Goal: Task Accomplishment & Management: Manage account settings

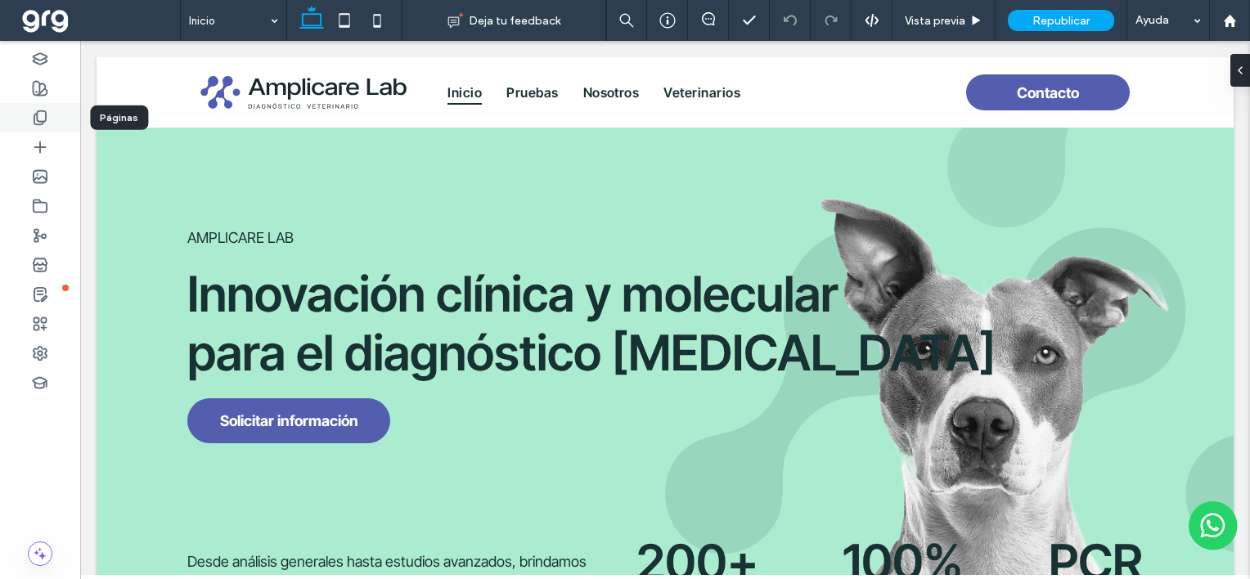
click at [42, 116] on icon at bounding box center [40, 118] width 16 height 16
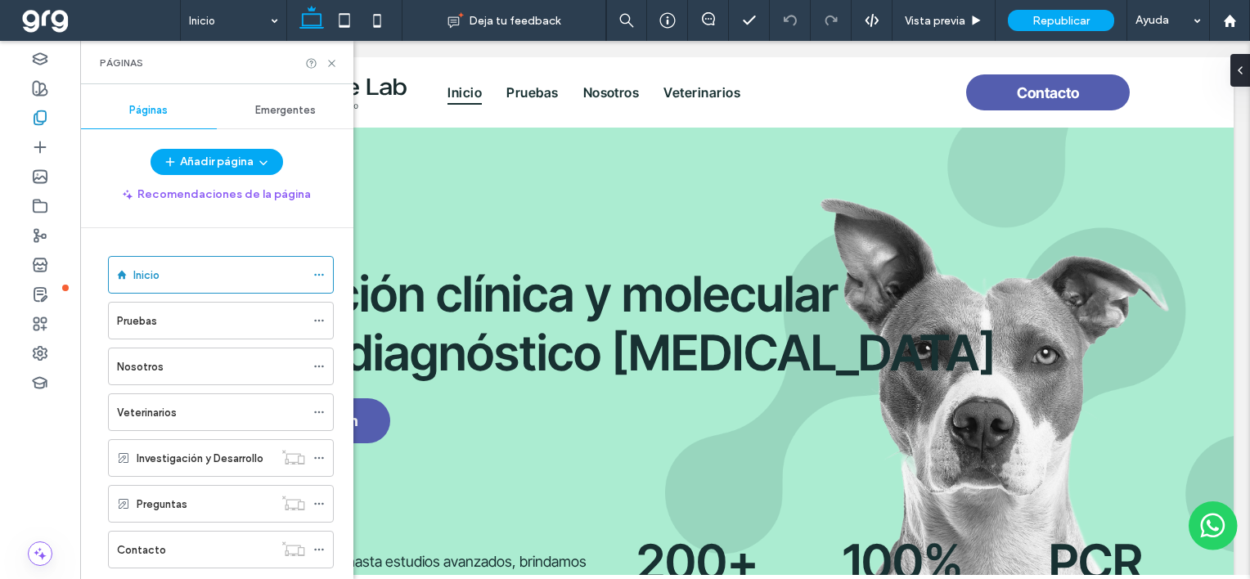
scroll to position [81, 0]
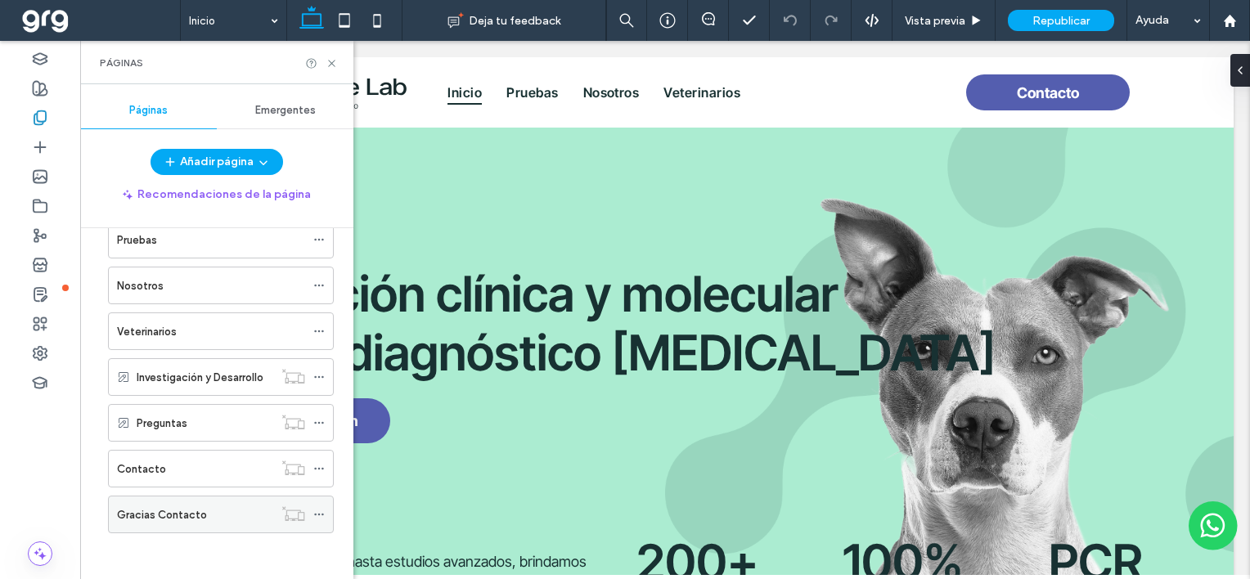
click at [319, 514] on use at bounding box center [318, 515] width 9 height 2
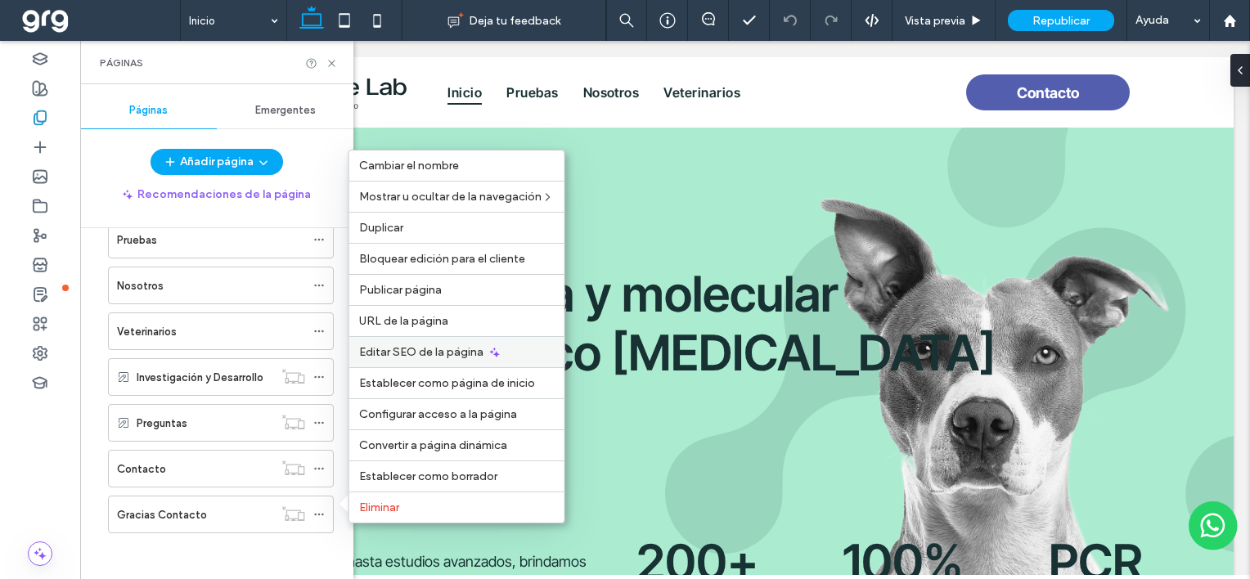
click at [408, 350] on span "Editar SEO de la página" at bounding box center [421, 352] width 124 height 14
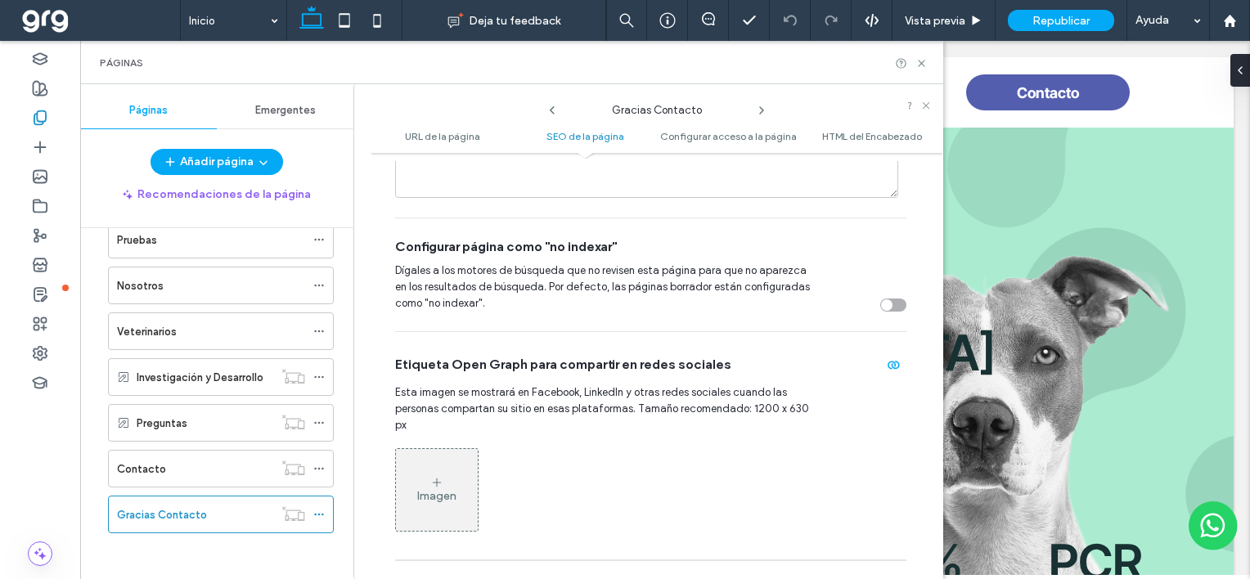
scroll to position [726, 0]
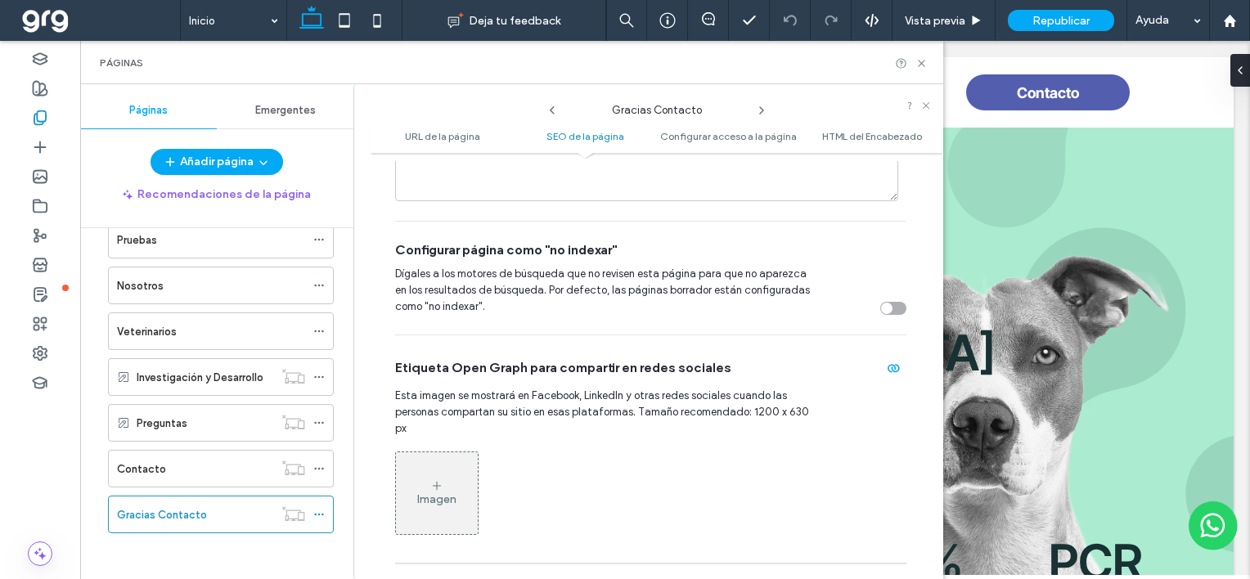
click at [881, 308] on div "toggle" at bounding box center [886, 308] width 11 height 11
click at [922, 65] on icon at bounding box center [921, 63] width 12 height 12
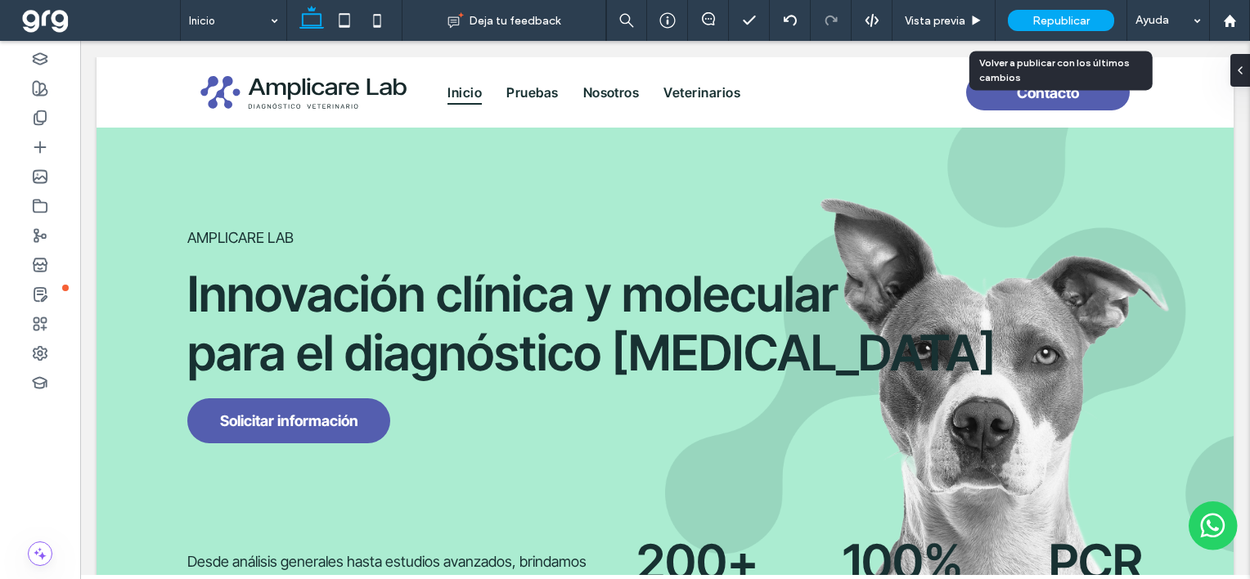
click at [1060, 16] on span "Republicar" at bounding box center [1060, 21] width 57 height 14
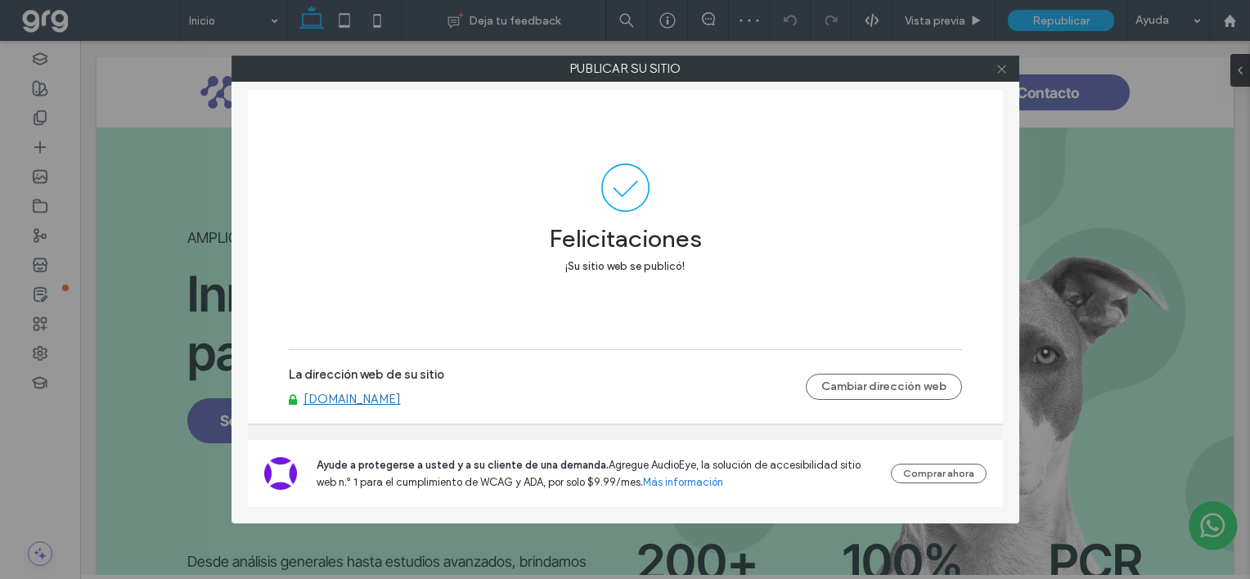
click at [1001, 64] on icon at bounding box center [1001, 69] width 12 height 12
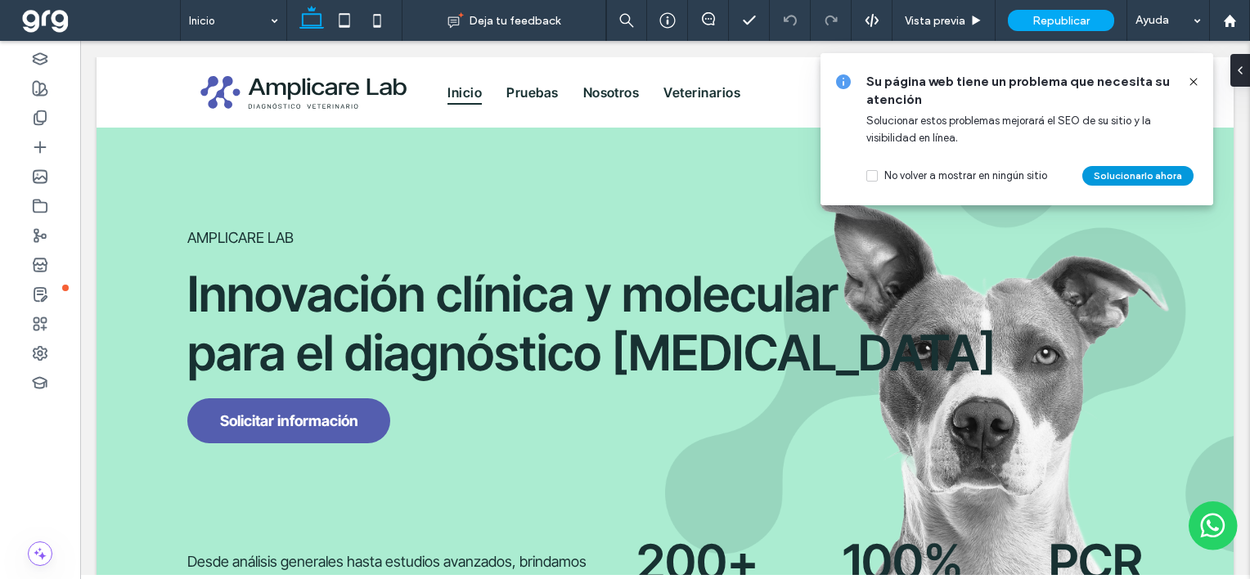
click at [1156, 171] on button "Solucionarlo ahora" at bounding box center [1137, 176] width 111 height 20
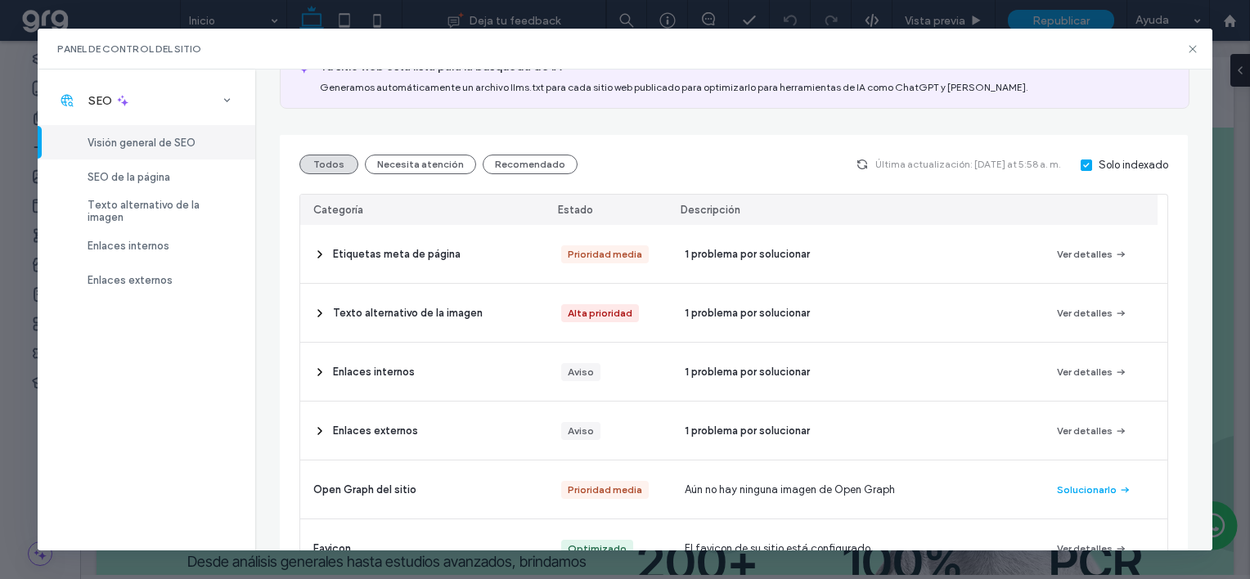
scroll to position [164, 0]
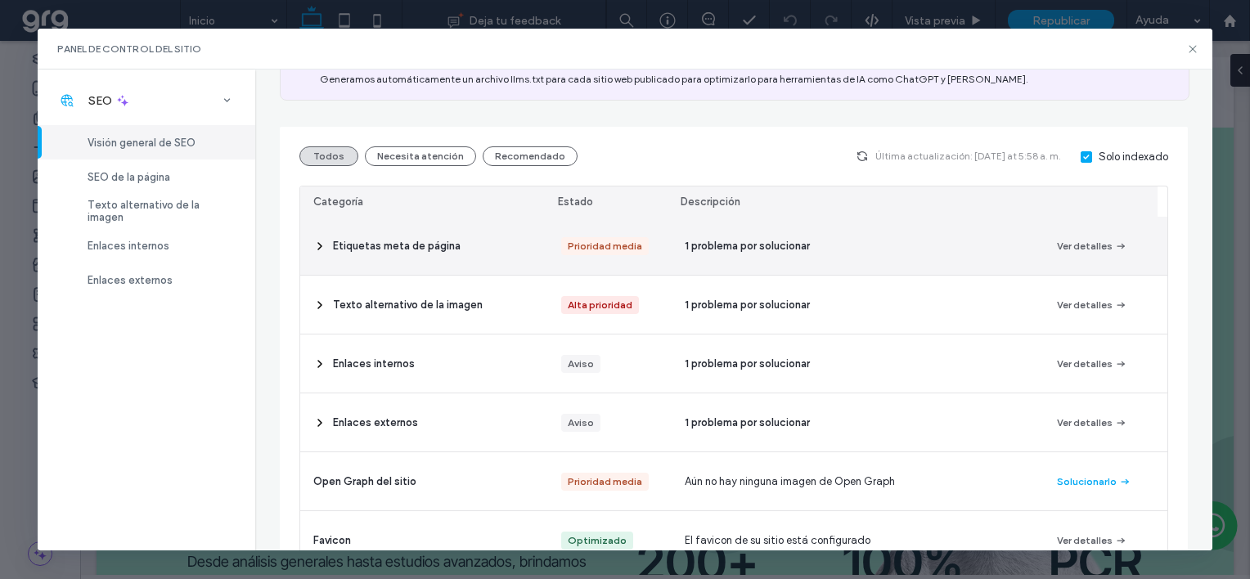
click at [314, 245] on icon at bounding box center [319, 246] width 13 height 13
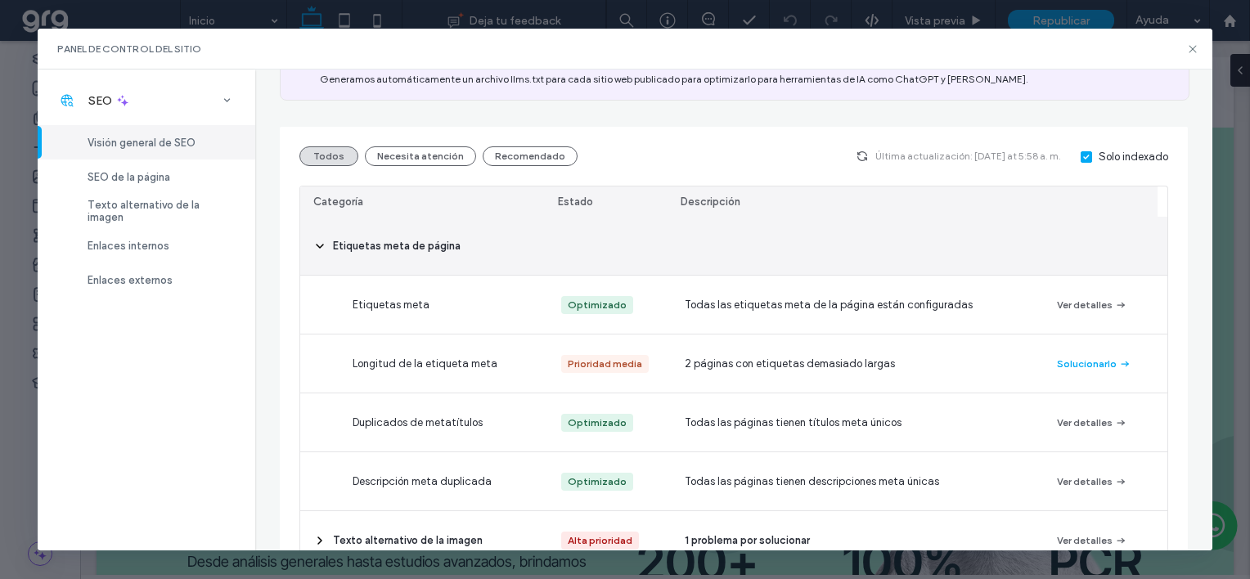
click at [314, 245] on icon at bounding box center [319, 246] width 13 height 13
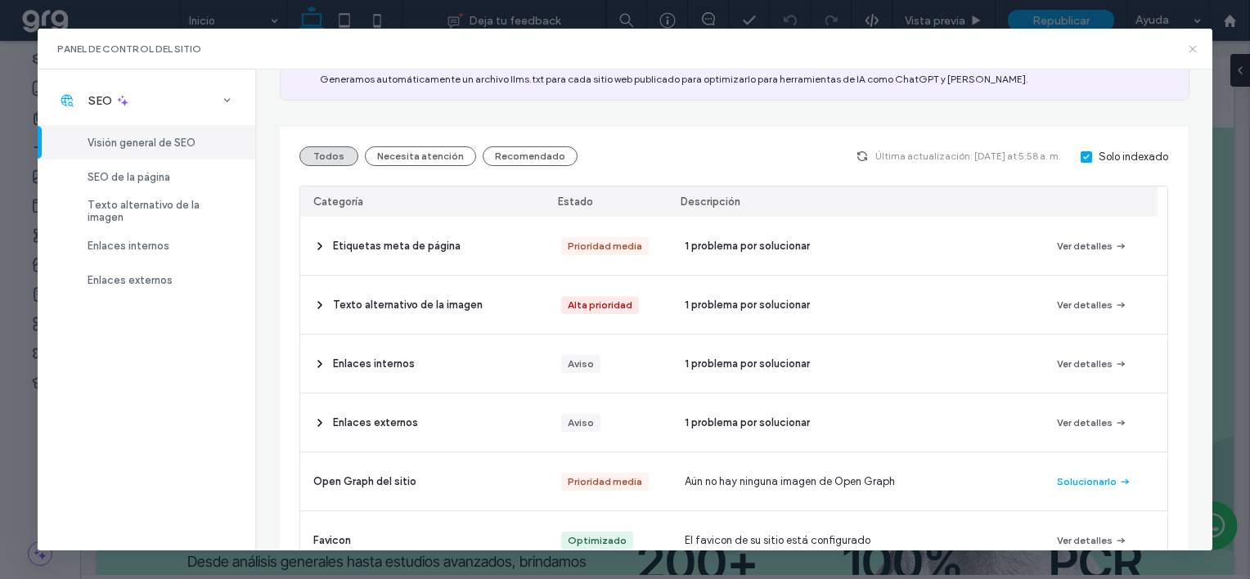
click at [1186, 46] on icon at bounding box center [1192, 49] width 13 height 13
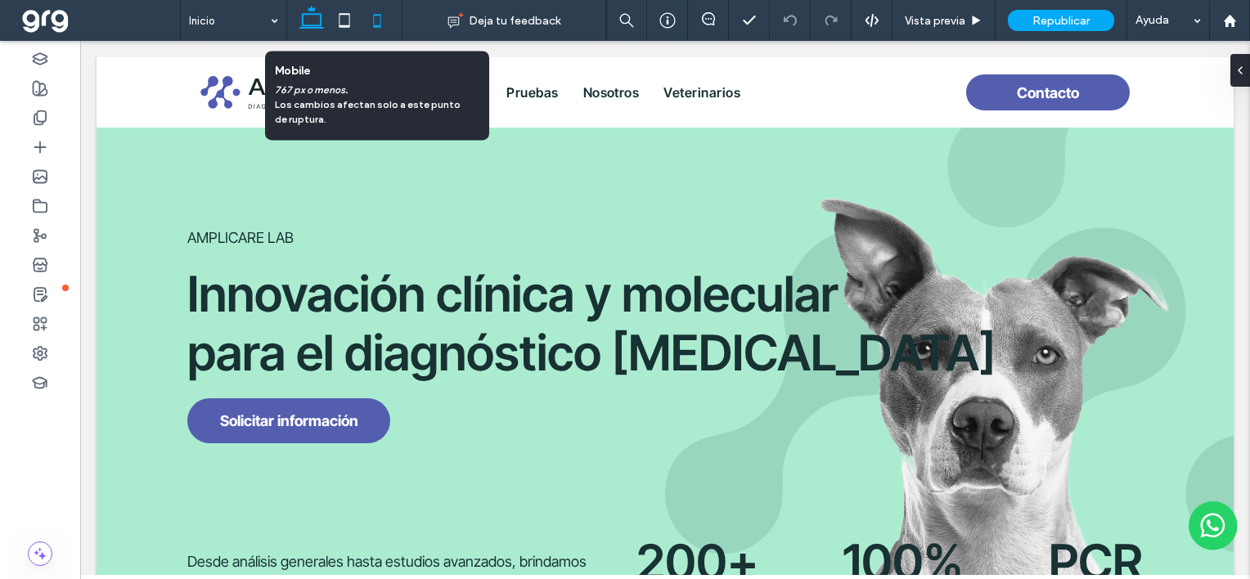
click at [374, 19] on use at bounding box center [377, 20] width 7 height 13
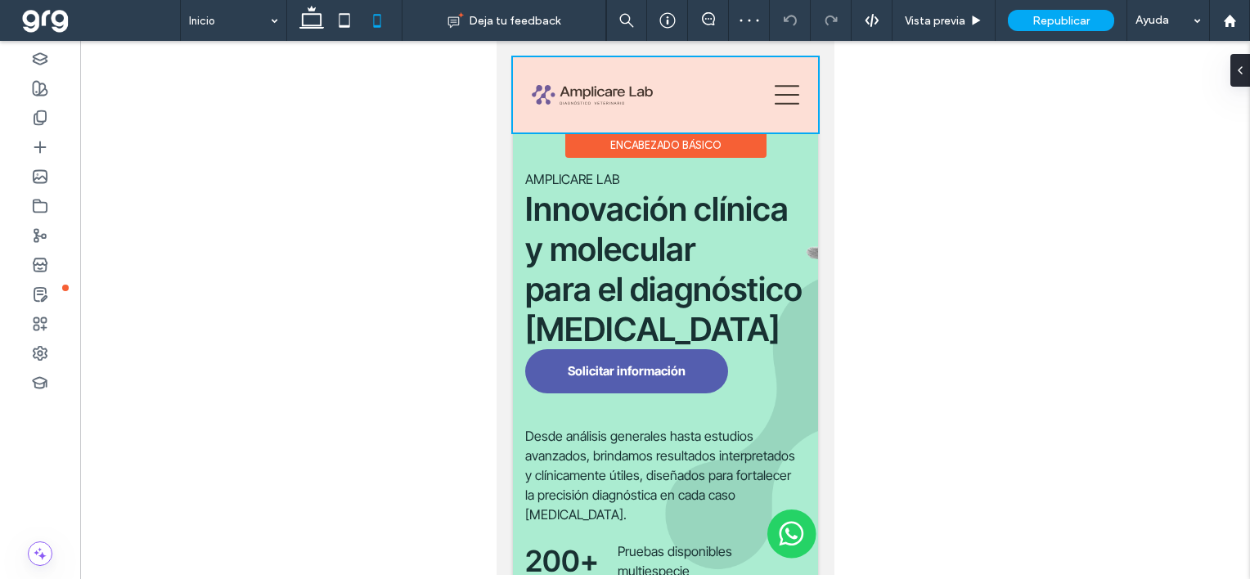
click at [778, 89] on div at bounding box center [664, 94] width 305 height 75
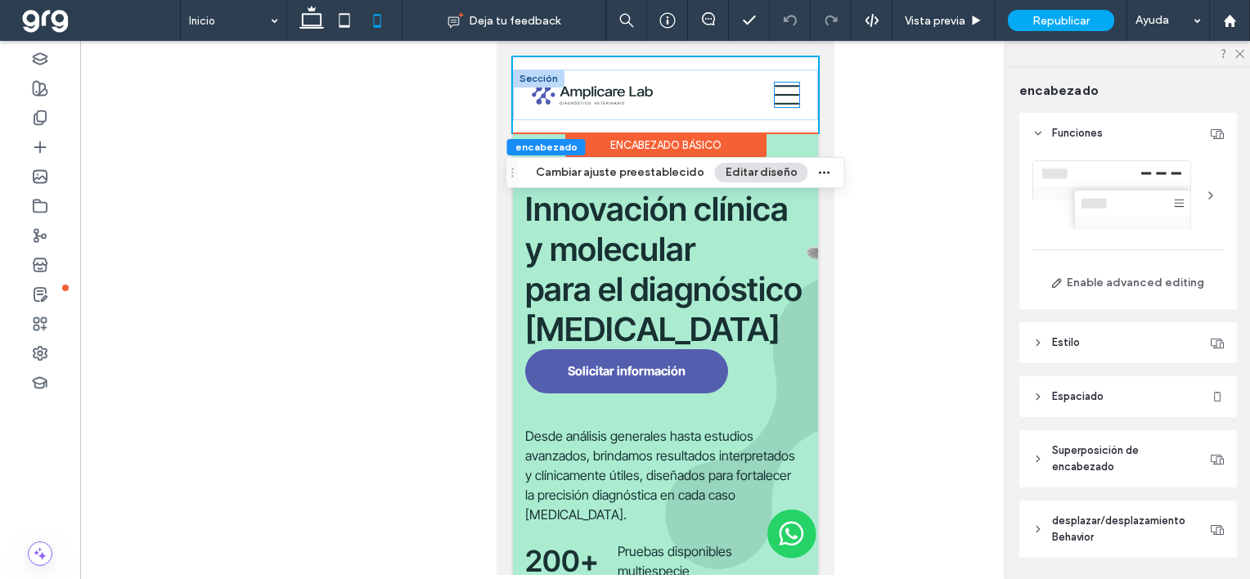
click at [774, 98] on icon at bounding box center [786, 95] width 25 height 25
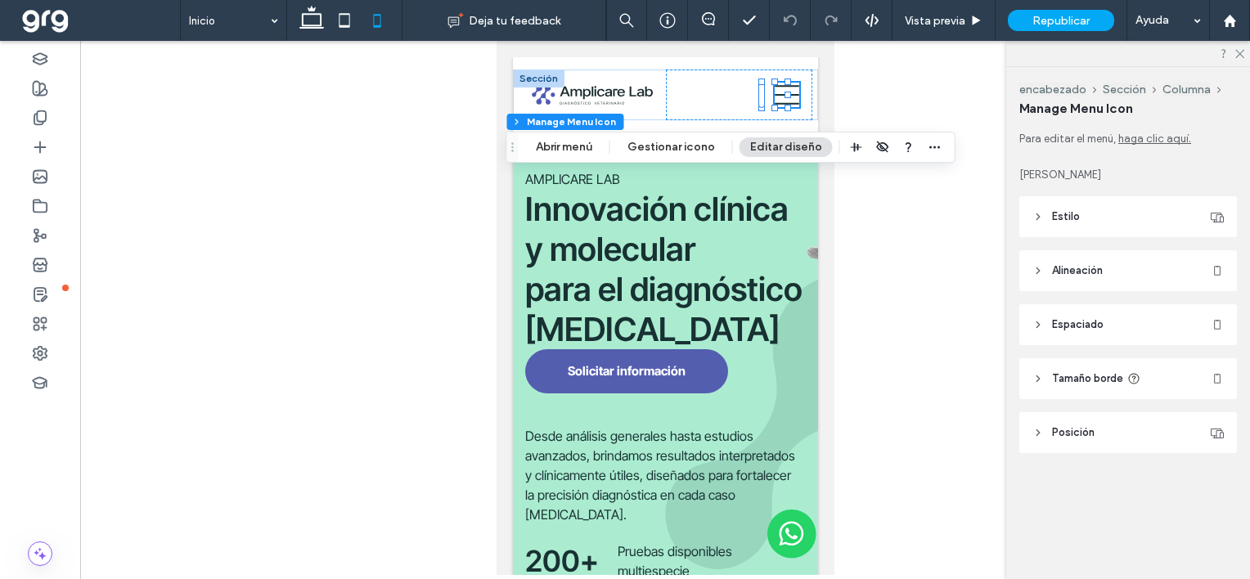
click at [774, 98] on icon at bounding box center [786, 95] width 25 height 25
drag, startPoint x: 773, startPoint y: 98, endPoint x: 1385, endPoint y: 152, distance: 614.1
click at [774, 98] on icon at bounding box center [786, 95] width 25 height 25
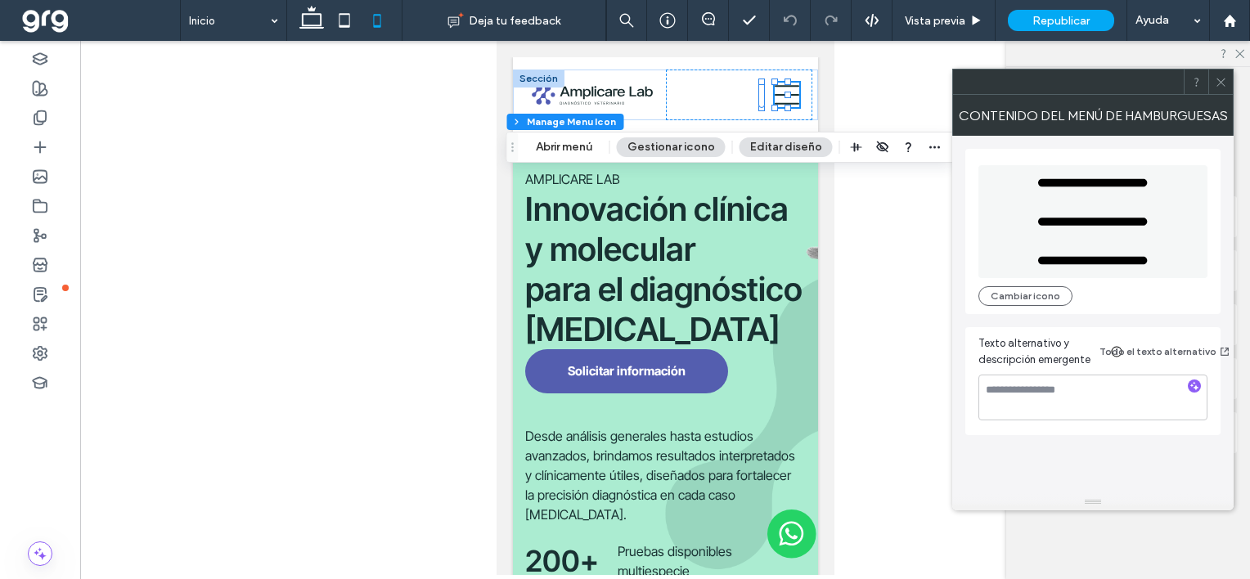
click at [874, 98] on div at bounding box center [665, 308] width 1170 height 534
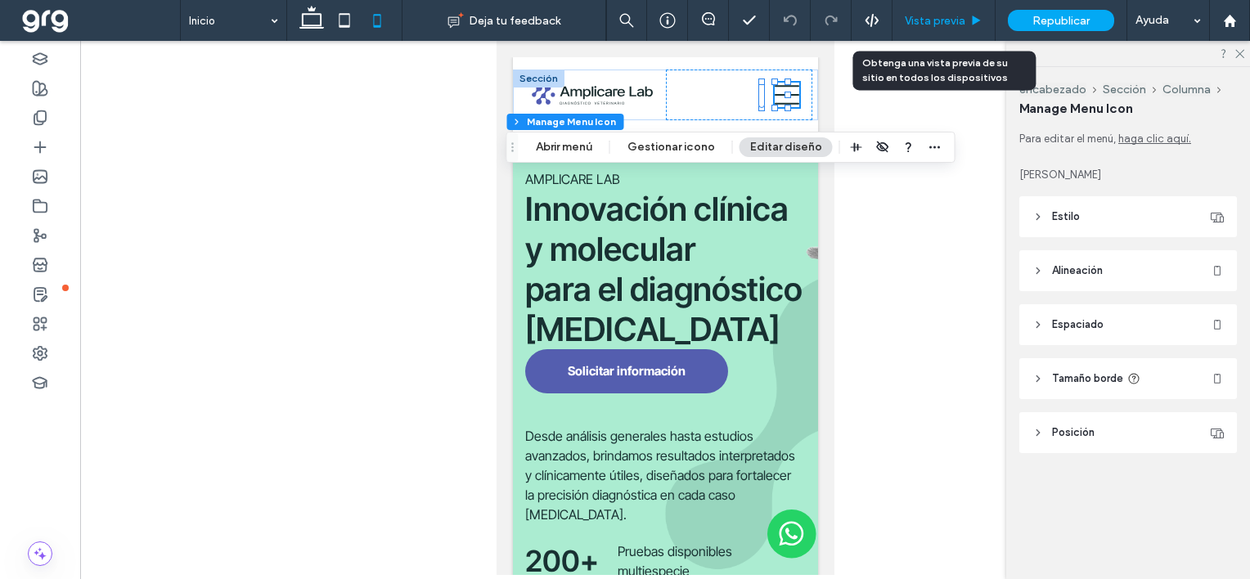
click at [930, 25] on span "Vista previa" at bounding box center [935, 21] width 61 height 14
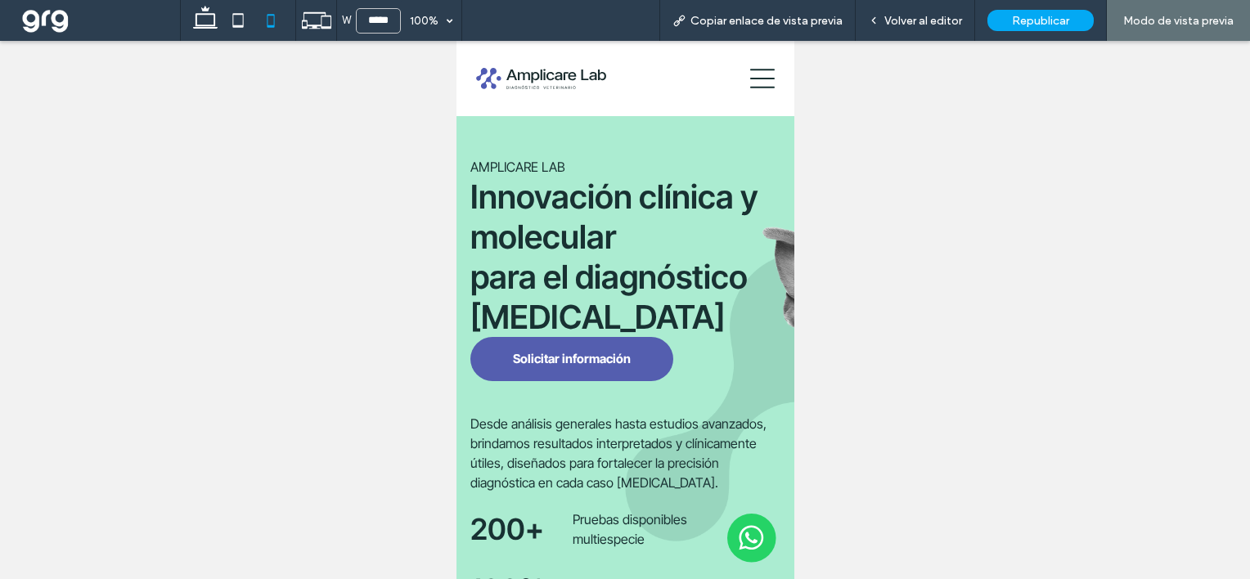
click at [749, 79] on icon at bounding box center [761, 79] width 25 height 20
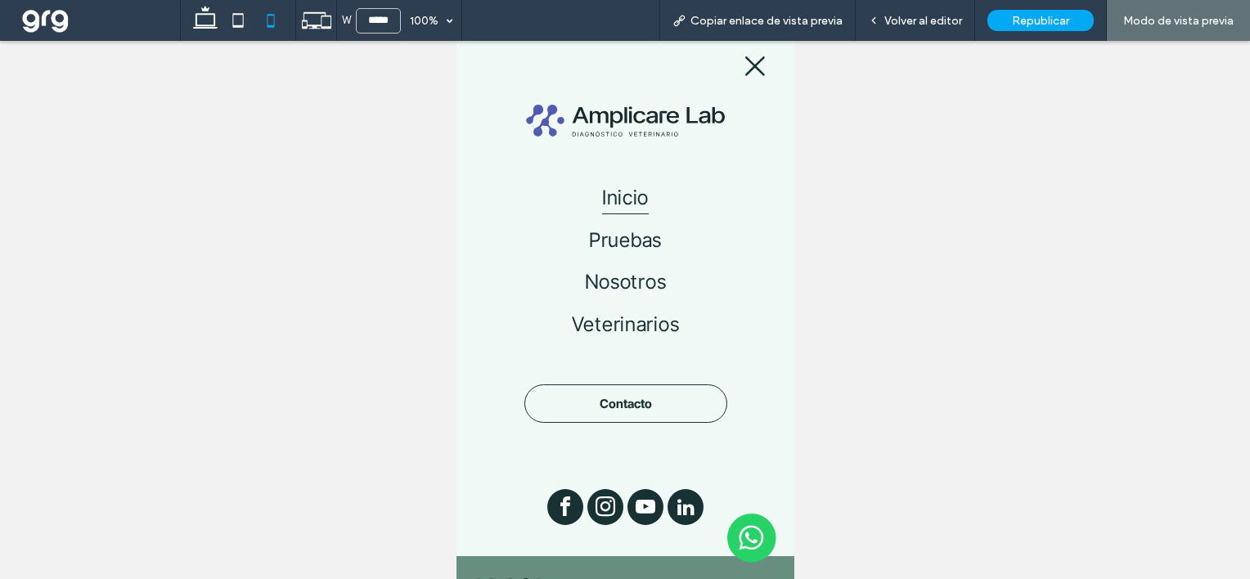
click at [564, 507] on span "facebook" at bounding box center [564, 507] width 36 height 36
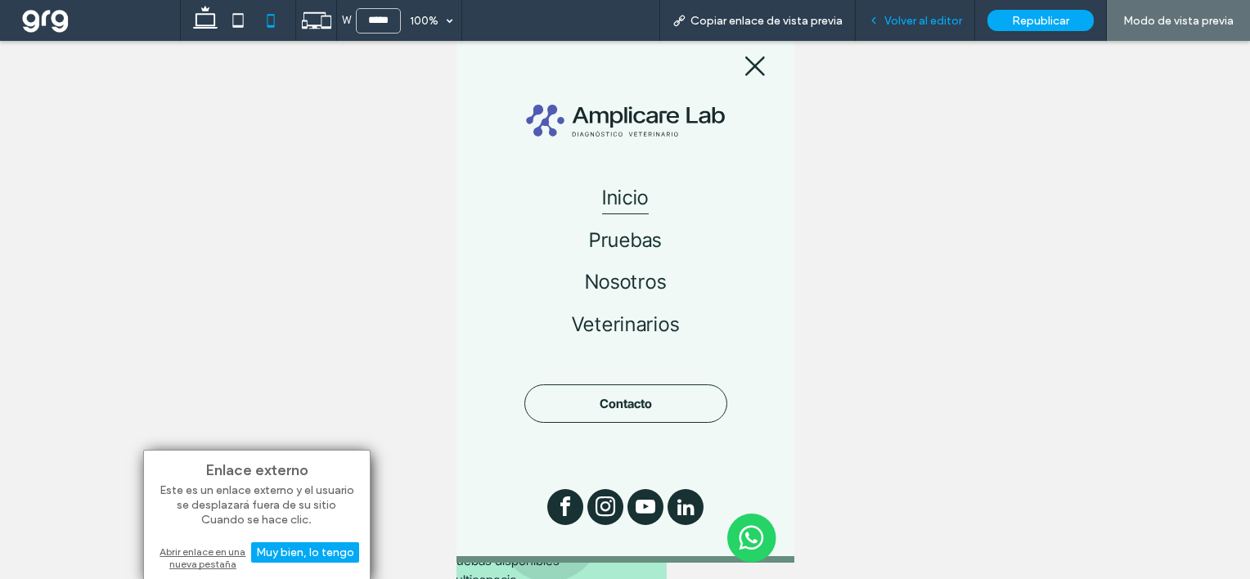
click at [905, 19] on span "Volver al editor" at bounding box center [923, 21] width 78 height 14
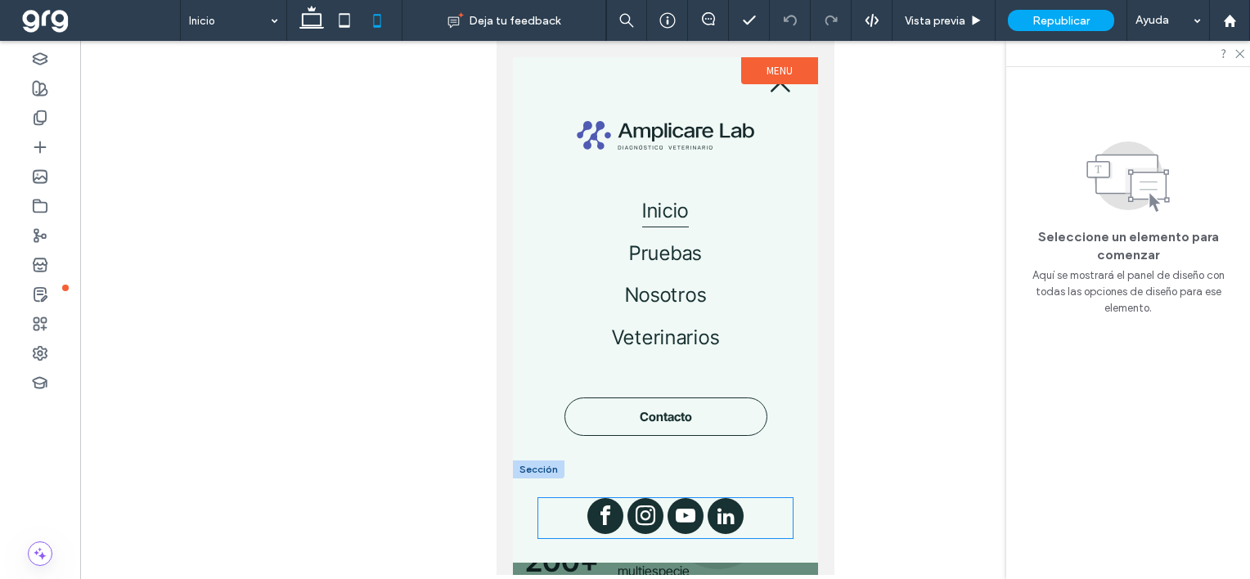
click at [606, 514] on span "facebook" at bounding box center [604, 516] width 36 height 36
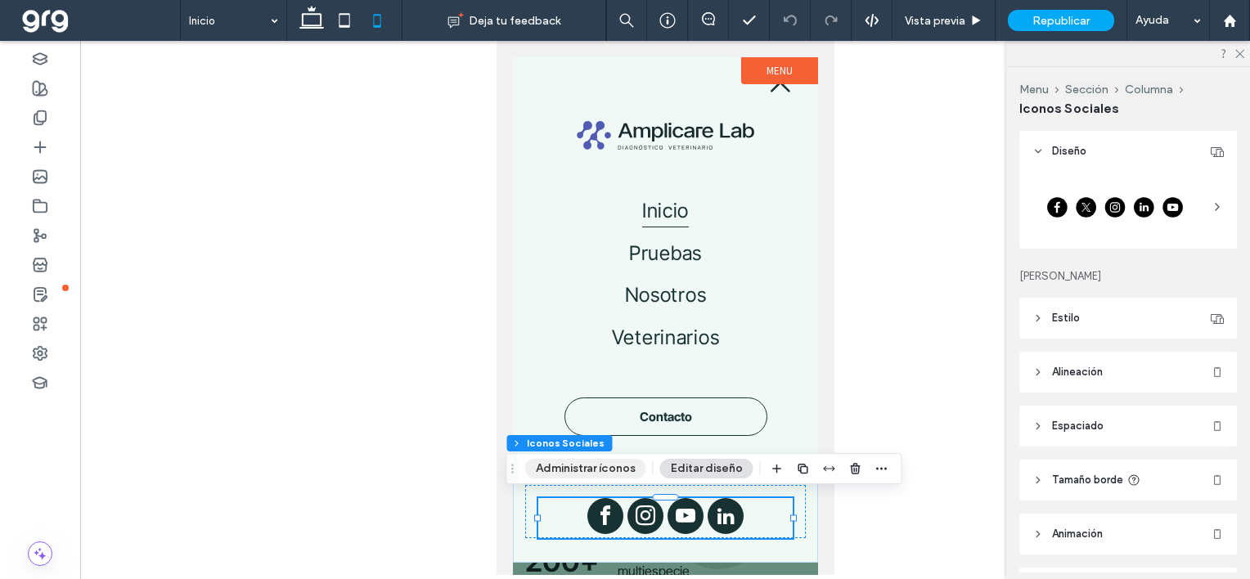
click at [589, 469] on button "Administrar íconos" at bounding box center [585, 469] width 121 height 20
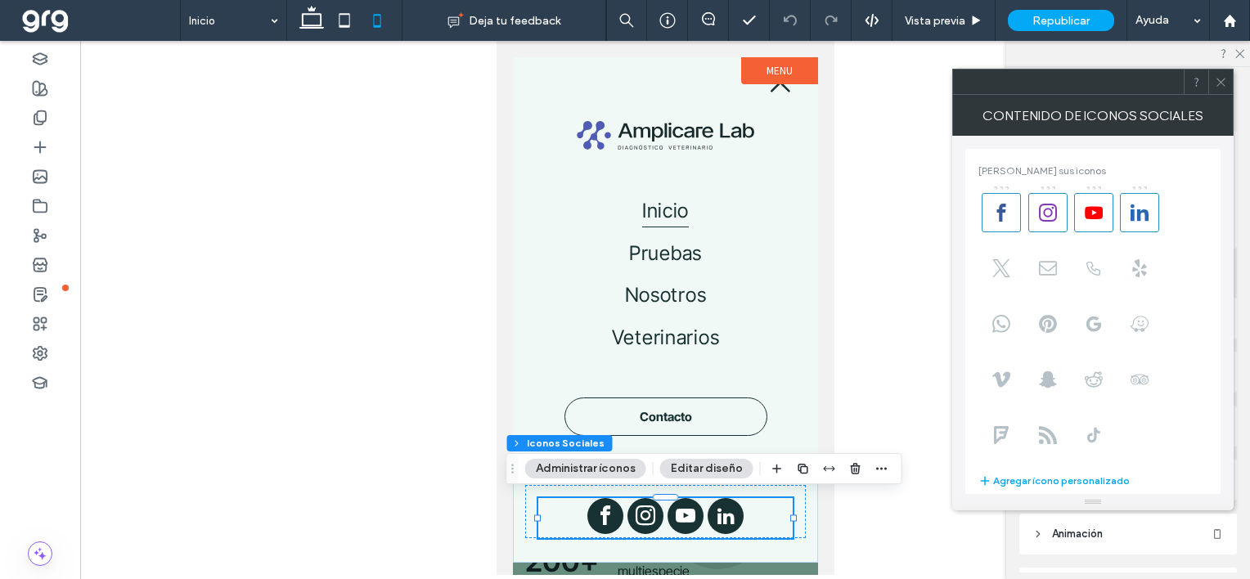
type input "**********"
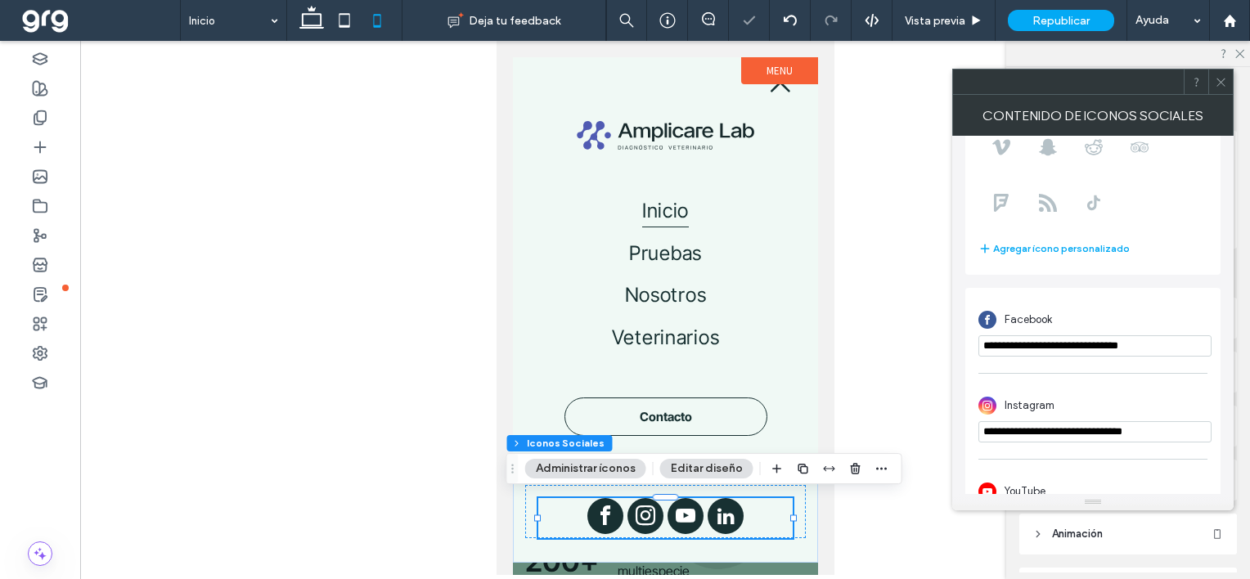
scroll to position [245, 0]
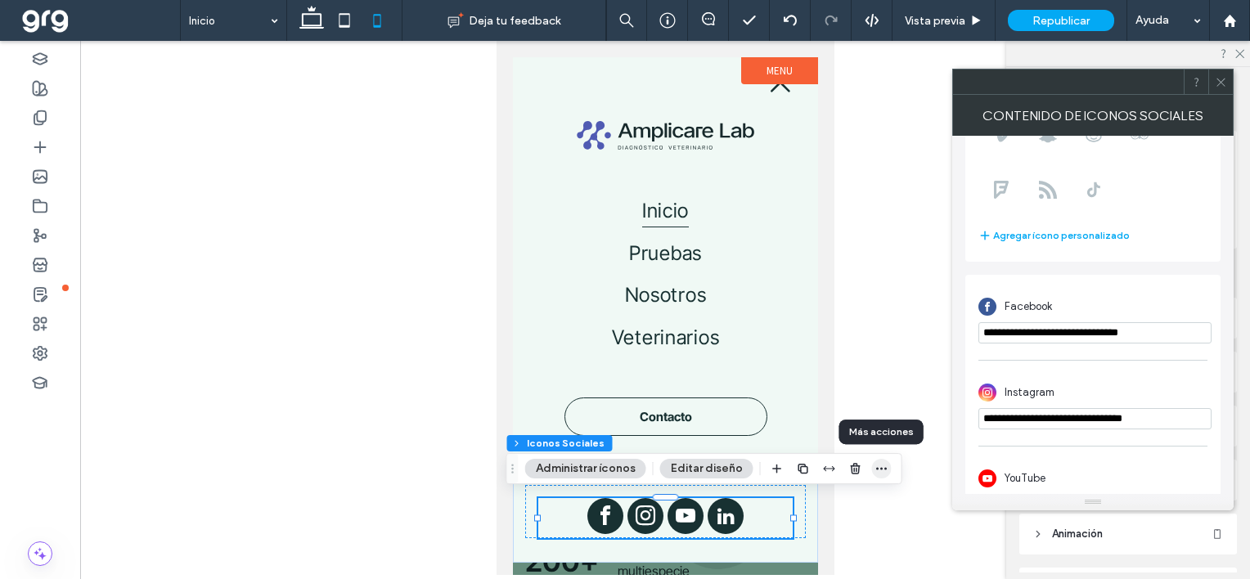
click at [879, 474] on icon "button" at bounding box center [881, 468] width 13 height 13
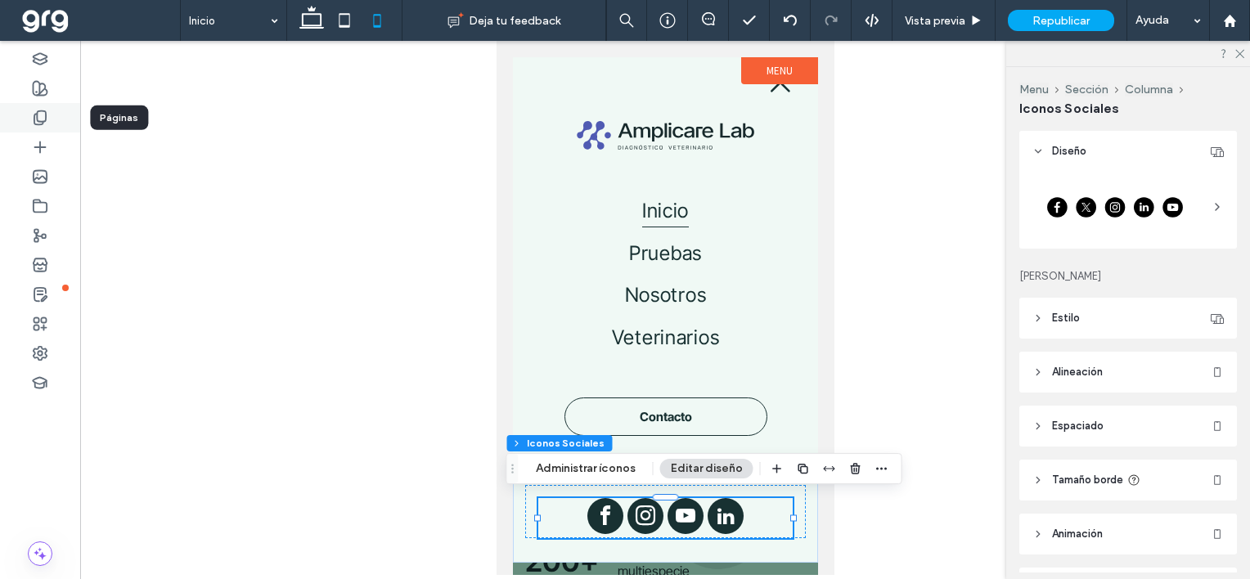
click at [36, 116] on icon at bounding box center [40, 118] width 16 height 16
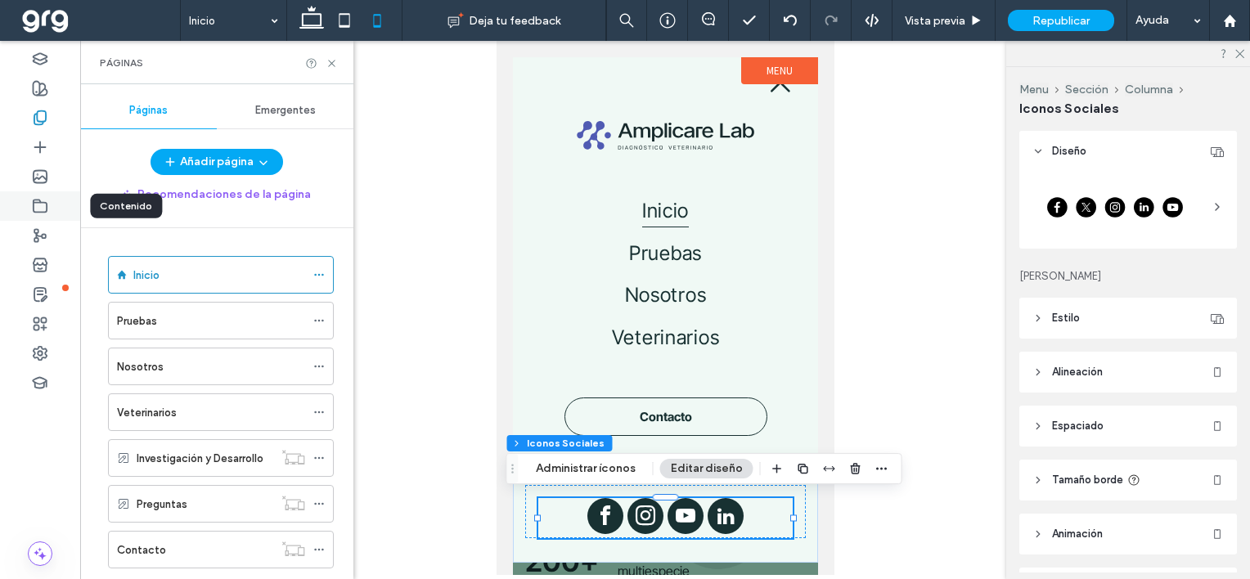
click at [39, 205] on icon at bounding box center [40, 206] width 16 height 16
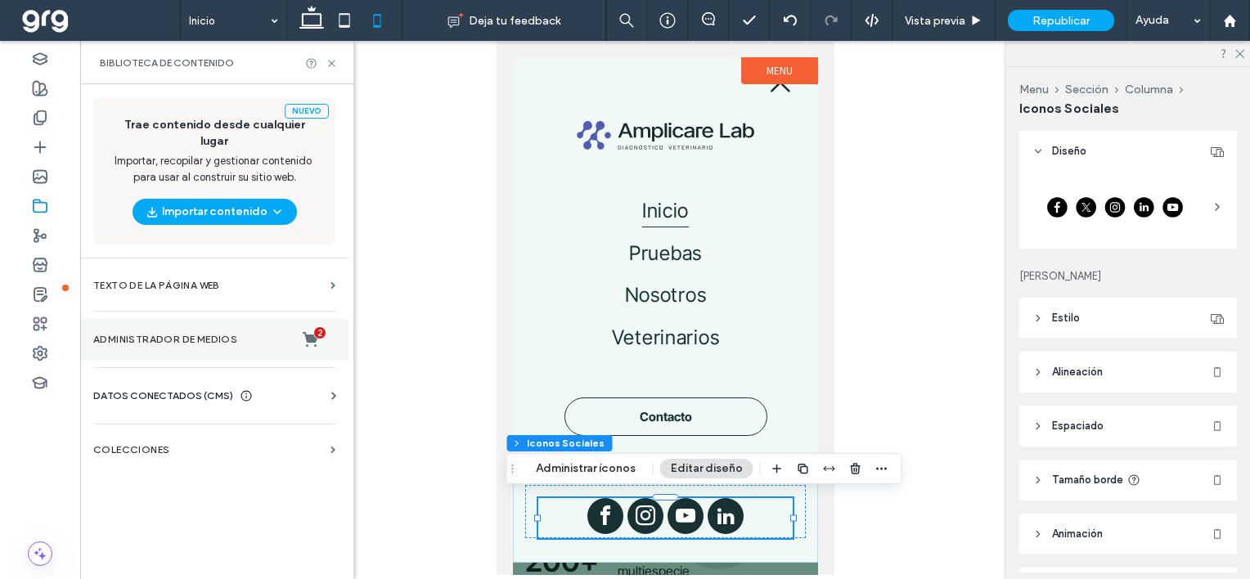
click at [214, 331] on label "Administrador de medios 2" at bounding box center [214, 339] width 242 height 16
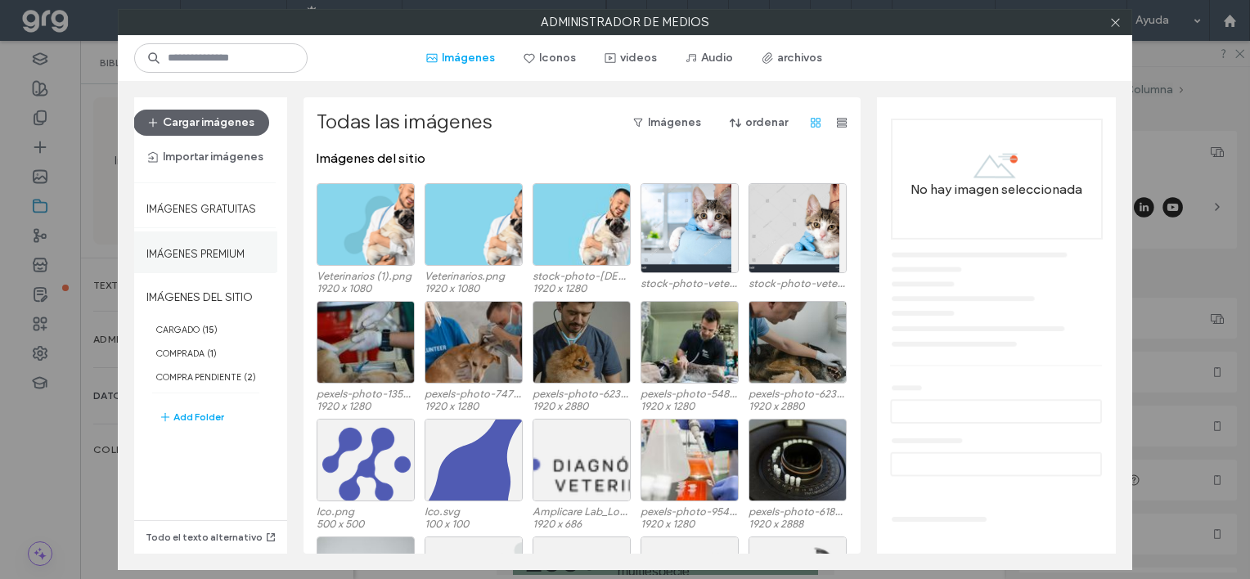
click at [203, 256] on label "Imágenes Premium" at bounding box center [195, 250] width 98 height 20
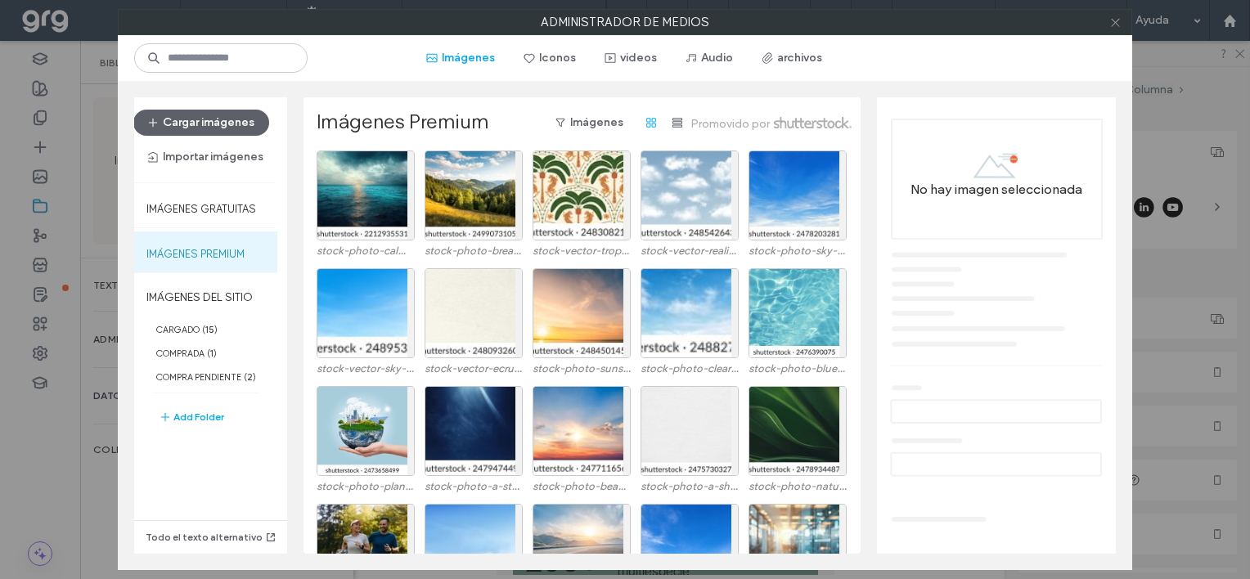
click at [1116, 20] on icon at bounding box center [1115, 22] width 12 height 12
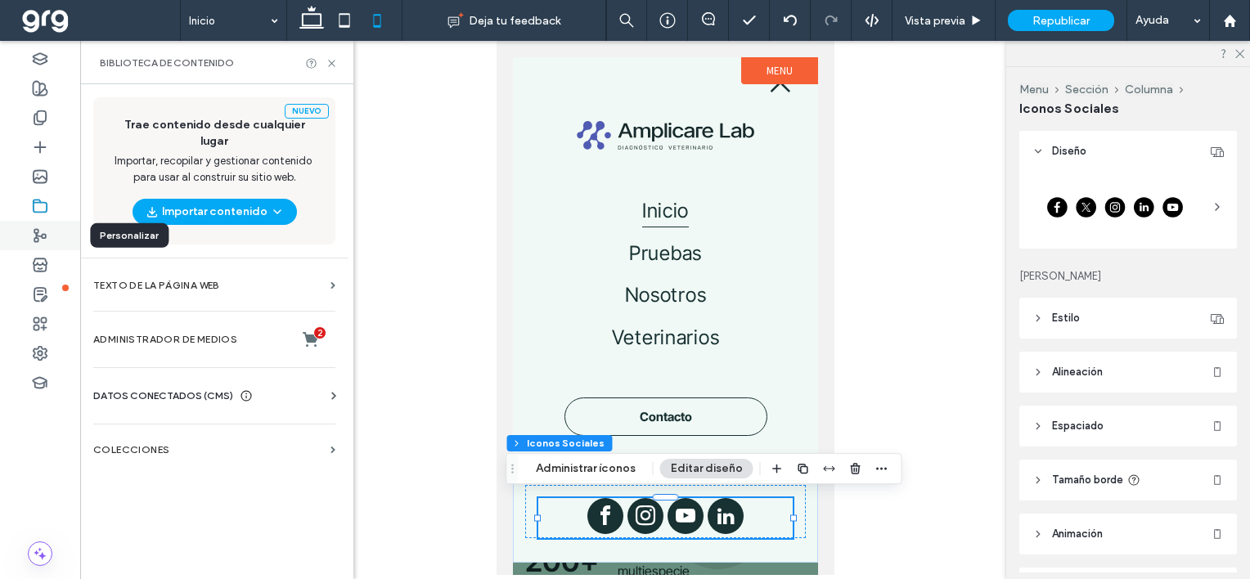
click at [38, 231] on use at bounding box center [39, 235] width 11 height 12
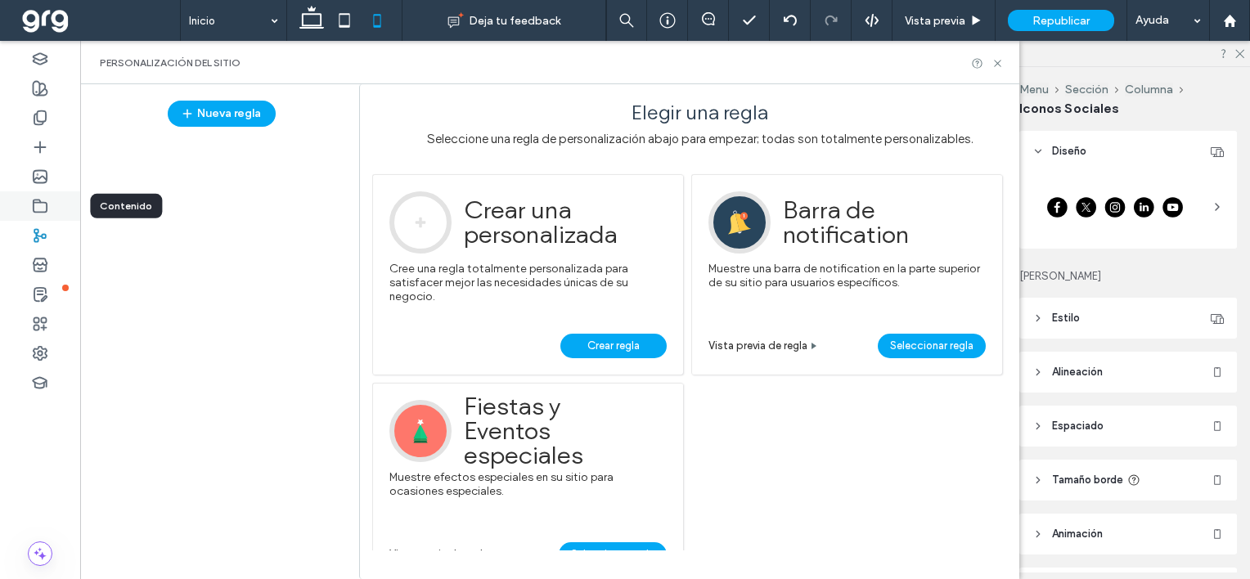
click at [45, 208] on icon at bounding box center [40, 206] width 16 height 16
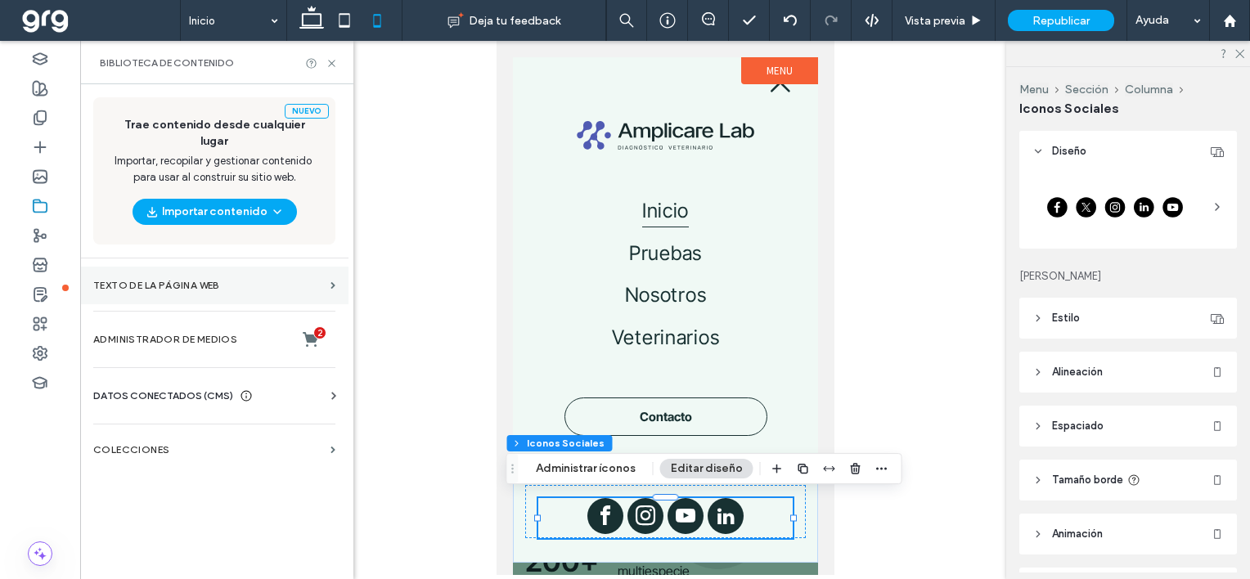
click at [110, 267] on section "Texto de la página web" at bounding box center [214, 286] width 268 height 38
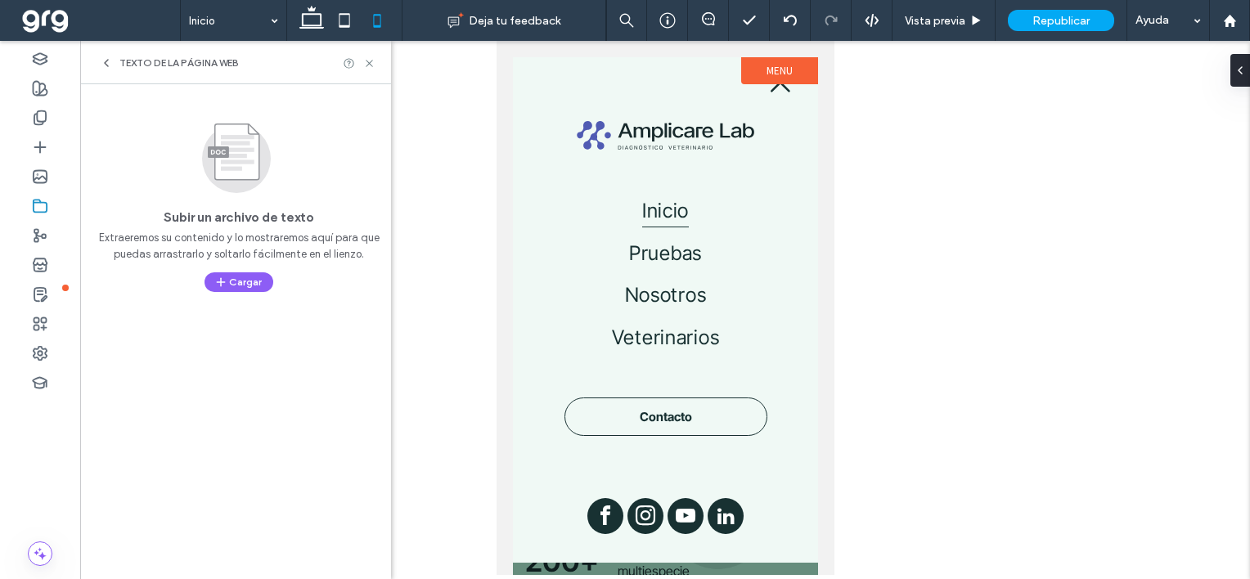
click at [108, 66] on icon at bounding box center [106, 62] width 13 height 13
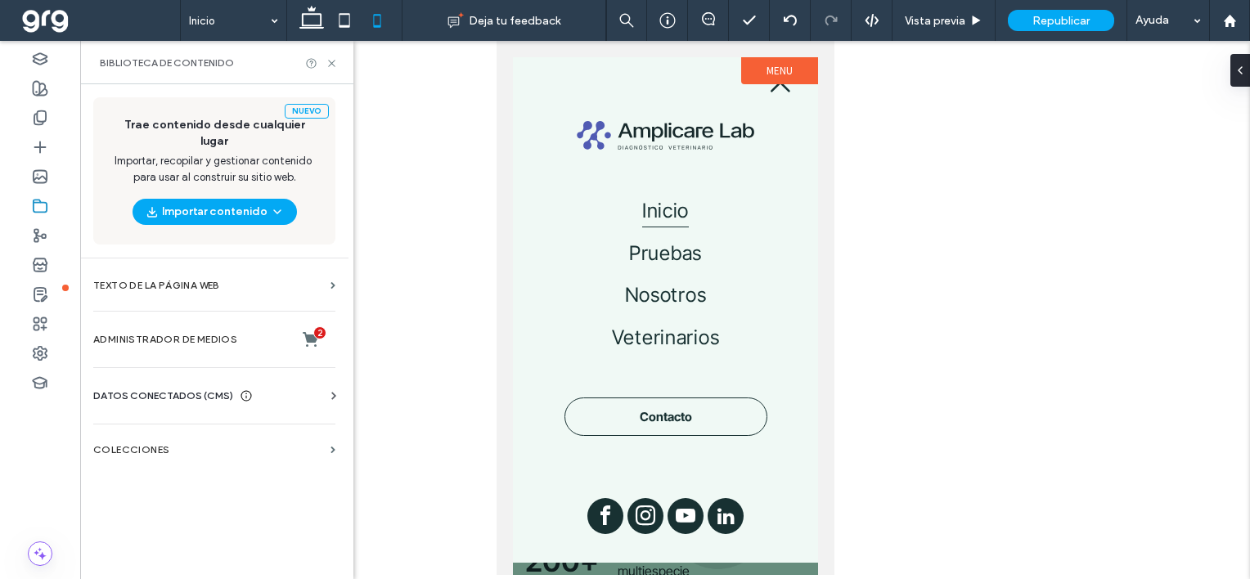
click at [164, 388] on span "DATOS CONECTADOS (CMS)" at bounding box center [163, 396] width 140 height 16
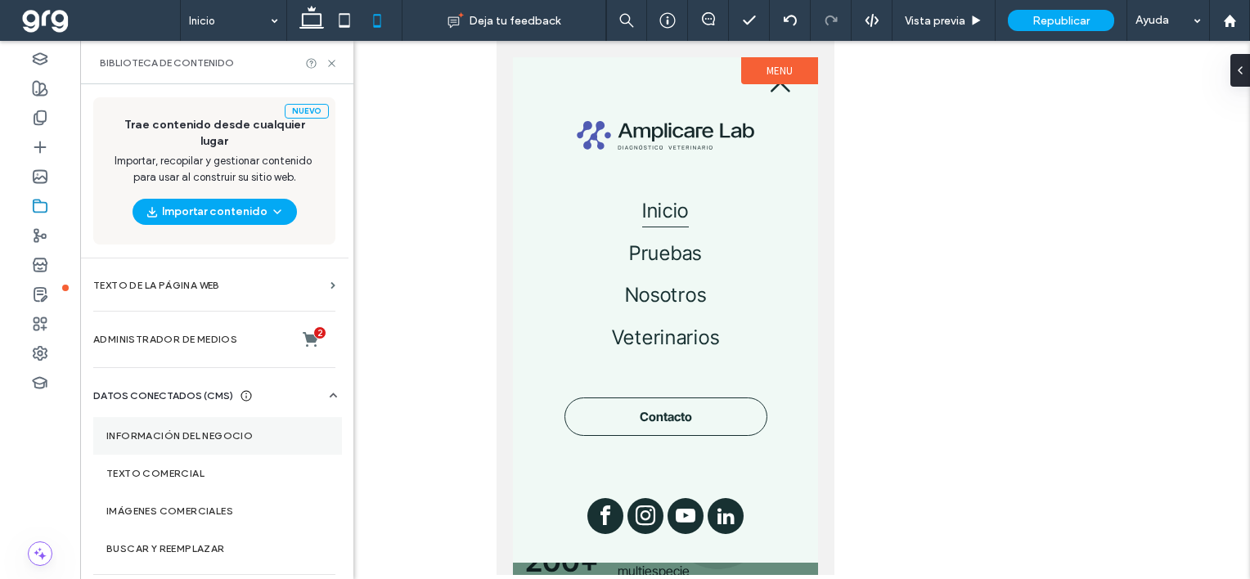
click at [150, 417] on section "Información del negocio" at bounding box center [217, 436] width 249 height 38
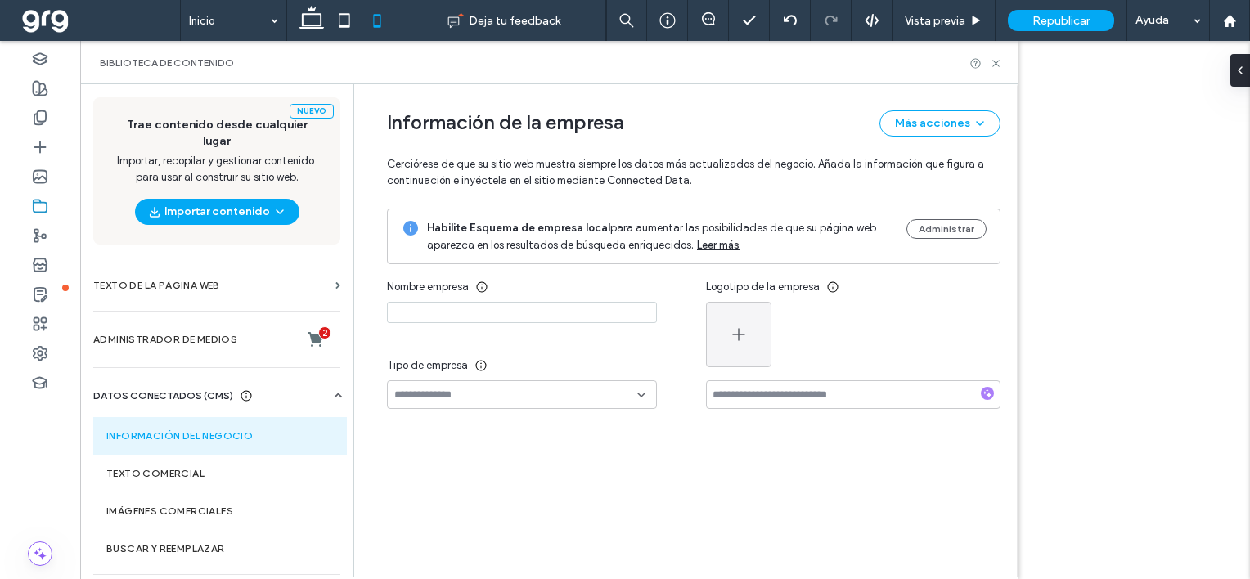
type input "**********"
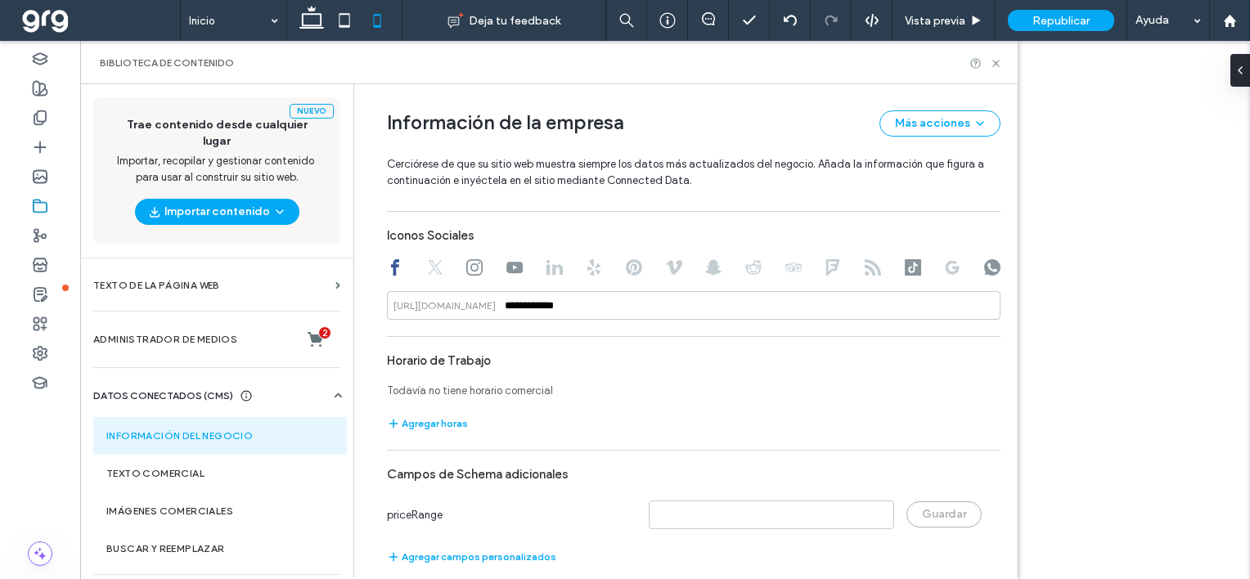
scroll to position [1062, 0]
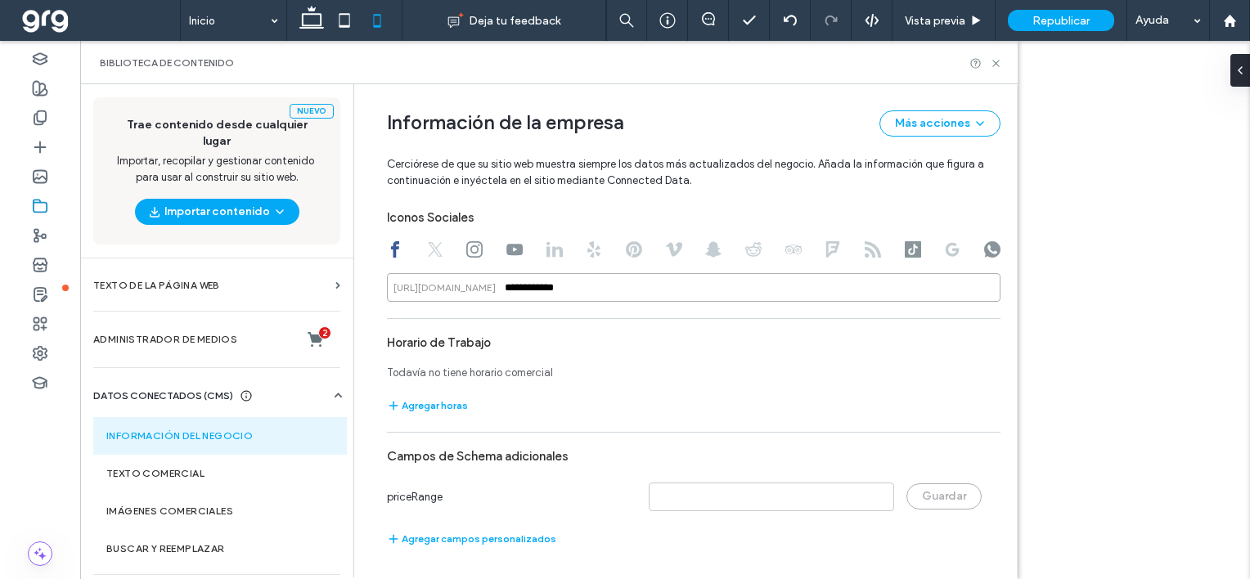
drag, startPoint x: 612, startPoint y: 284, endPoint x: 472, endPoint y: 285, distance: 139.9
click at [472, 285] on div "**********" at bounding box center [693, 287] width 613 height 29
click at [466, 245] on icon at bounding box center [474, 249] width 16 height 16
click at [468, 251] on icon at bounding box center [474, 249] width 16 height 16
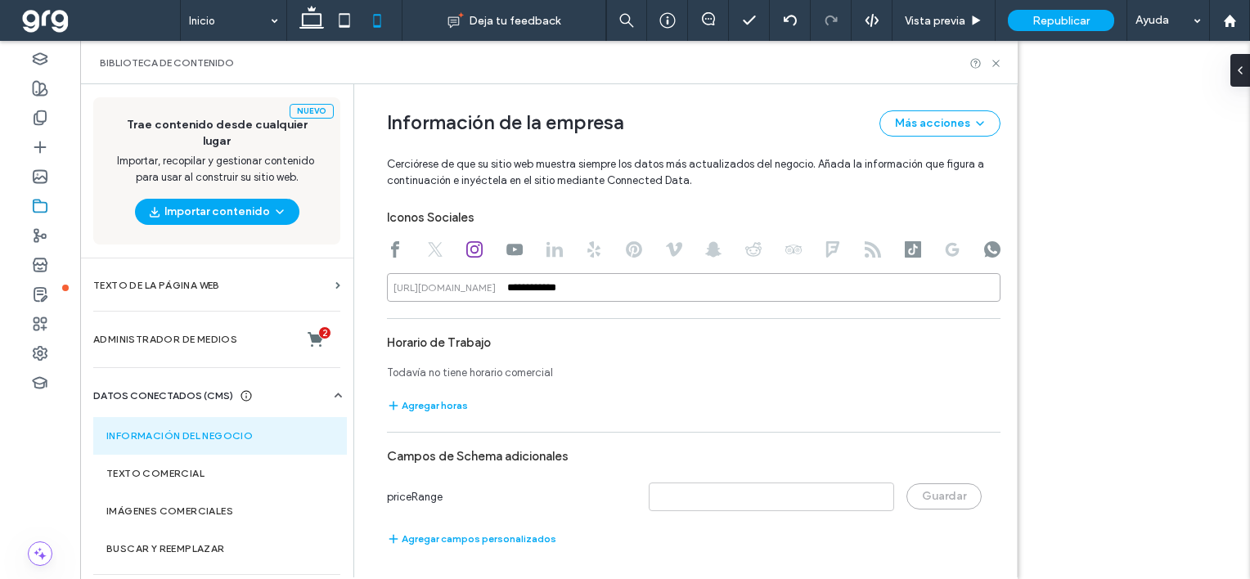
drag, startPoint x: 613, startPoint y: 281, endPoint x: 491, endPoint y: 291, distance: 123.1
click at [491, 291] on div "**********" at bounding box center [693, 287] width 613 height 29
click at [506, 247] on use at bounding box center [514, 249] width 16 height 11
click at [906, 252] on icon at bounding box center [913, 249] width 16 height 16
drag, startPoint x: 622, startPoint y: 280, endPoint x: 383, endPoint y: 283, distance: 239.7
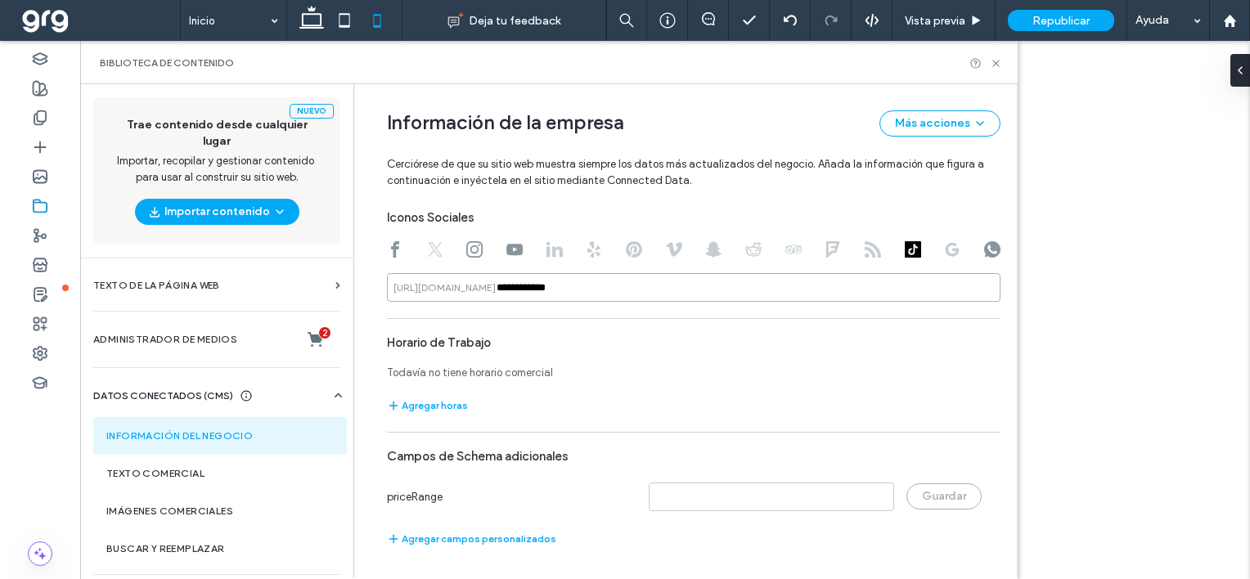
click at [387, 283] on div "**********" at bounding box center [693, 287] width 613 height 29
paste input "*"
click at [499, 288] on input "**********" at bounding box center [693, 287] width 613 height 29
click at [776, 197] on div "Información de la empresa Más acciones Cerciórese de que su sitio web muestra s…" at bounding box center [693, 146] width 613 height 124
click at [986, 247] on use at bounding box center [992, 249] width 16 height 16
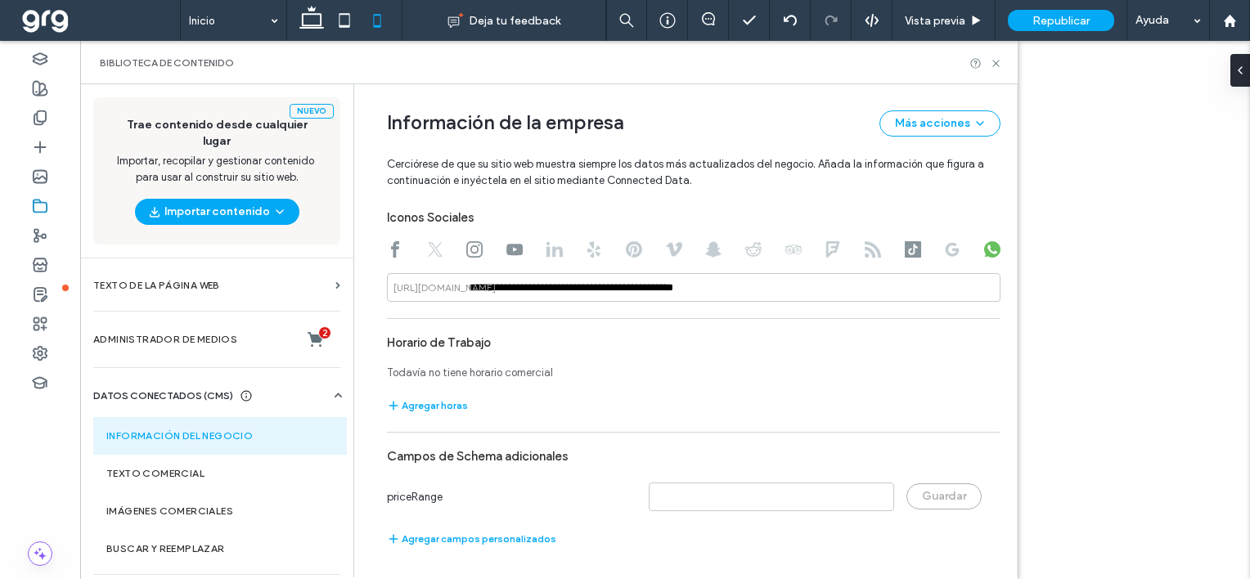
click at [506, 254] on use at bounding box center [514, 249] width 16 height 11
type input "**********"
click at [1127, 115] on div at bounding box center [665, 308] width 1170 height 534
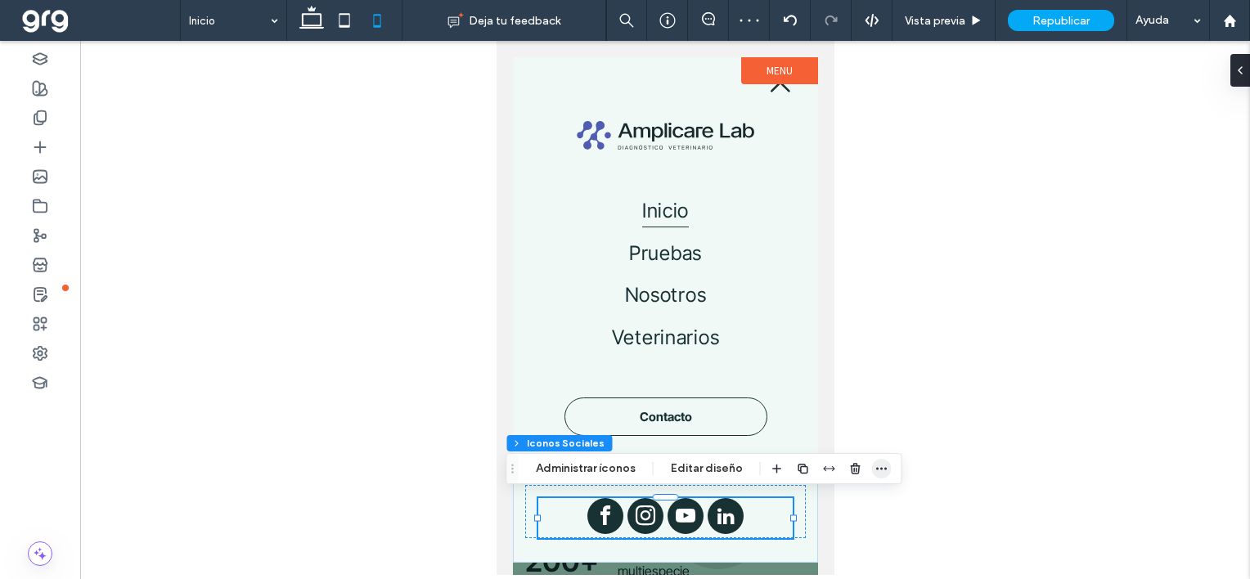
click at [878, 465] on icon "button" at bounding box center [881, 468] width 13 height 13
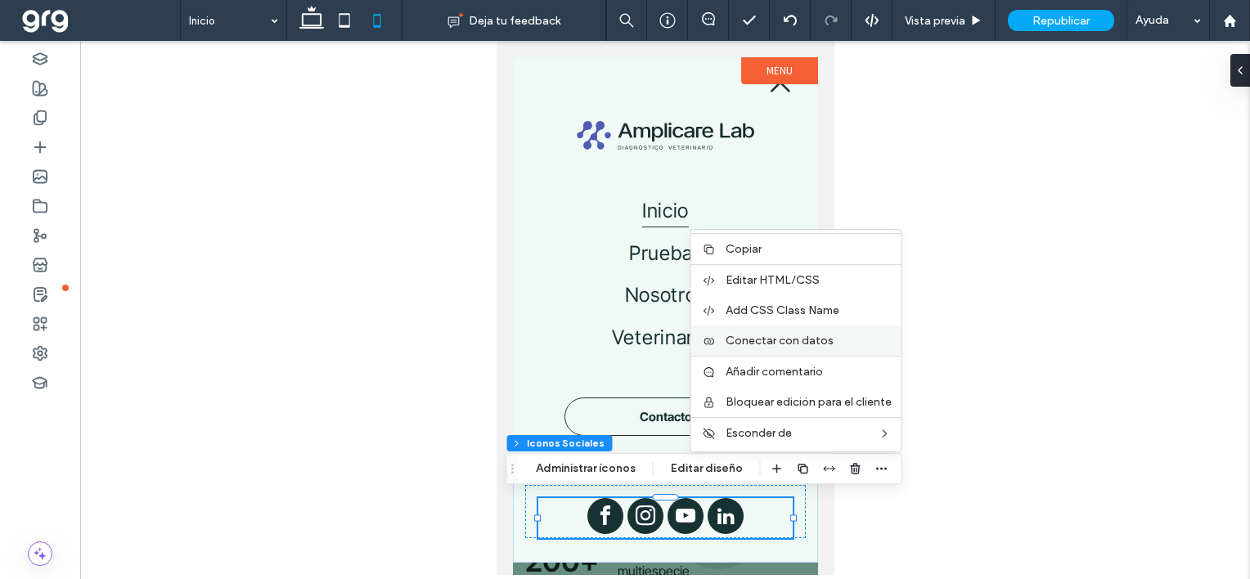
click at [781, 339] on span "Conectar con datos" at bounding box center [779, 341] width 108 height 14
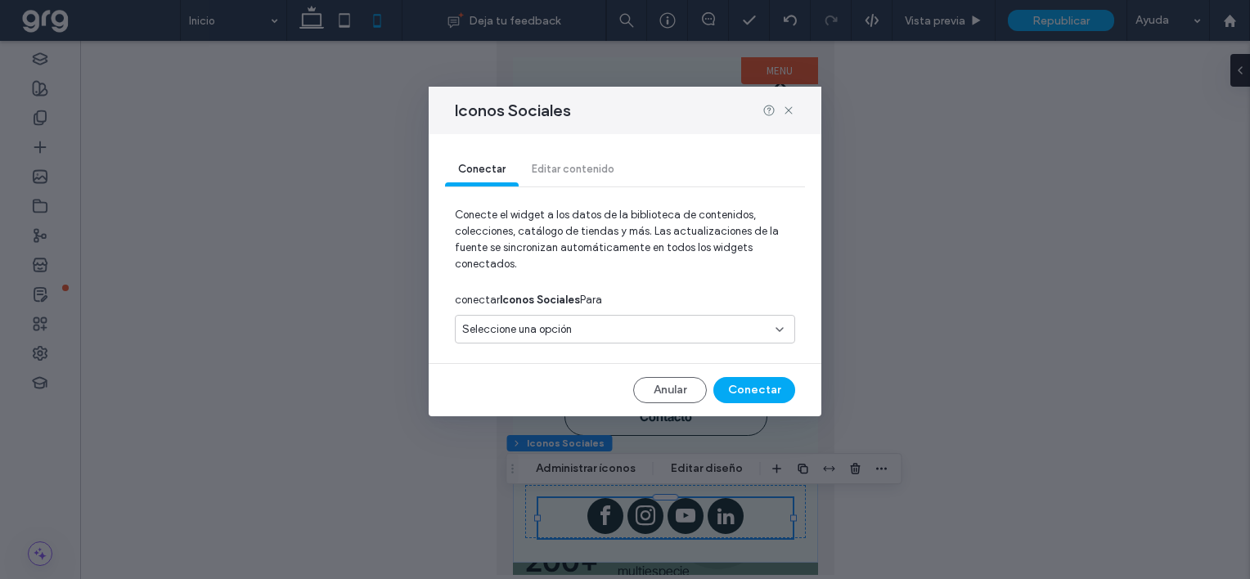
click at [572, 321] on div "Seleccione una opción" at bounding box center [615, 329] width 306 height 16
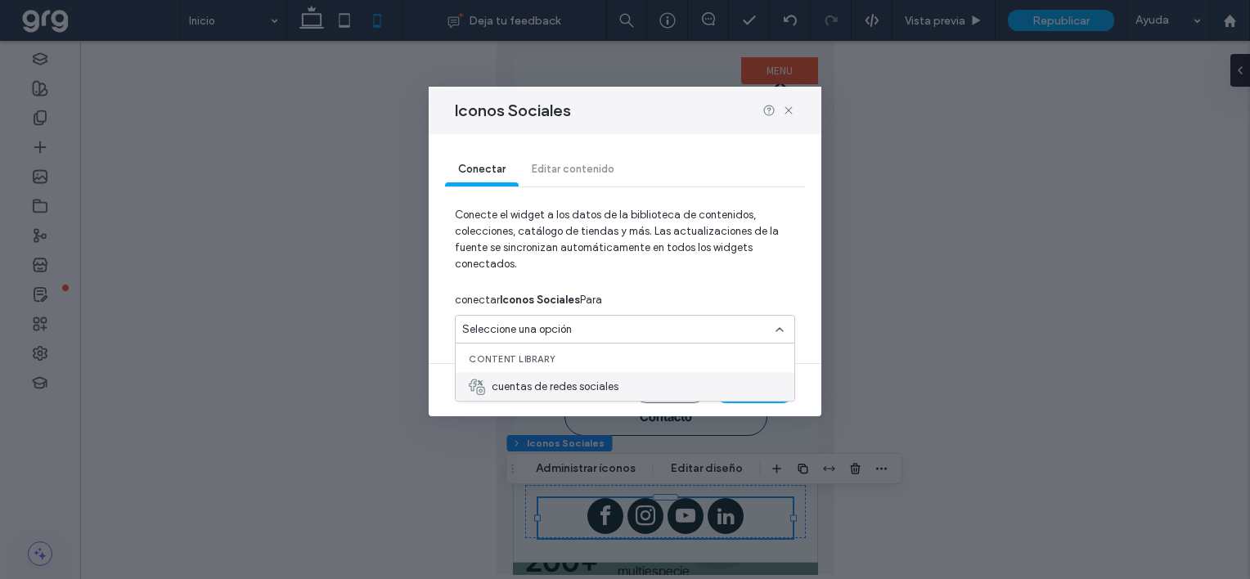
click at [600, 391] on span "cuentas de redes sociales" at bounding box center [555, 387] width 127 height 16
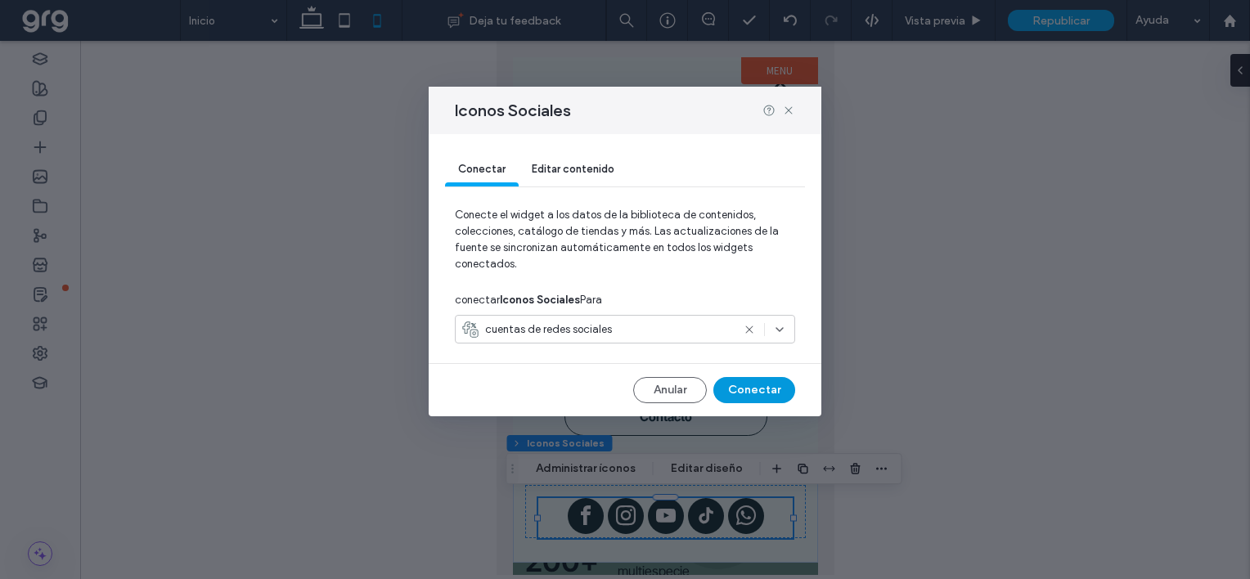
click at [764, 386] on button "Conectar" at bounding box center [754, 390] width 82 height 26
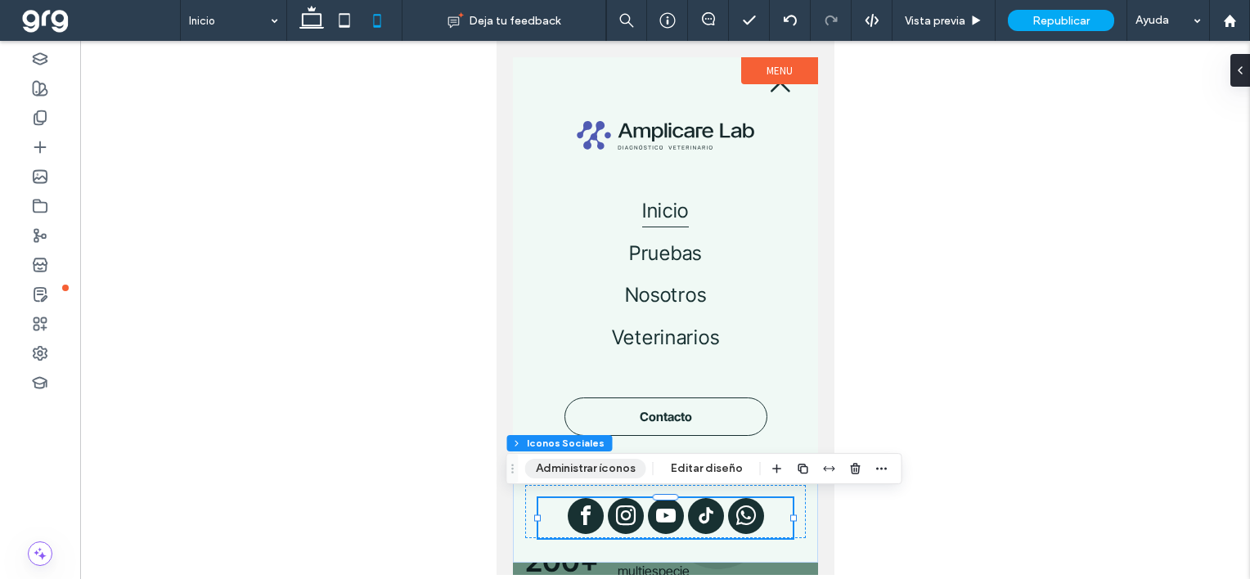
click at [606, 473] on button "Administrar íconos" at bounding box center [585, 469] width 121 height 20
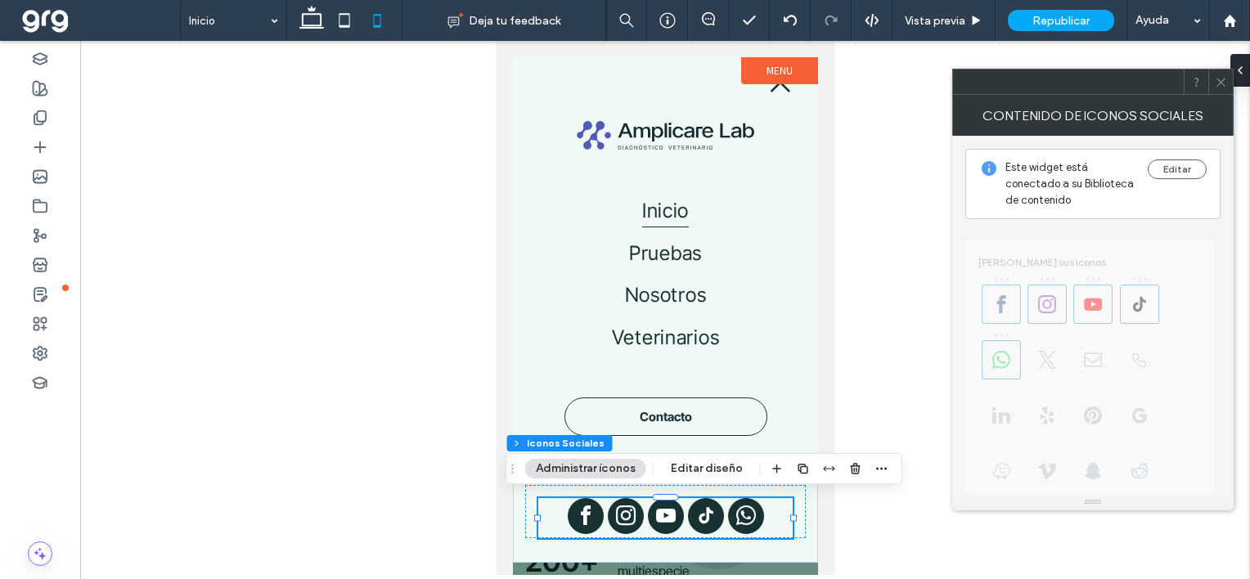
drag, startPoint x: 1091, startPoint y: 304, endPoint x: 1097, endPoint y: 321, distance: 17.3
click at [1220, 79] on icon at bounding box center [1221, 82] width 12 height 12
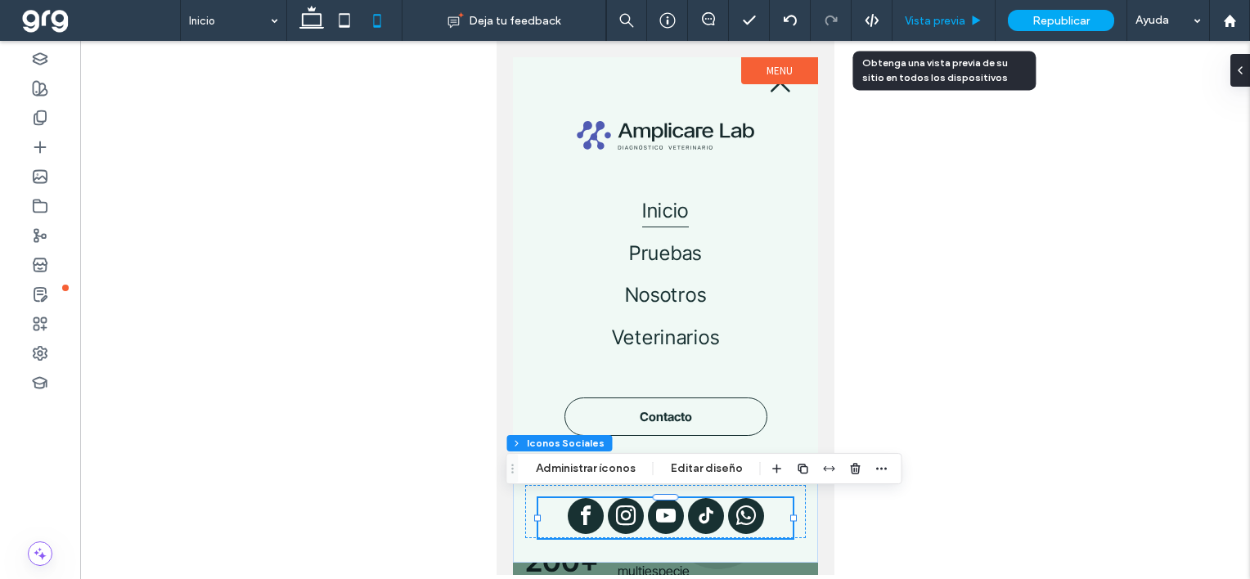
click at [929, 21] on span "Vista previa" at bounding box center [935, 21] width 61 height 14
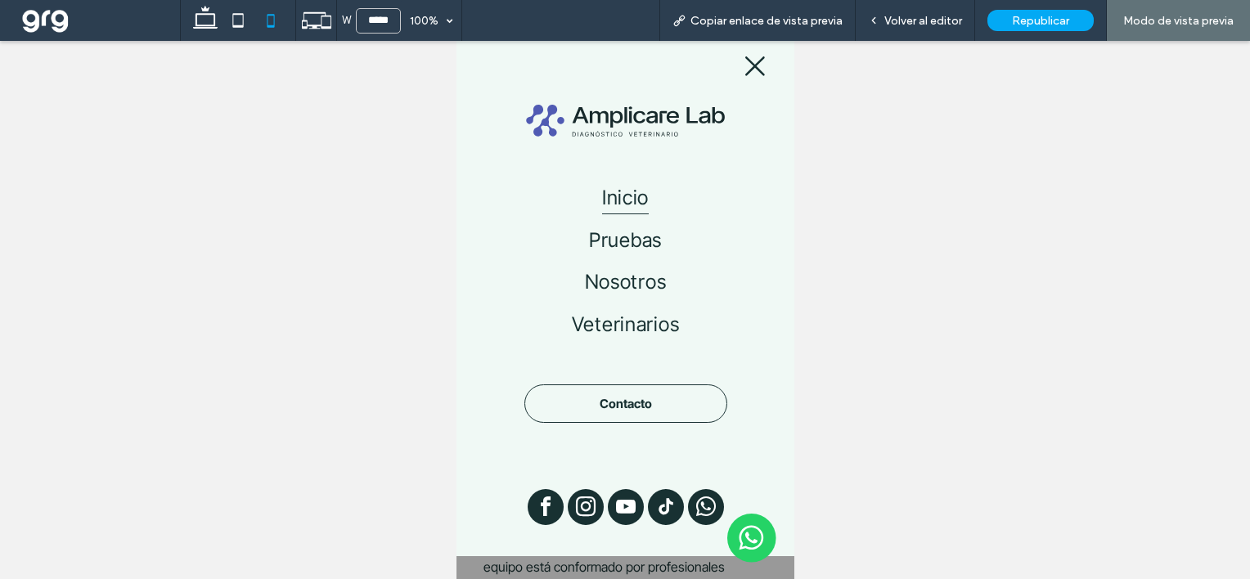
scroll to position [311, 0]
click at [745, 65] on icon at bounding box center [755, 66] width 20 height 20
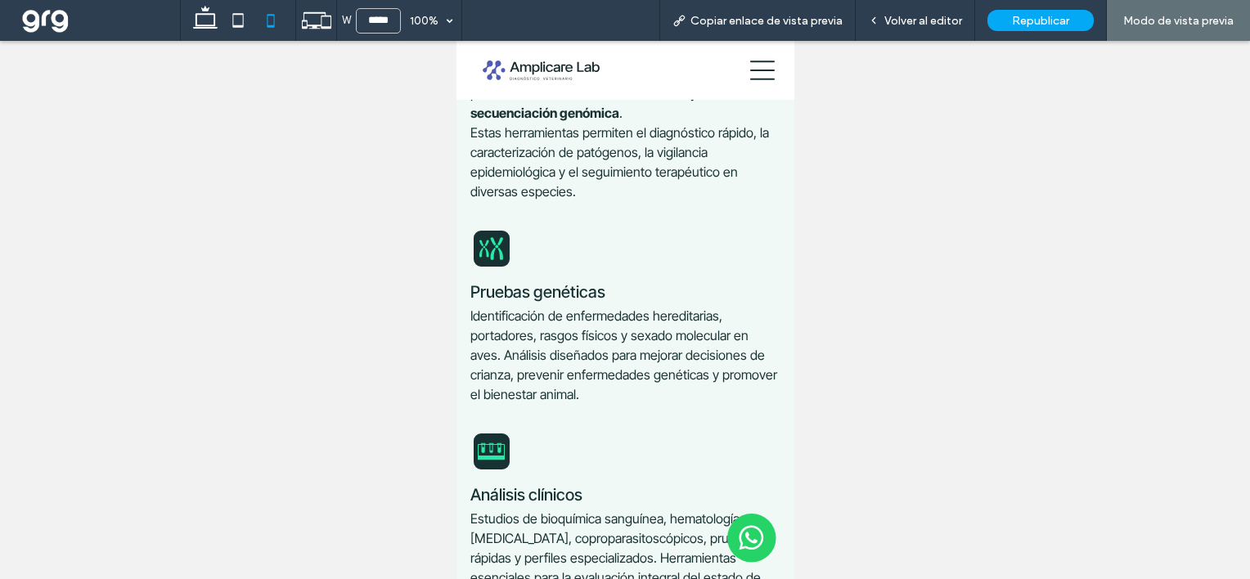
scroll to position [1717, 0]
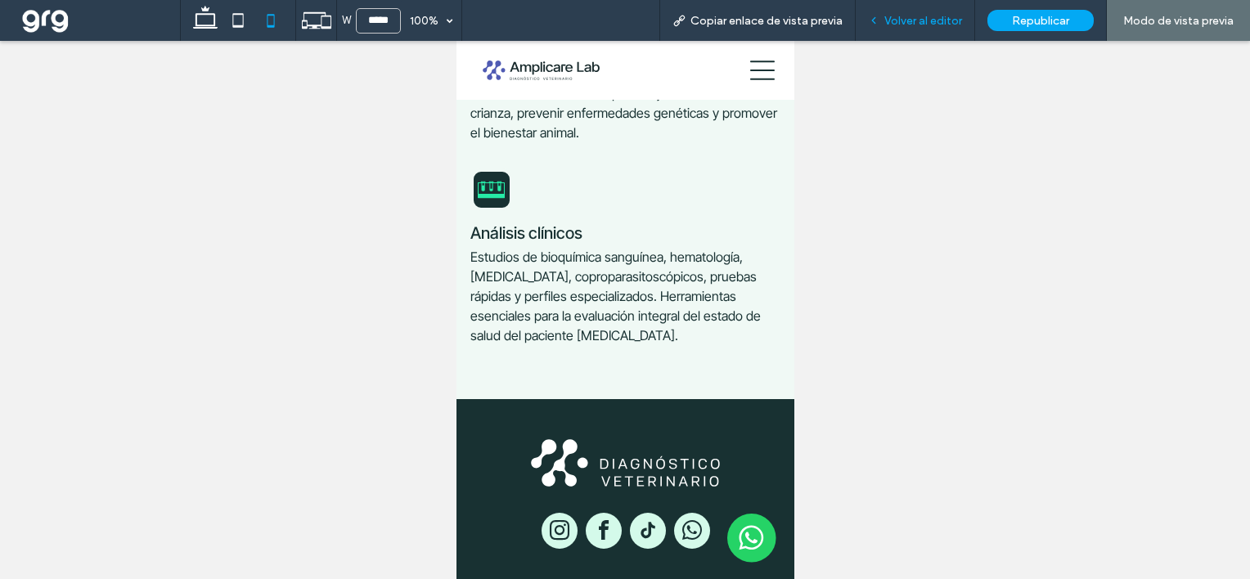
drag, startPoint x: 934, startPoint y: 20, endPoint x: 298, endPoint y: 329, distance: 707.4
click at [934, 20] on span "Volver al editor" at bounding box center [923, 21] width 78 height 14
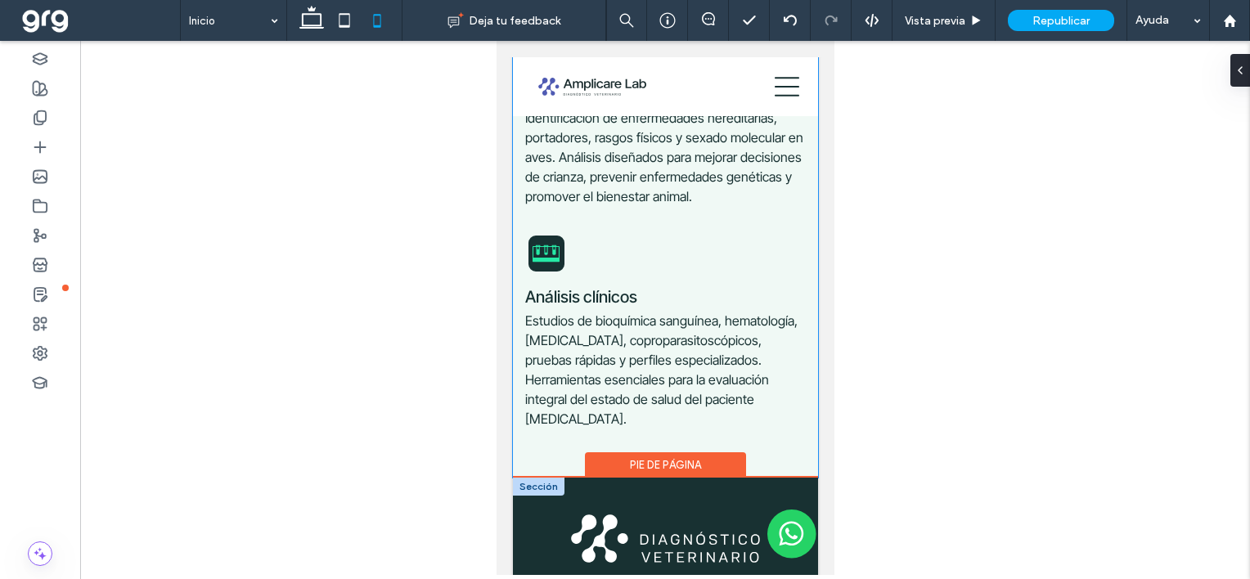
scroll to position [1814, 0]
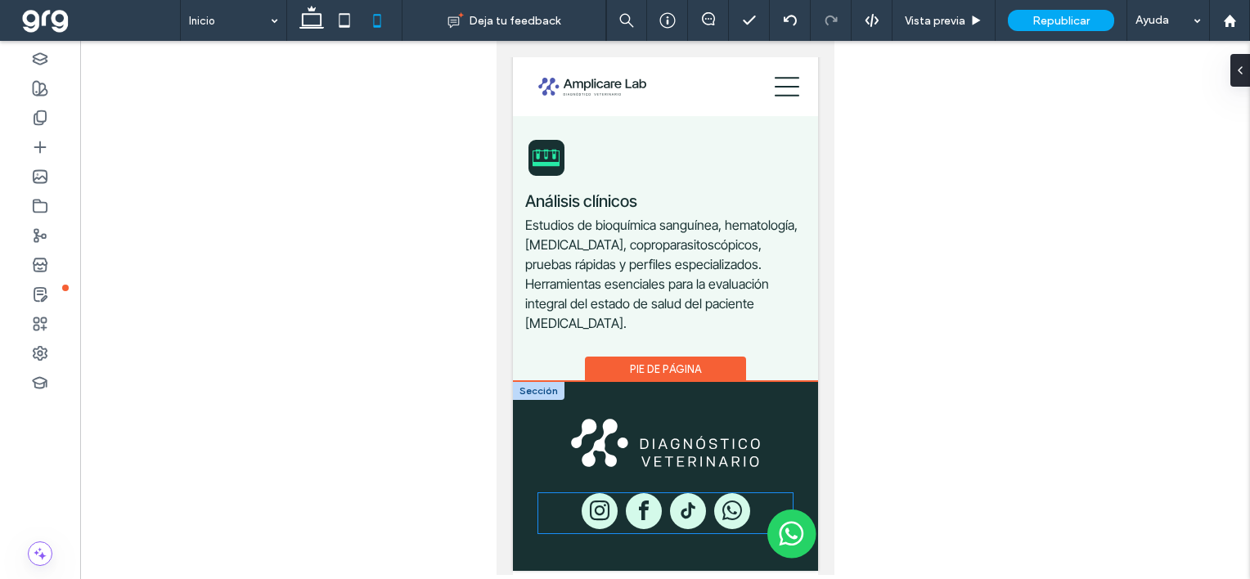
click at [626, 505] on span "facebook" at bounding box center [643, 511] width 36 height 36
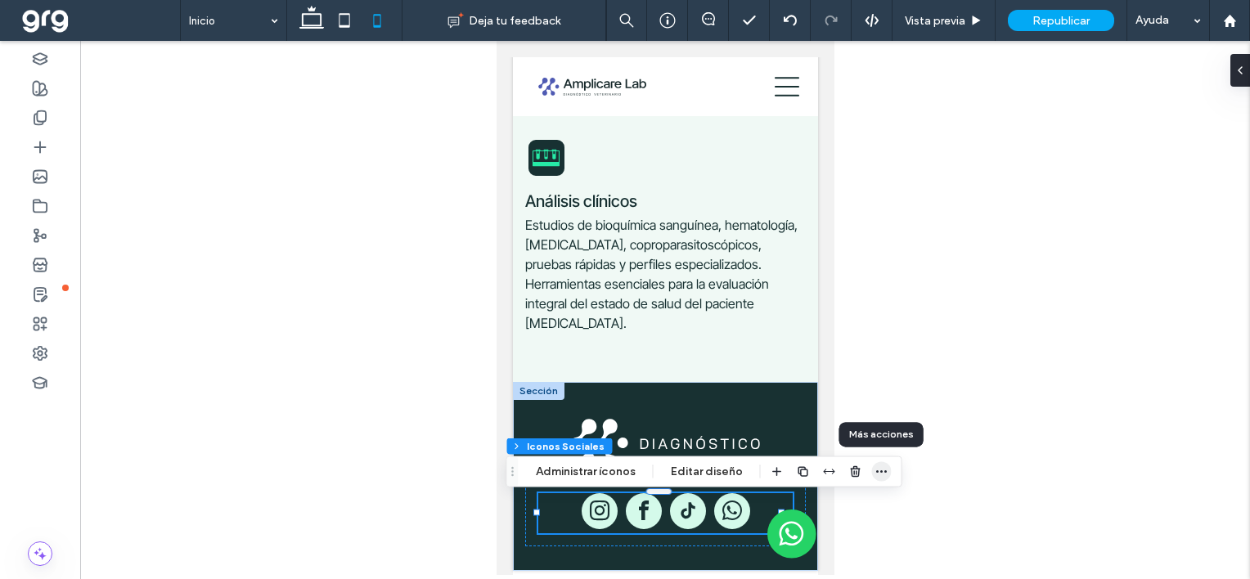
click at [880, 472] on icon "button" at bounding box center [881, 471] width 13 height 13
click at [280, 301] on div at bounding box center [665, 308] width 1170 height 534
click at [348, 19] on icon at bounding box center [344, 20] width 33 height 33
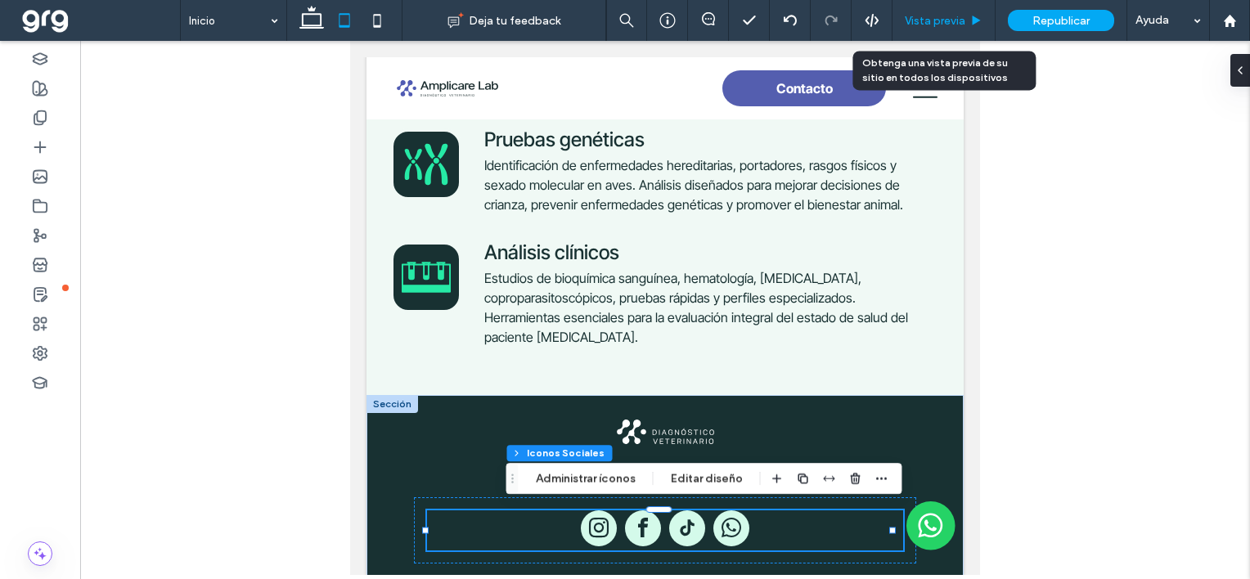
click at [927, 24] on span "Vista previa" at bounding box center [935, 21] width 61 height 14
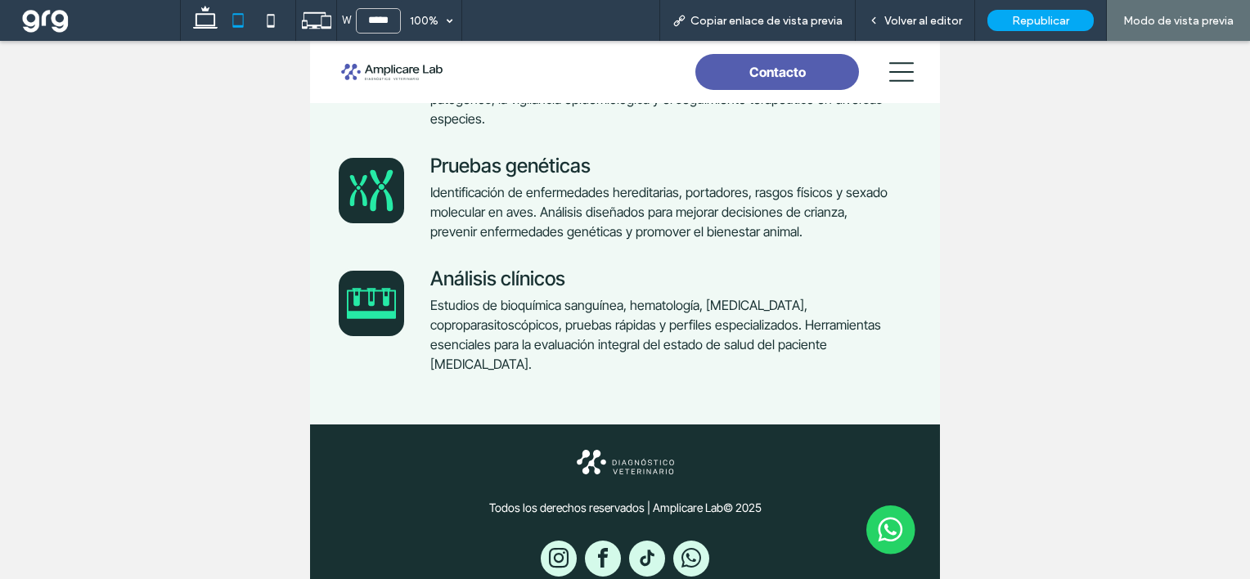
click at [889, 65] on icon at bounding box center [901, 72] width 25 height 25
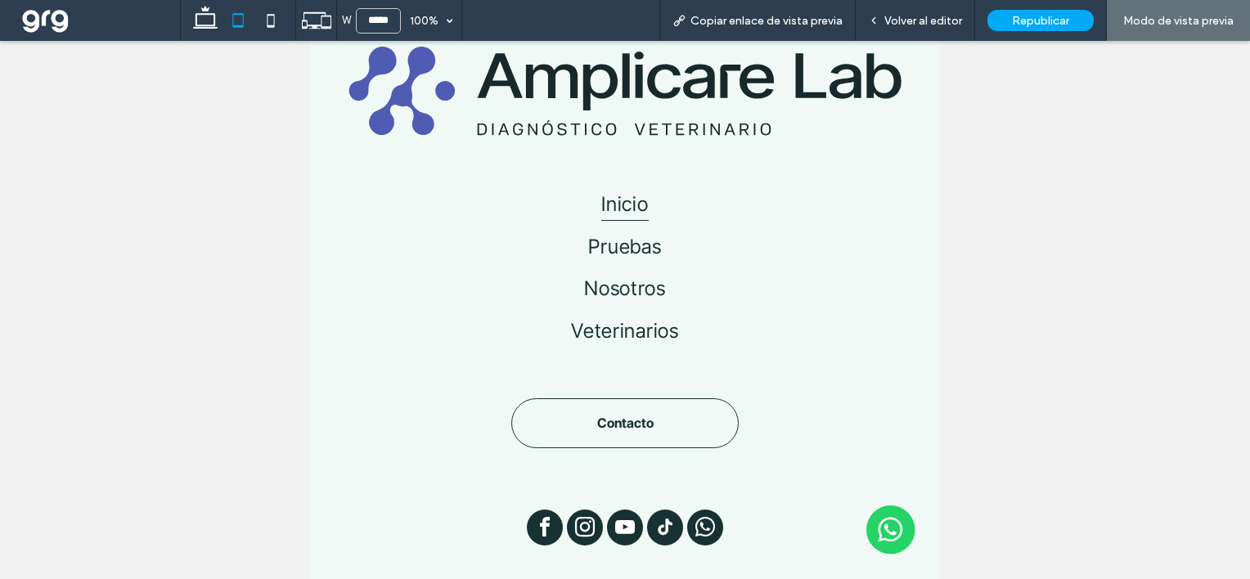
scroll to position [164, 0]
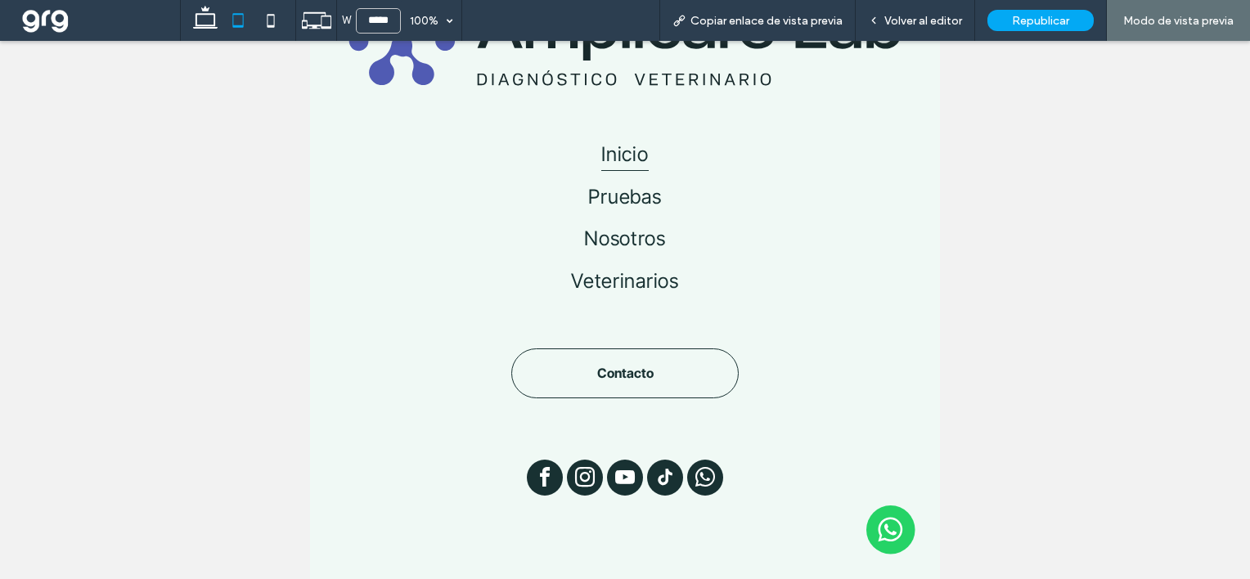
click at [618, 472] on span "youtube" at bounding box center [625, 478] width 36 height 36
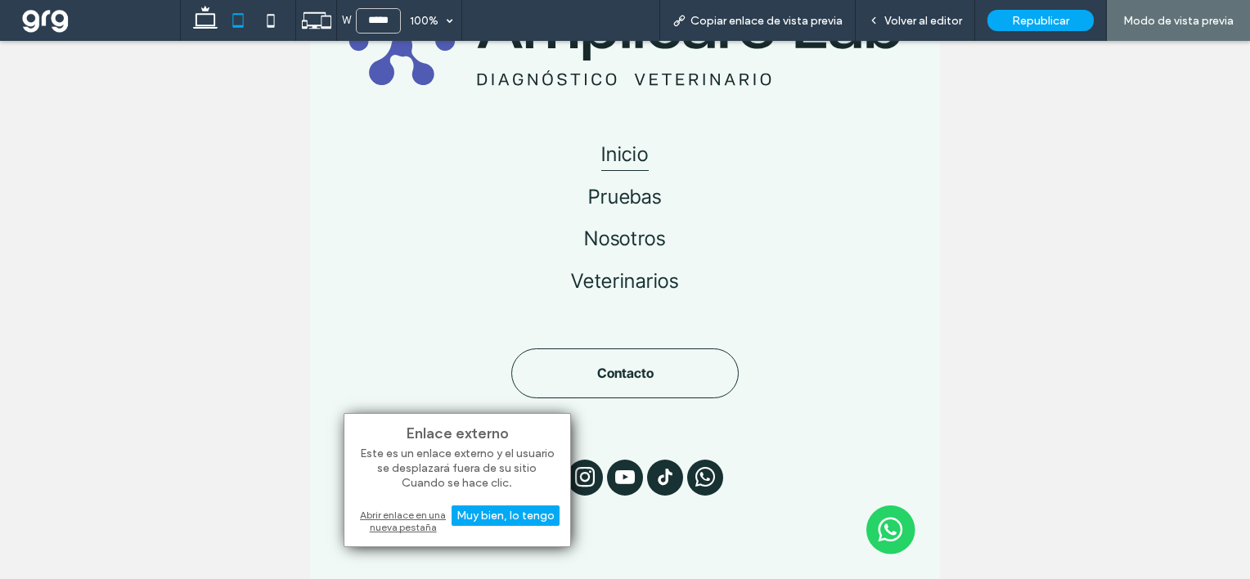
click at [396, 515] on div "Abrir enlace en una nueva pestaña" at bounding box center [457, 520] width 204 height 29
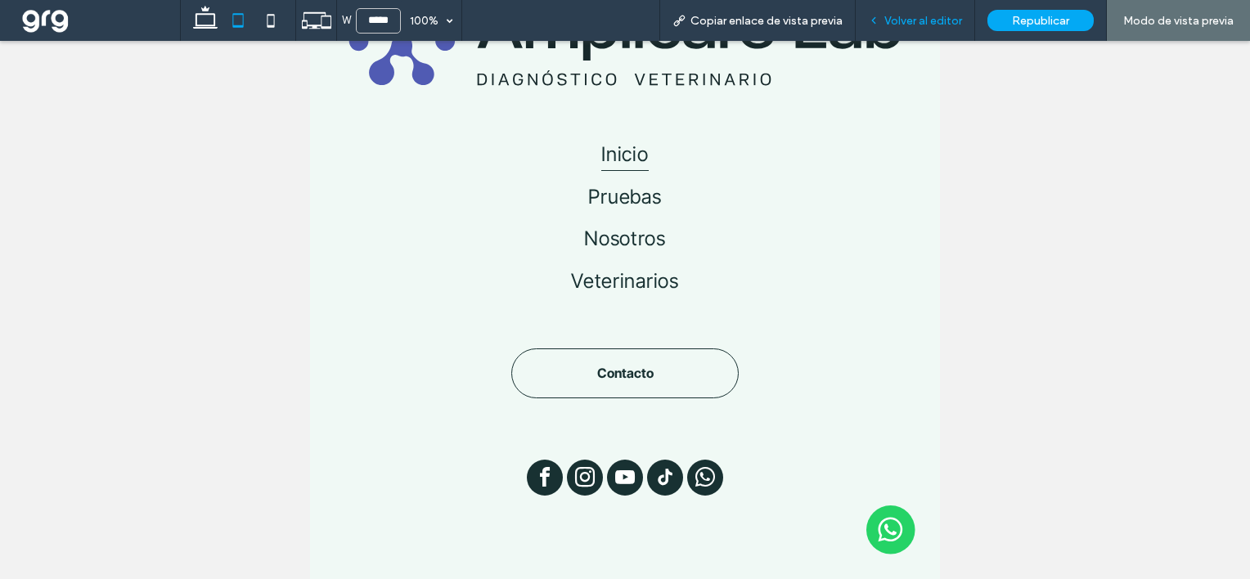
click at [950, 25] on span "Volver al editor" at bounding box center [923, 21] width 78 height 14
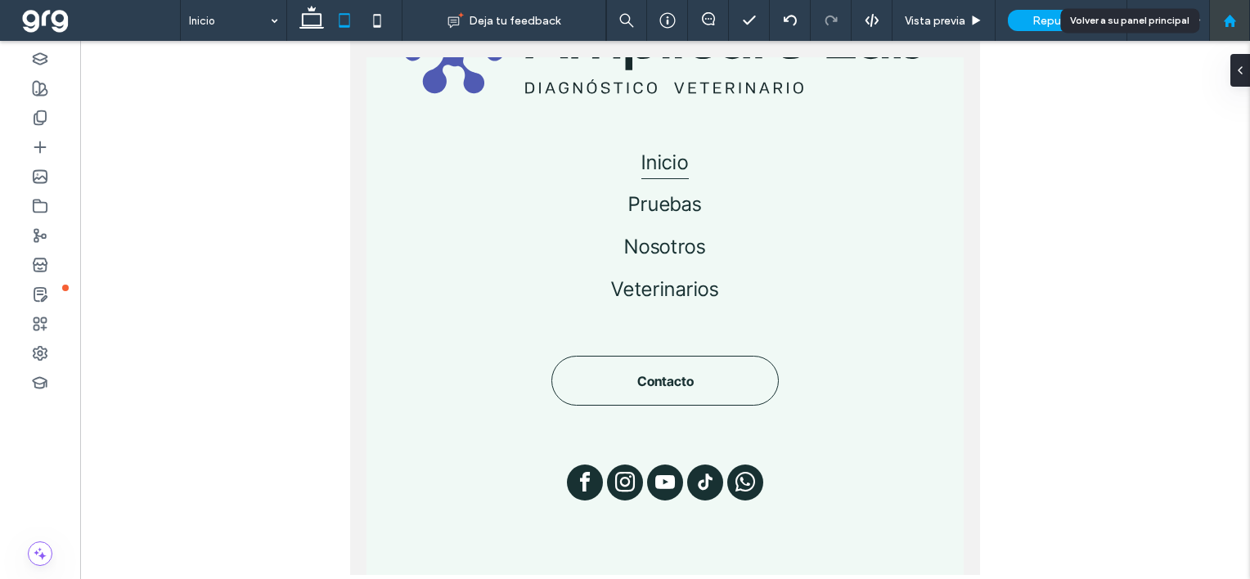
click at [1233, 14] on icon at bounding box center [1230, 21] width 14 height 14
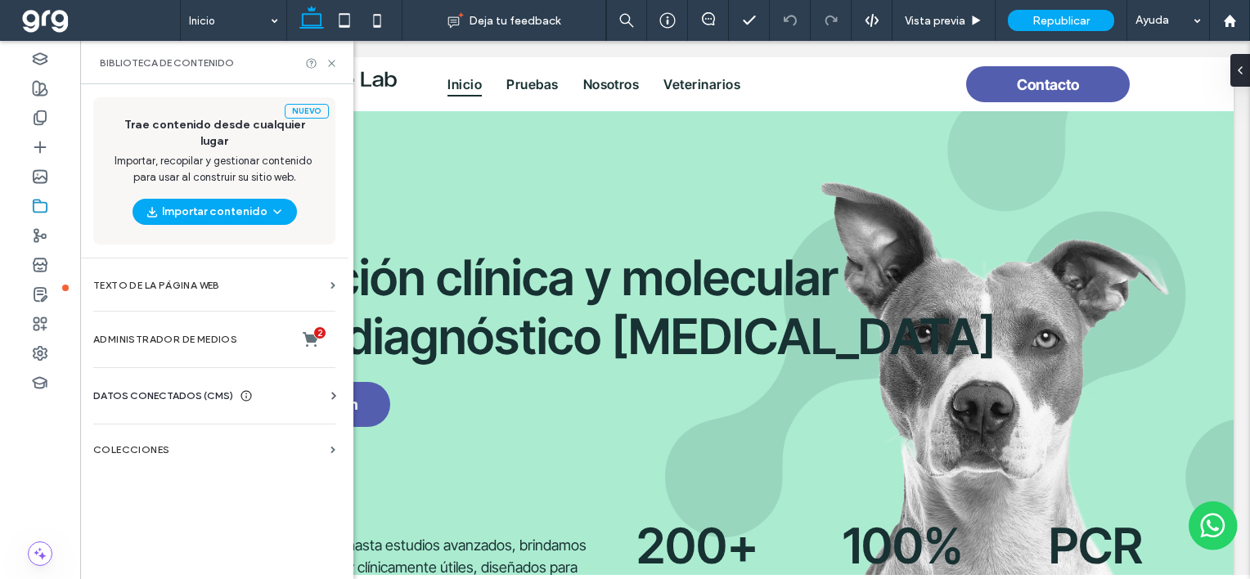
scroll to position [1151, 0]
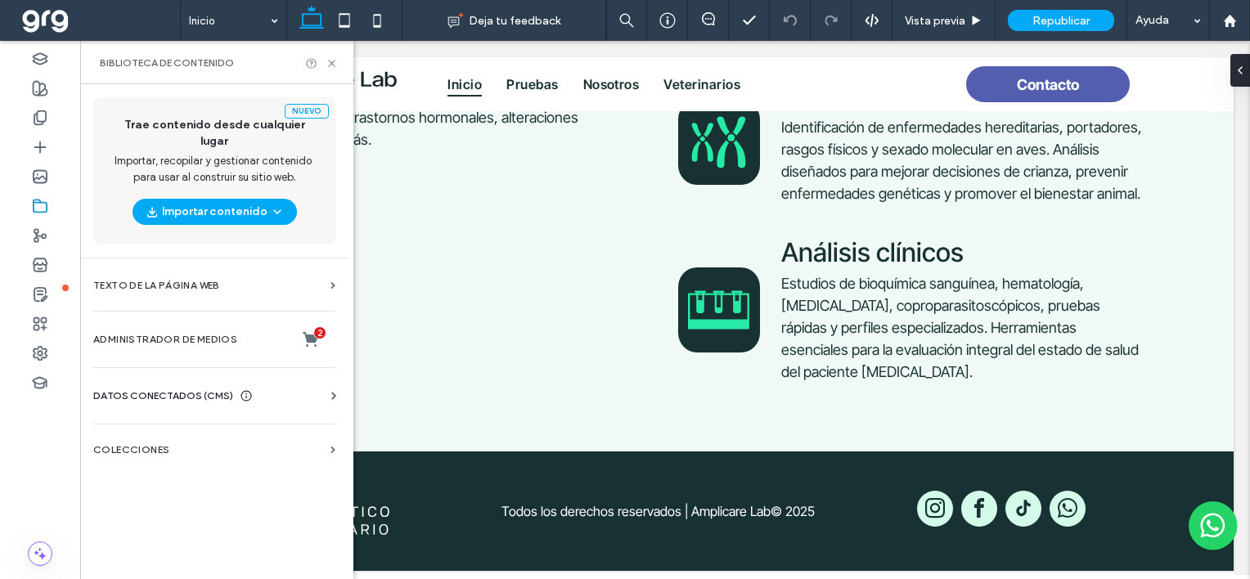
click at [173, 388] on span "DATOS CONECTADOS (CMS)" at bounding box center [163, 396] width 140 height 16
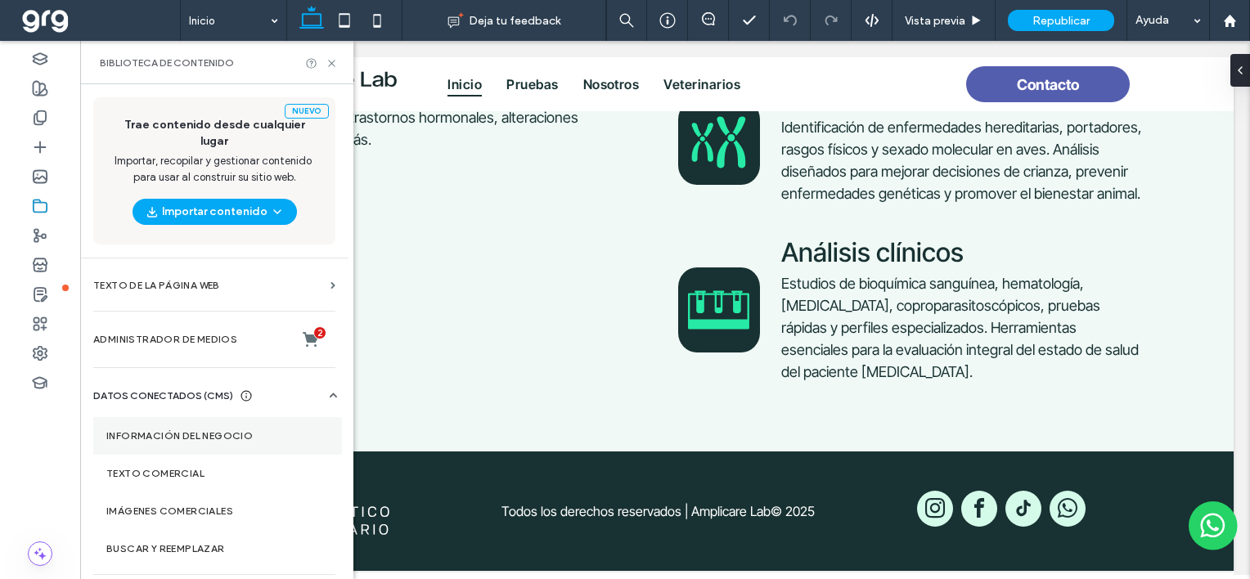
click at [200, 417] on section "Información del negocio" at bounding box center [217, 436] width 249 height 38
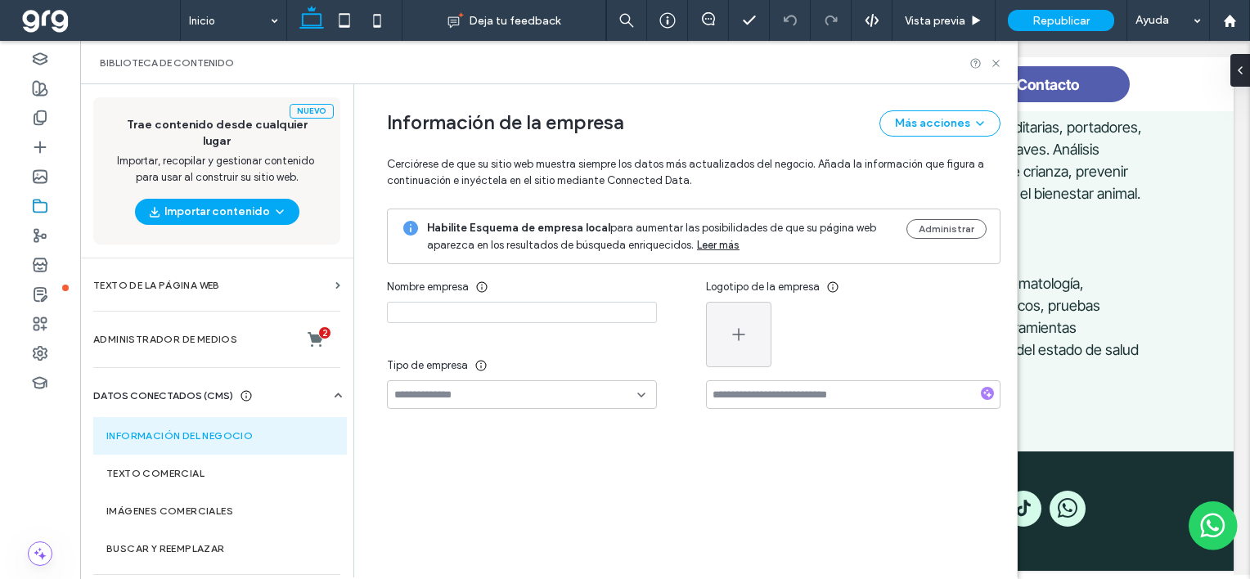
type input "**********"
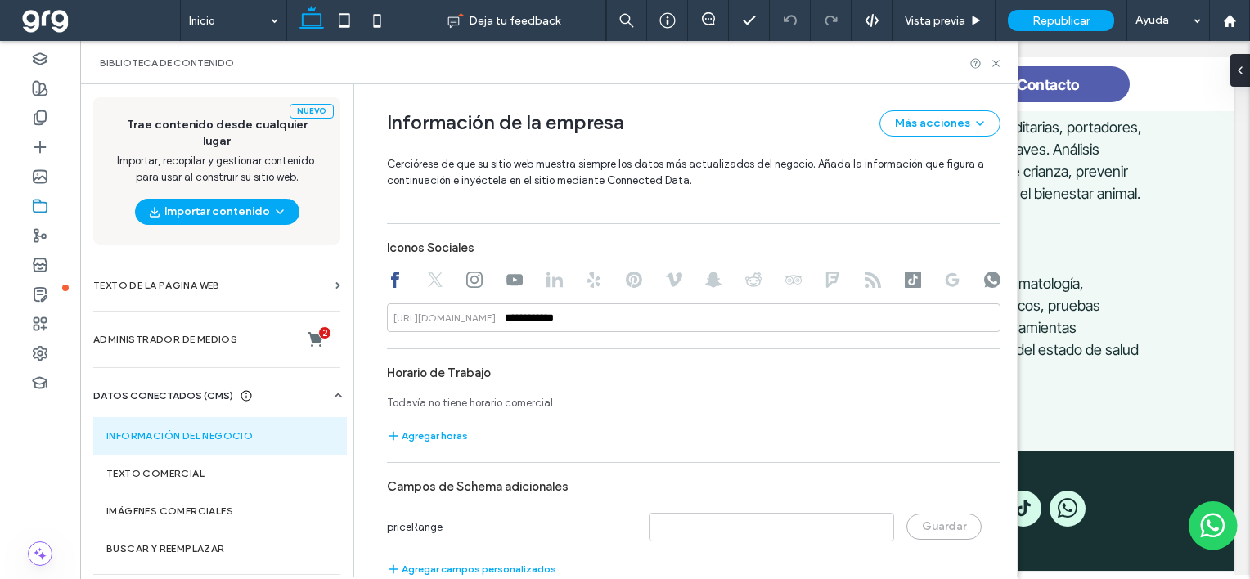
scroll to position [1026, 0]
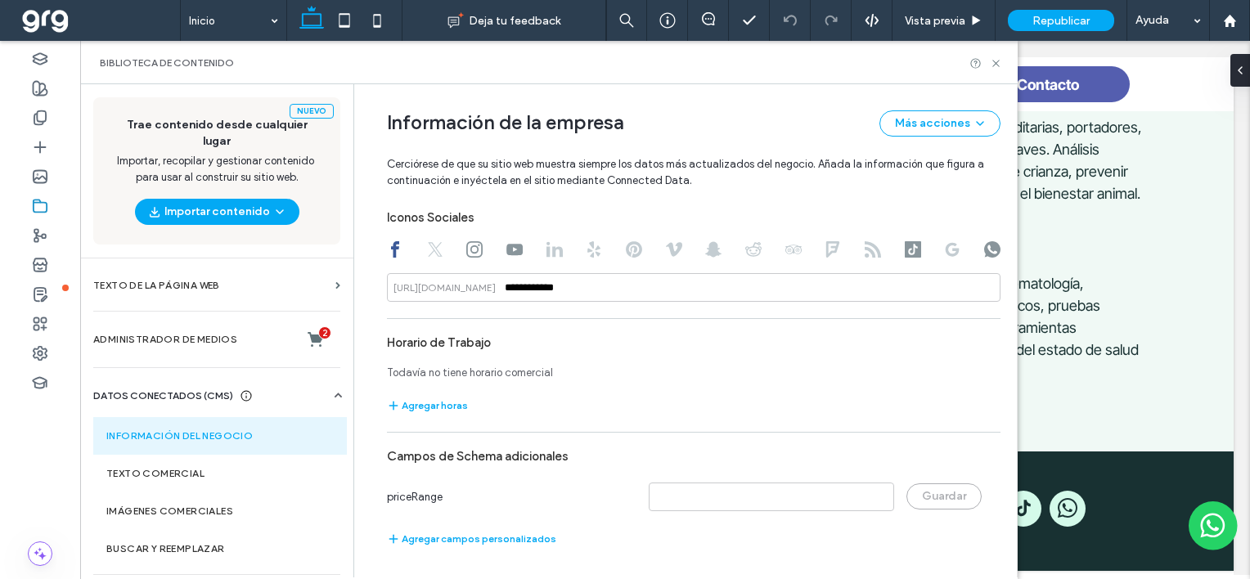
click at [510, 251] on use at bounding box center [514, 249] width 16 height 11
type input "**********"
drag, startPoint x: 595, startPoint y: 281, endPoint x: 376, endPoint y: 276, distance: 219.2
click at [994, 61] on use at bounding box center [995, 63] width 7 height 7
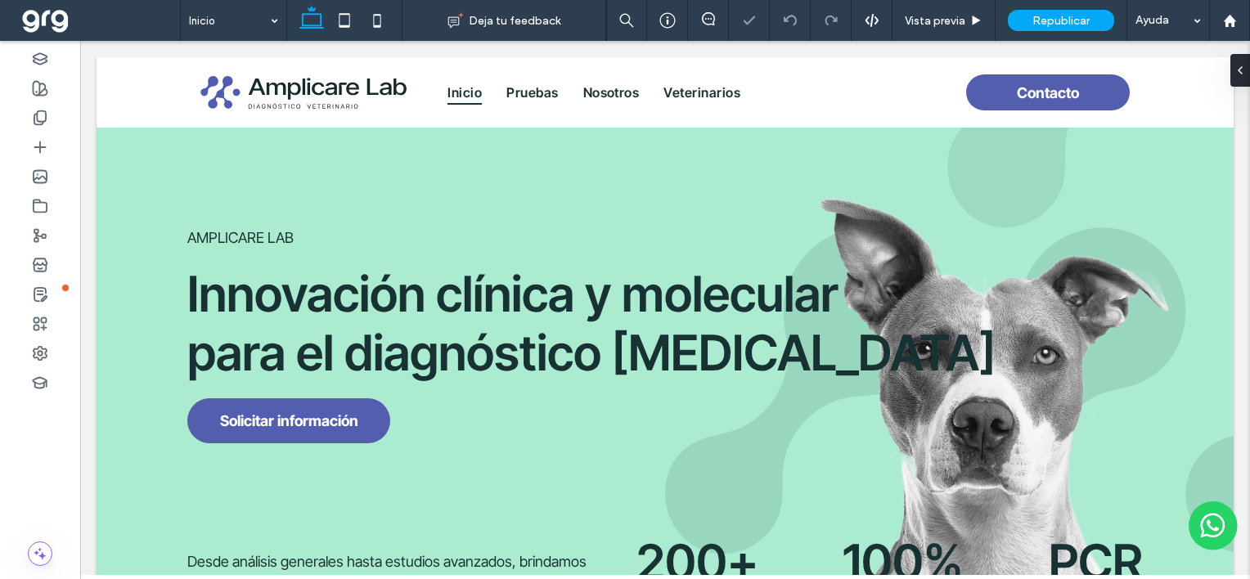
scroll to position [0, 0]
drag, startPoint x: 375, startPoint y: 21, endPoint x: 383, endPoint y: 23, distance: 8.3
click at [375, 20] on icon at bounding box center [377, 20] width 33 height 33
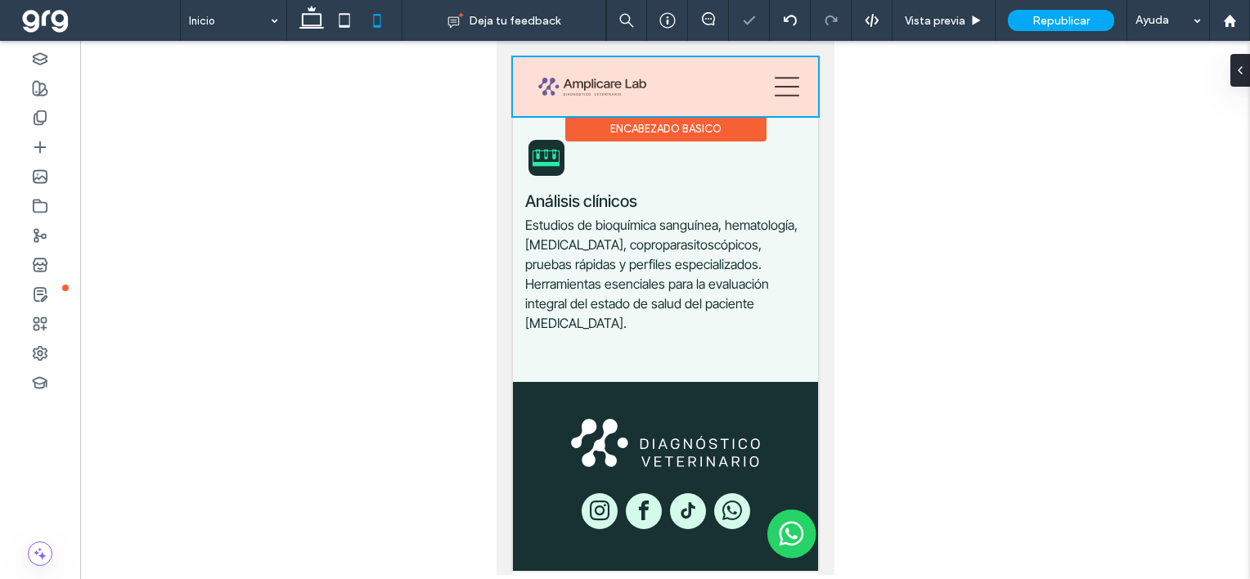
scroll to position [1819, 0]
click at [775, 85] on div at bounding box center [664, 86] width 305 height 59
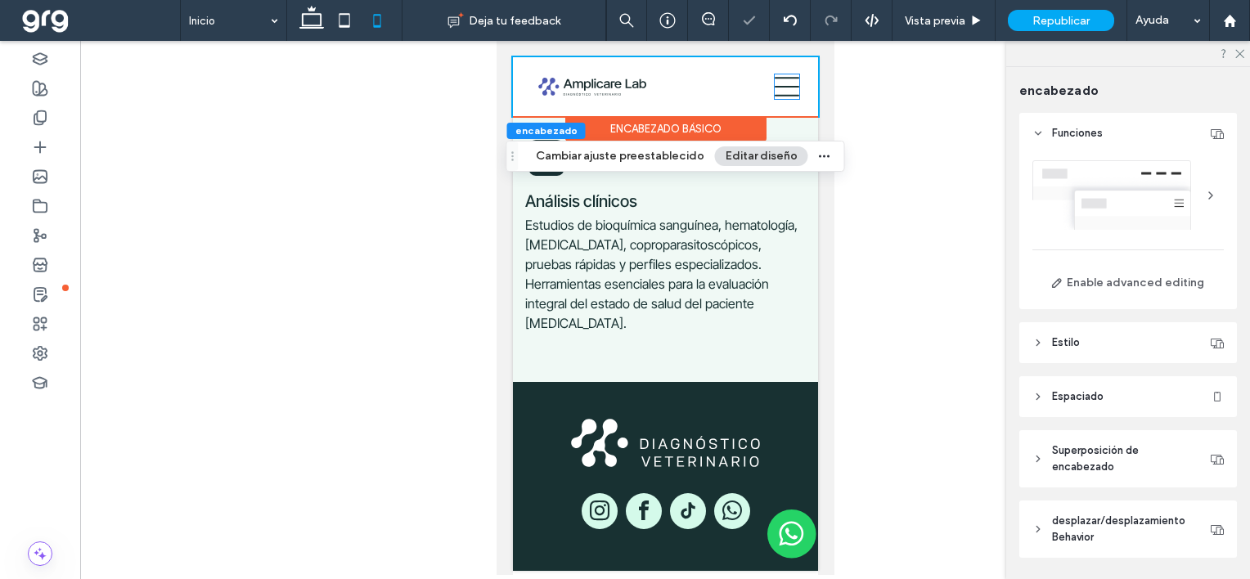
scroll to position [50, 0]
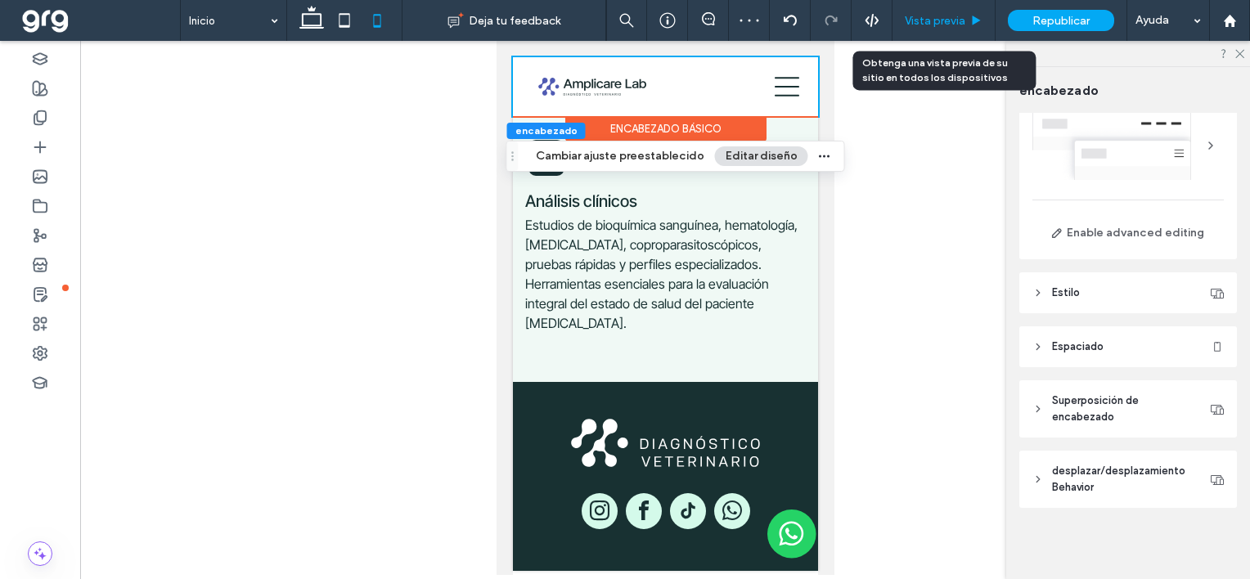
click at [943, 16] on span "Vista previa" at bounding box center [935, 21] width 61 height 14
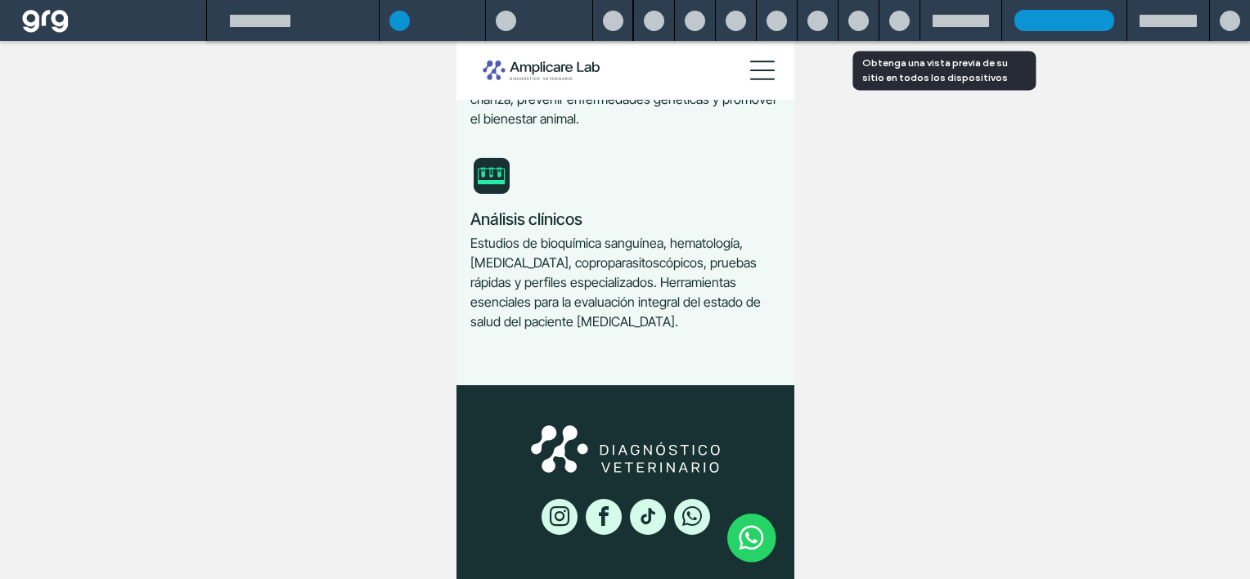
scroll to position [1716, 0]
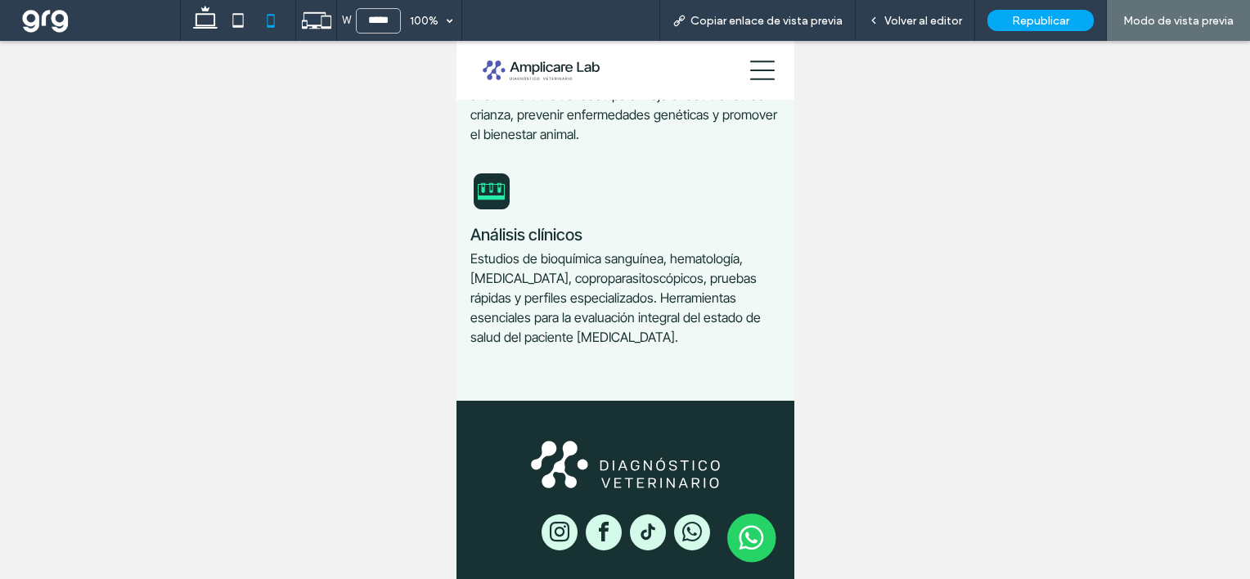
click at [749, 72] on icon at bounding box center [761, 70] width 25 height 25
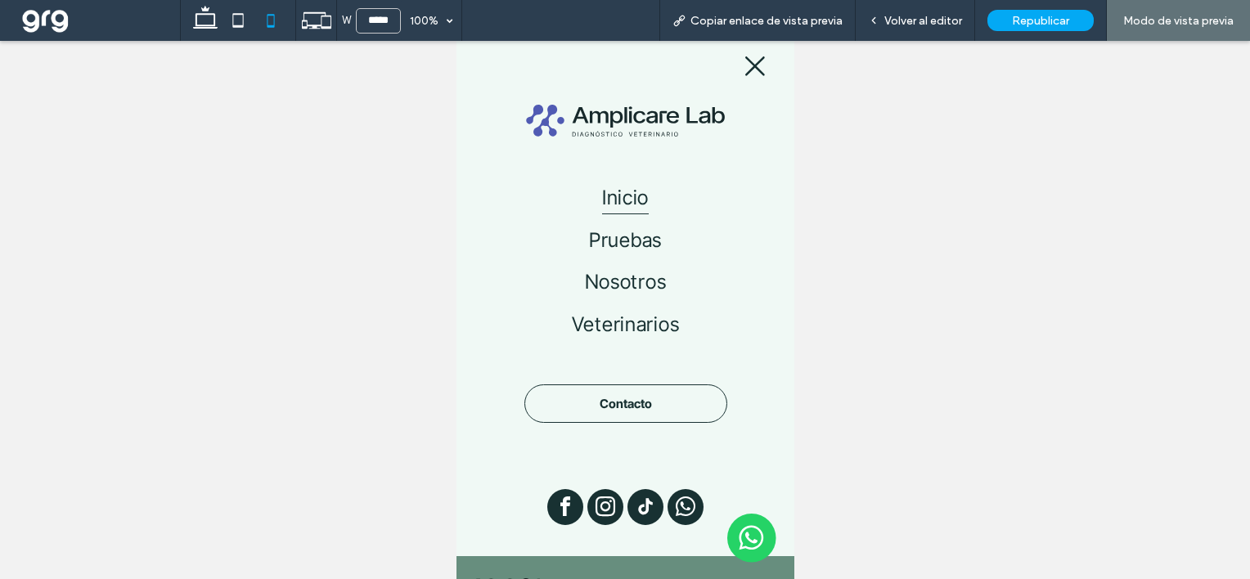
scroll to position [0, 0]
drag, startPoint x: 942, startPoint y: 19, endPoint x: 947, endPoint y: 56, distance: 37.9
click at [942, 19] on span "Volver al editor" at bounding box center [923, 21] width 78 height 14
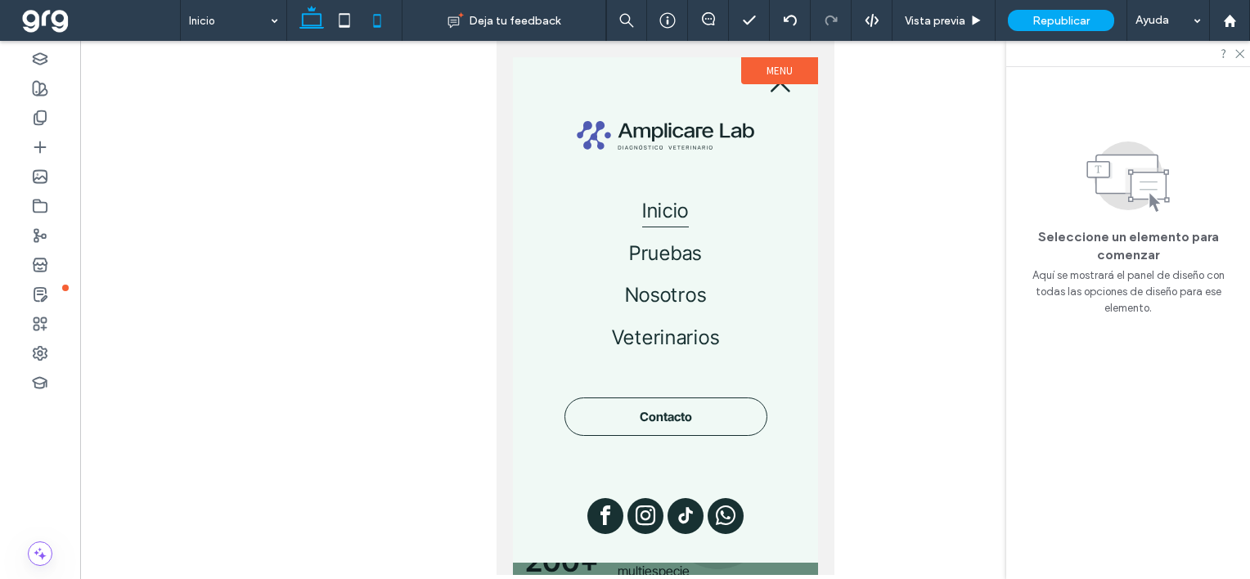
drag, startPoint x: 312, startPoint y: 29, endPoint x: 254, endPoint y: 2, distance: 64.0
click at [312, 29] on icon at bounding box center [311, 20] width 33 height 33
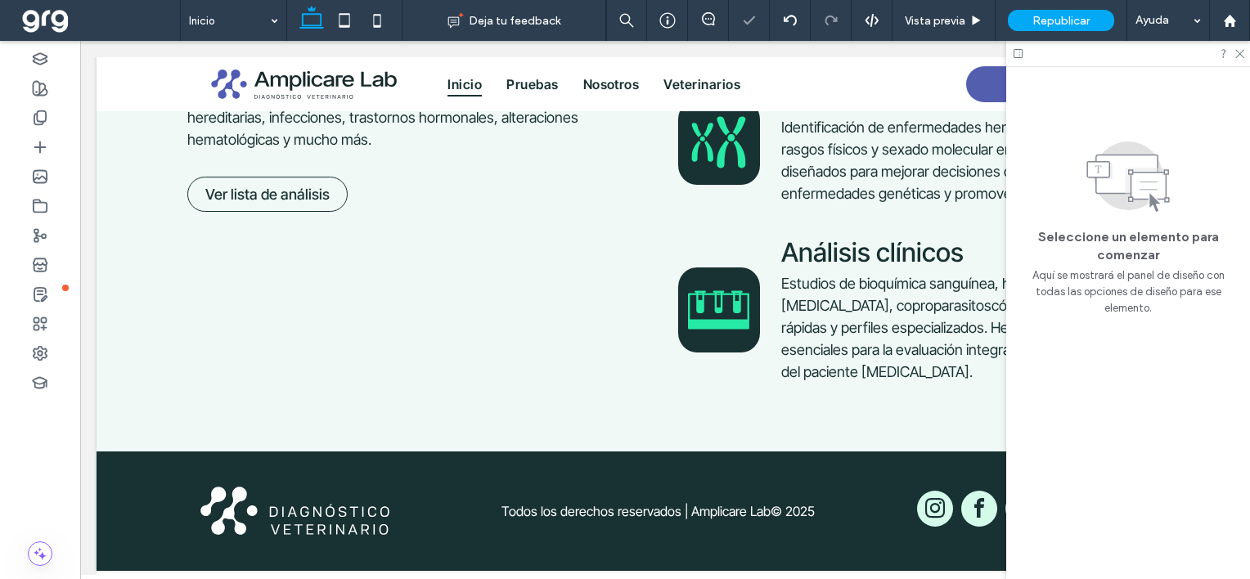
scroll to position [1163, 0]
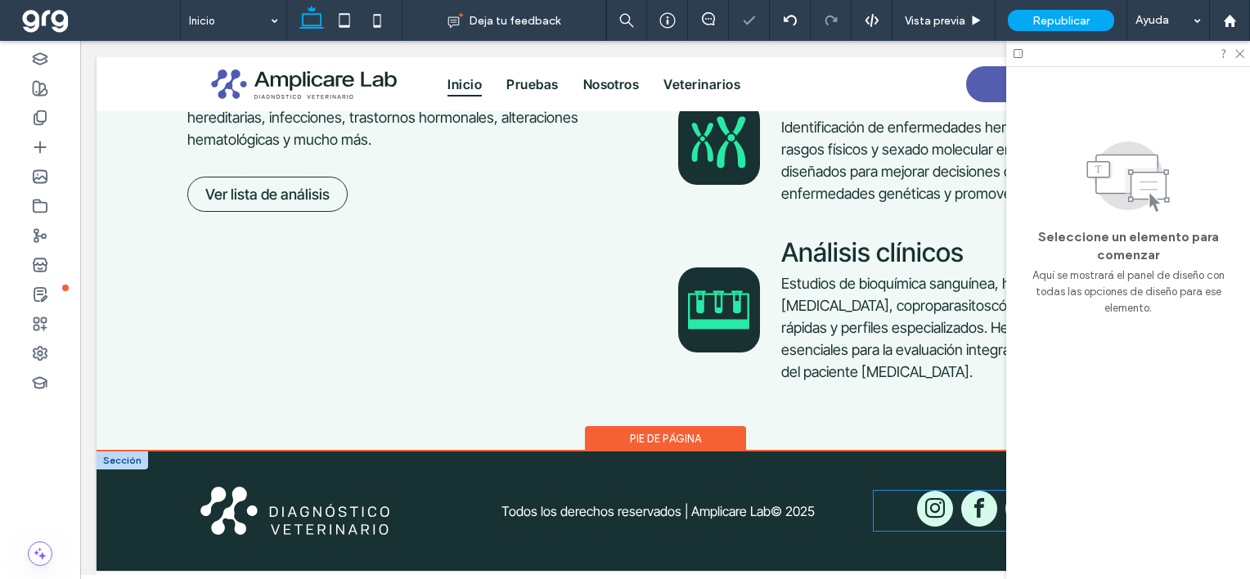
click at [963, 503] on span "facebook" at bounding box center [979, 509] width 36 height 36
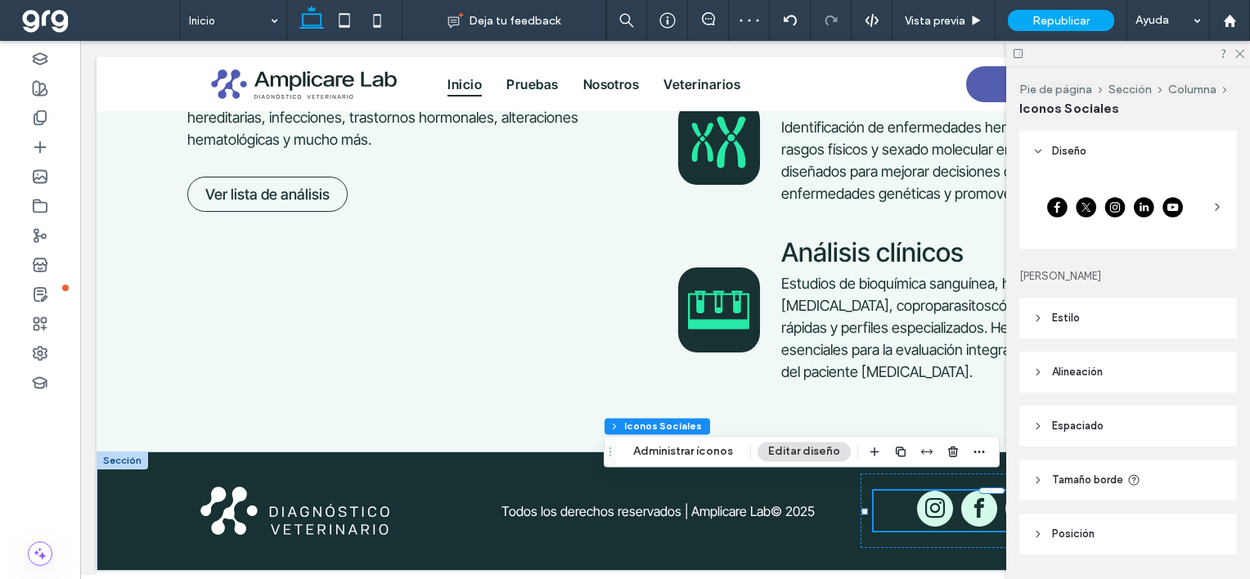
click at [1243, 46] on div at bounding box center [1128, 53] width 244 height 25
click at [1240, 55] on icon at bounding box center [1238, 52] width 11 height 11
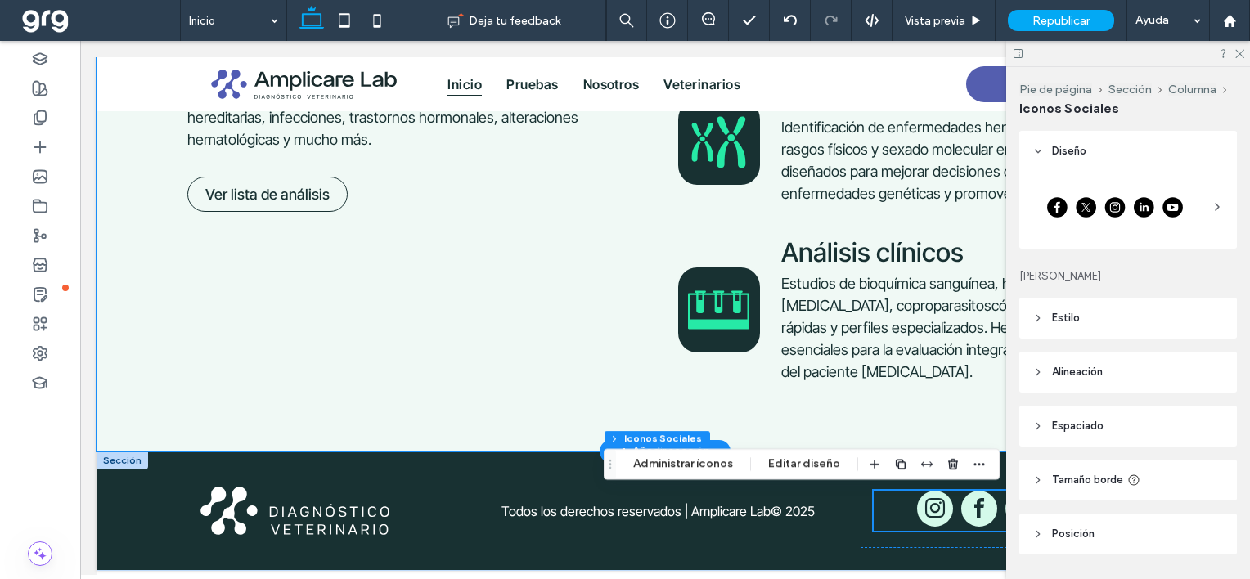
scroll to position [1151, 0]
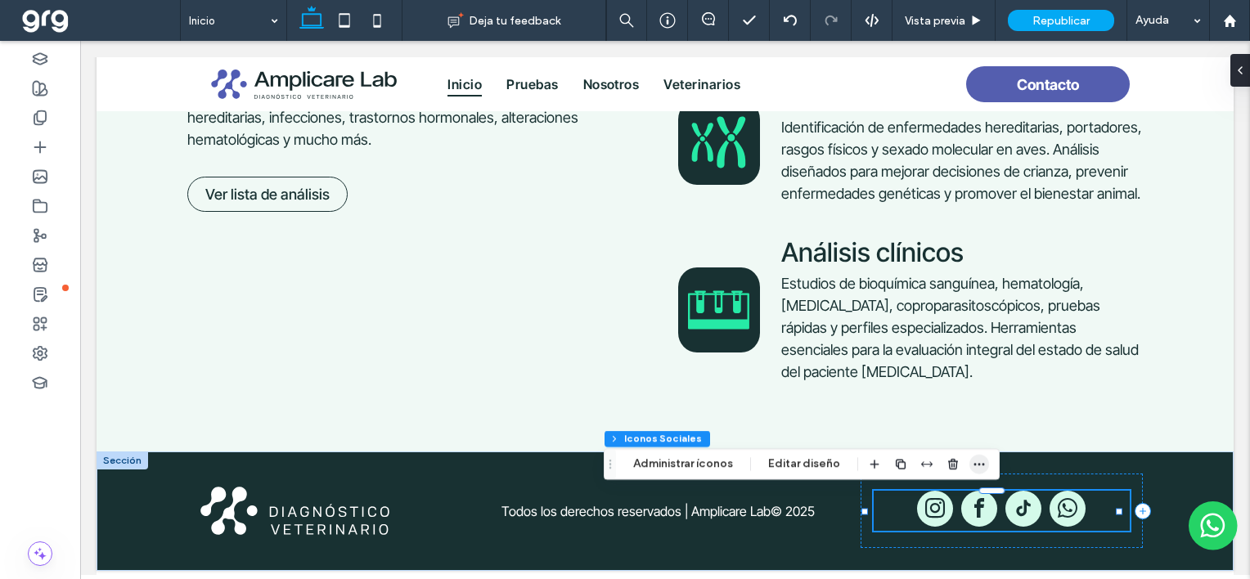
click at [979, 468] on icon "button" at bounding box center [978, 464] width 13 height 13
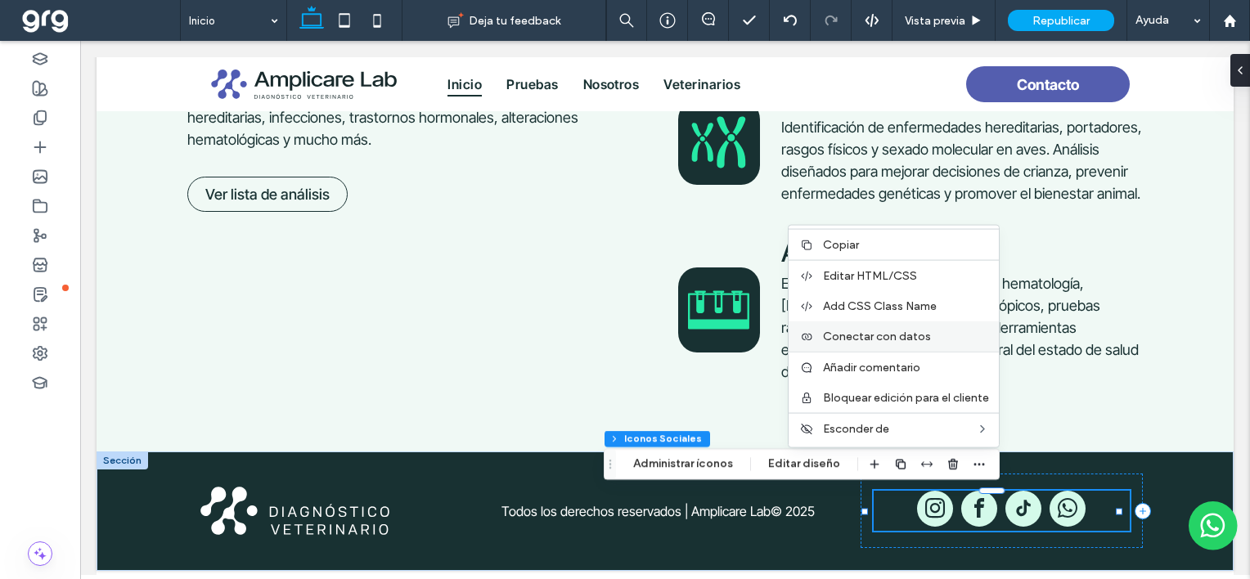
click at [884, 338] on span "Conectar con datos" at bounding box center [877, 337] width 108 height 14
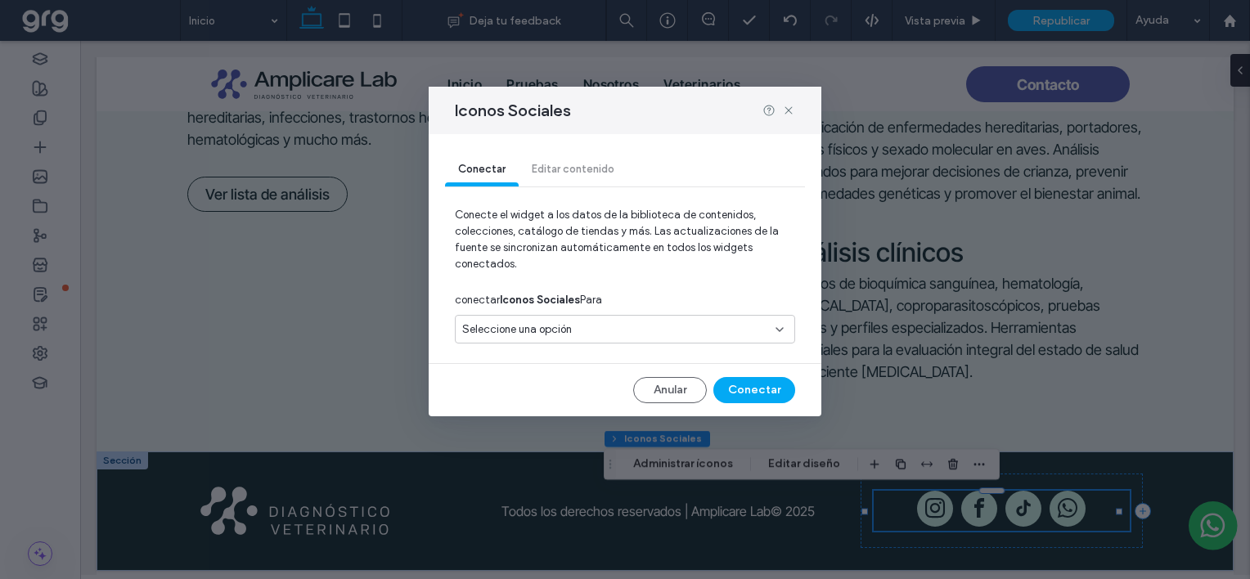
click at [605, 321] on div "Seleccione una opción" at bounding box center [615, 329] width 306 height 16
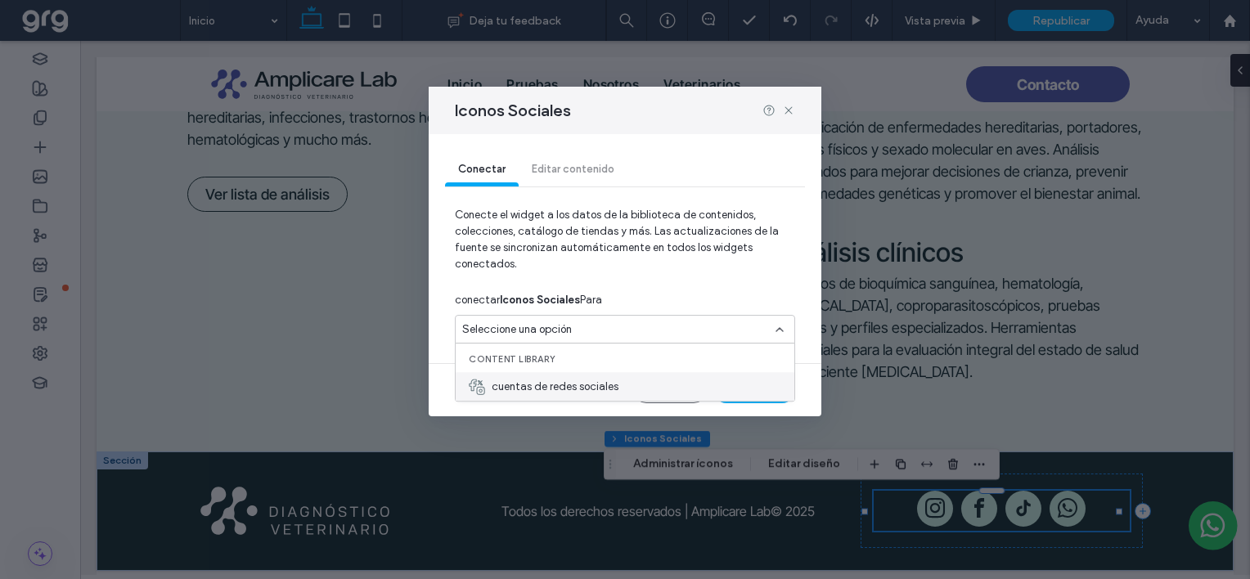
click at [564, 384] on span "cuentas de redes sociales" at bounding box center [555, 387] width 127 height 16
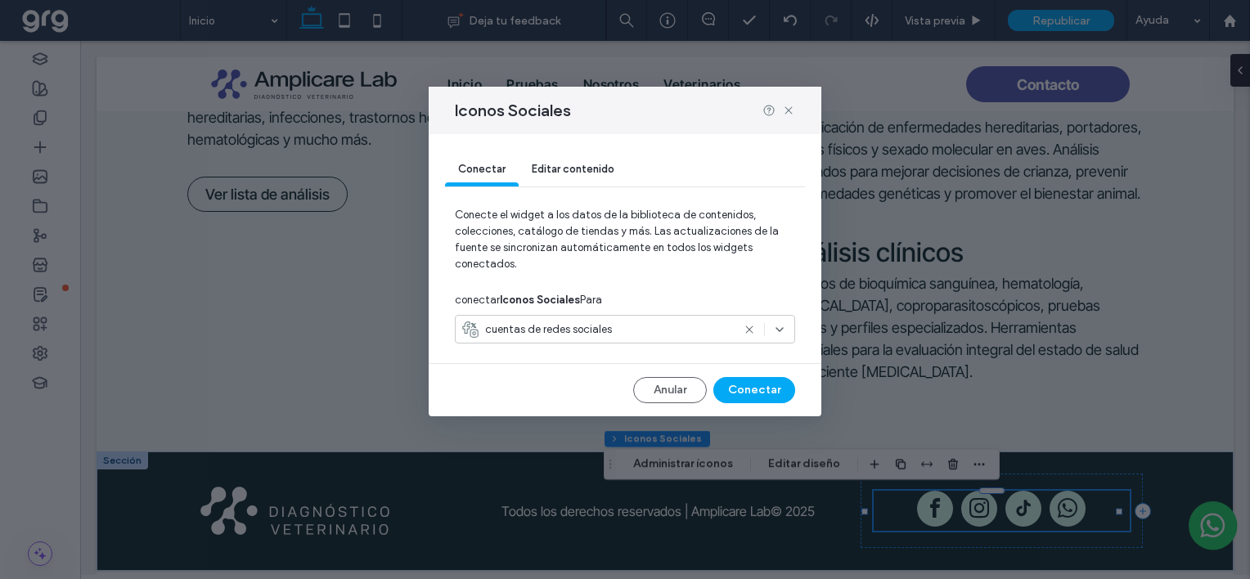
click at [746, 330] on icon at bounding box center [749, 329] width 13 height 13
click at [671, 343] on div "Seleccione una opción" at bounding box center [625, 332] width 340 height 35
click at [671, 331] on div "Seleccione una opción" at bounding box center [615, 329] width 306 height 16
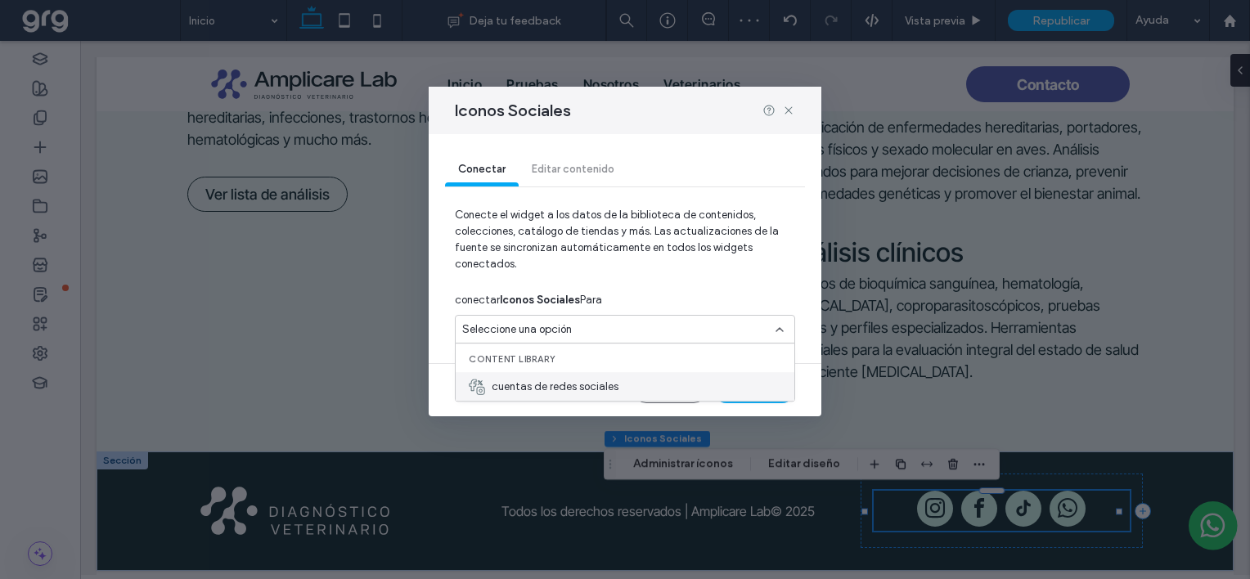
click at [625, 382] on div "cuentas de redes sociales" at bounding box center [625, 386] width 339 height 29
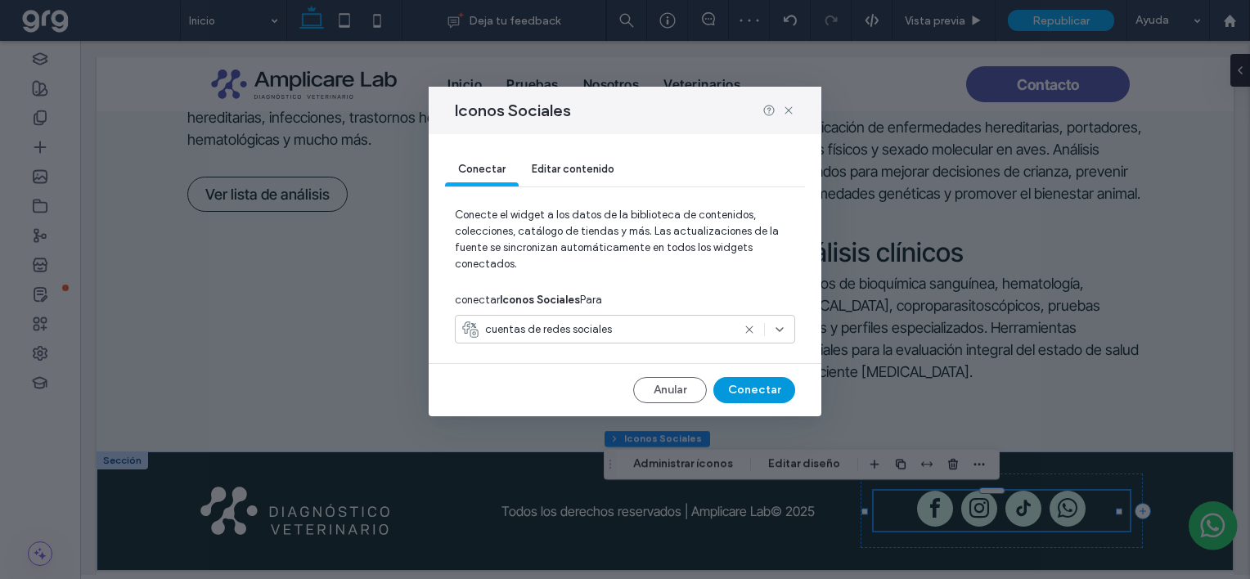
click at [748, 392] on button "Conectar" at bounding box center [754, 390] width 82 height 26
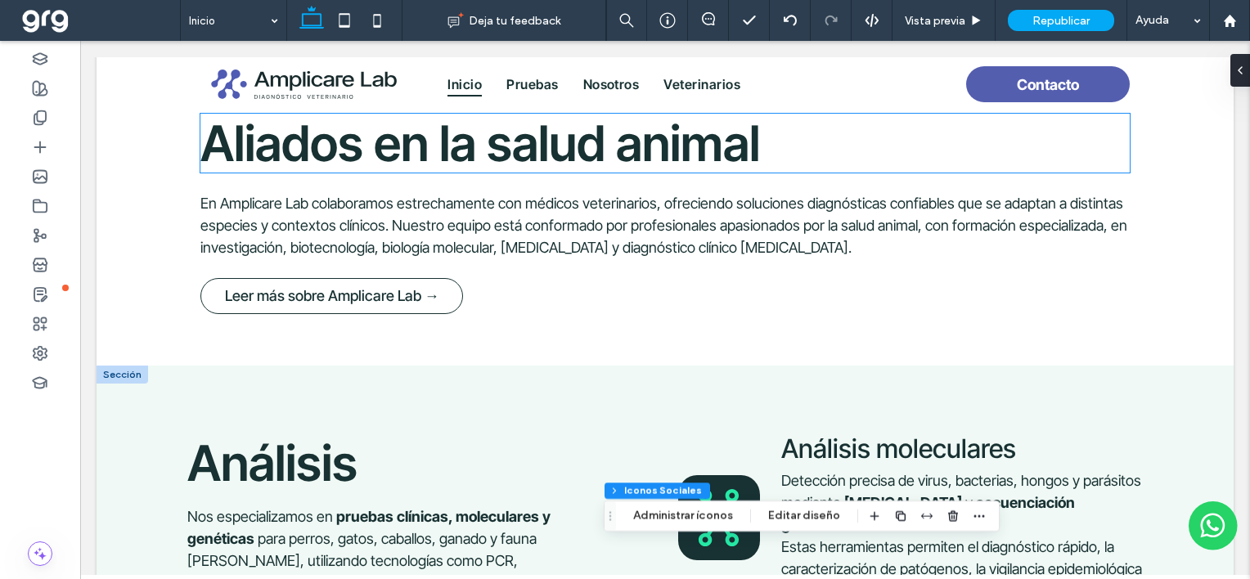
scroll to position [0, 0]
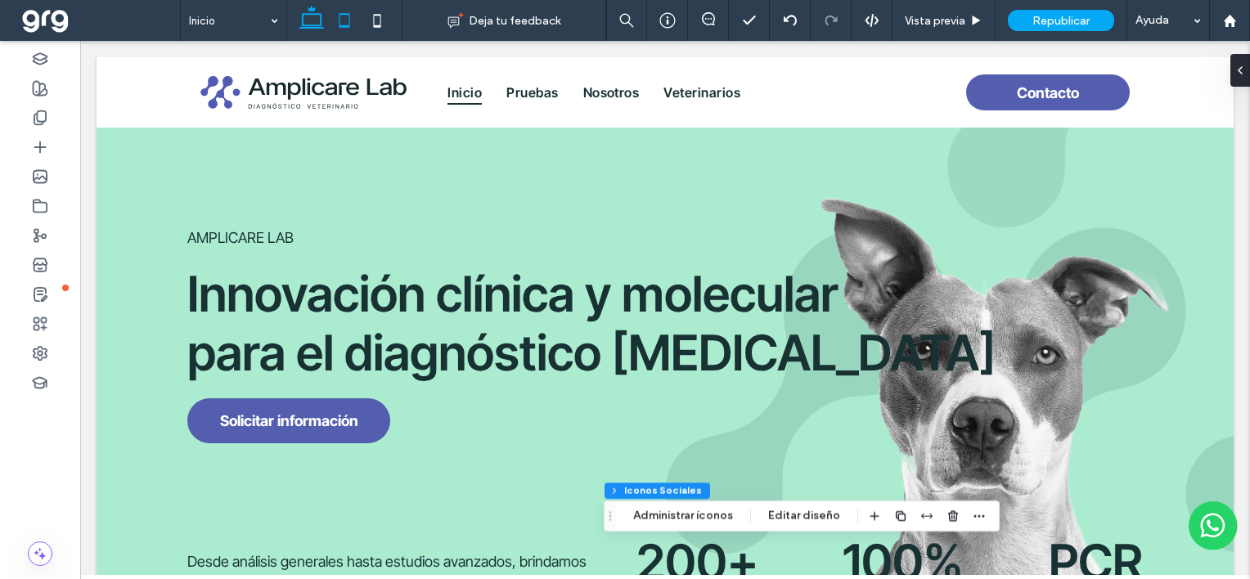
click at [343, 20] on icon at bounding box center [344, 20] width 33 height 33
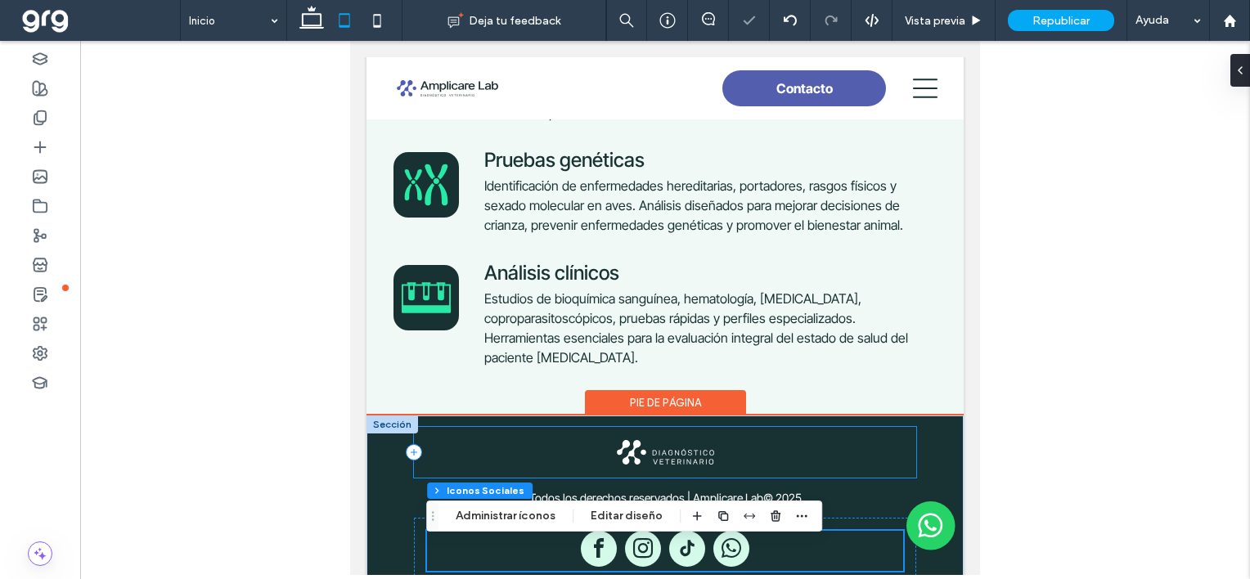
scroll to position [1271, 0]
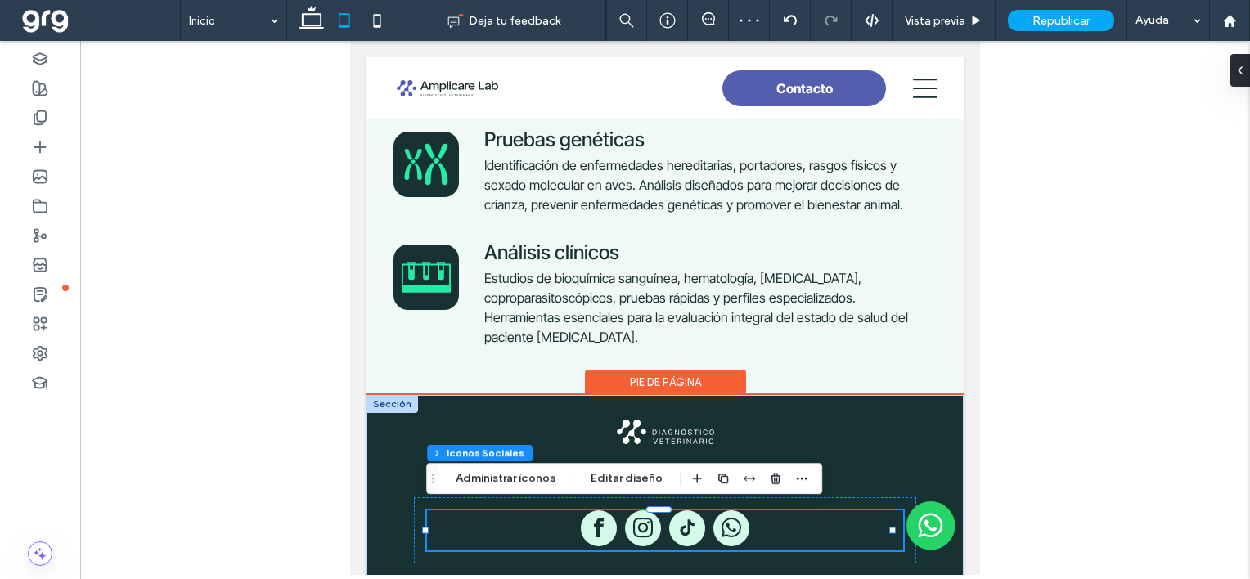
click at [689, 522] on span "tiktok" at bounding box center [687, 528] width 36 height 36
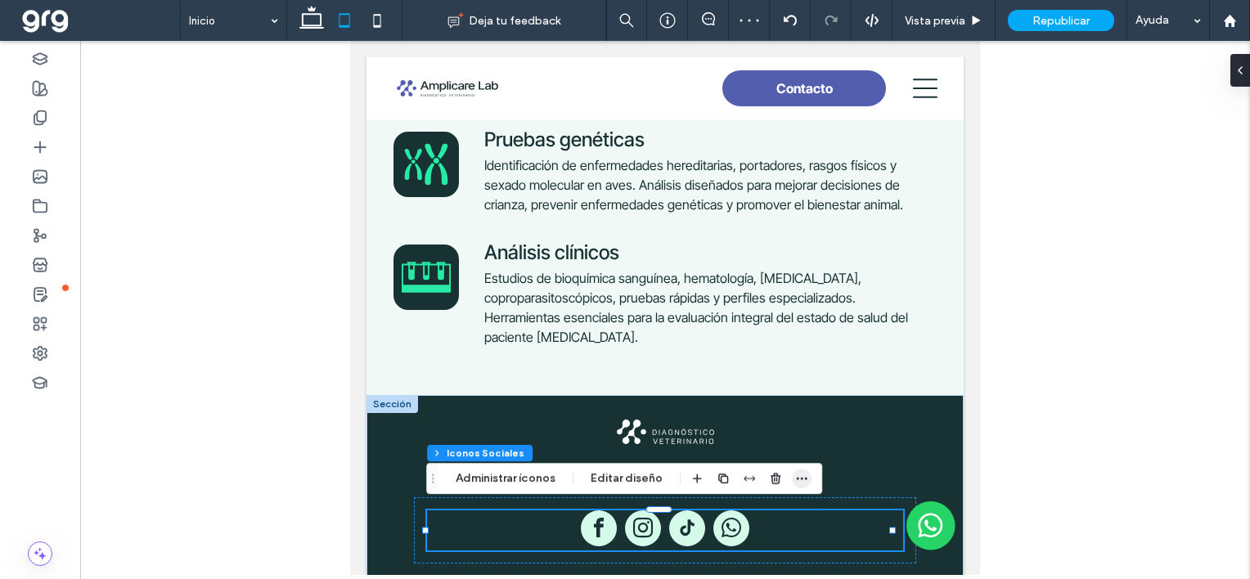
click at [804, 481] on icon "button" at bounding box center [801, 478] width 13 height 13
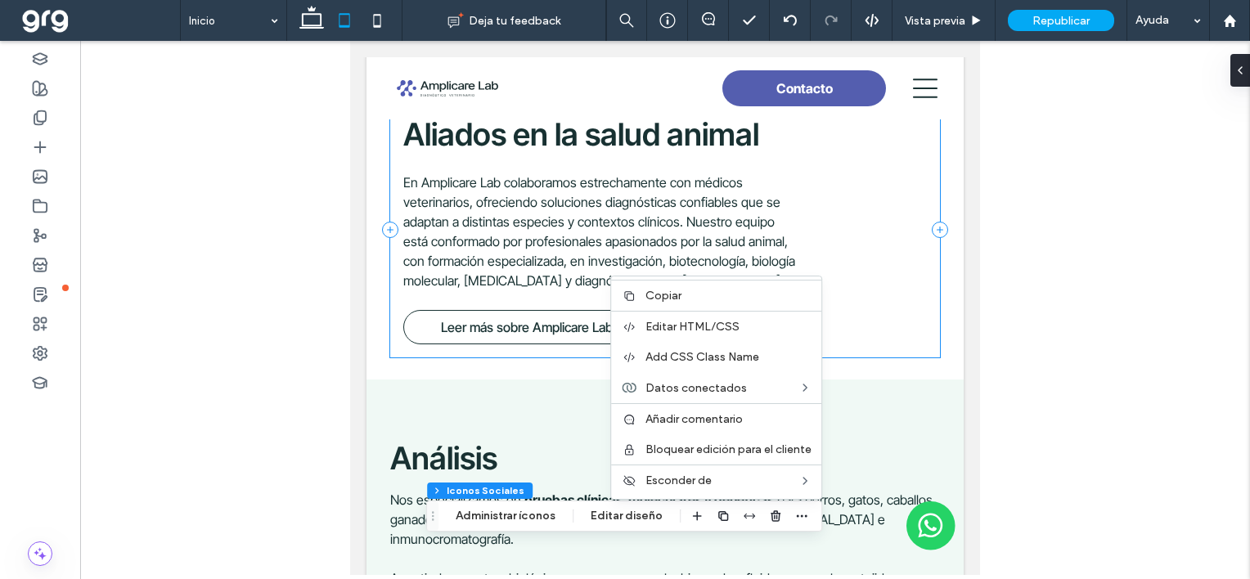
scroll to position [0, 0]
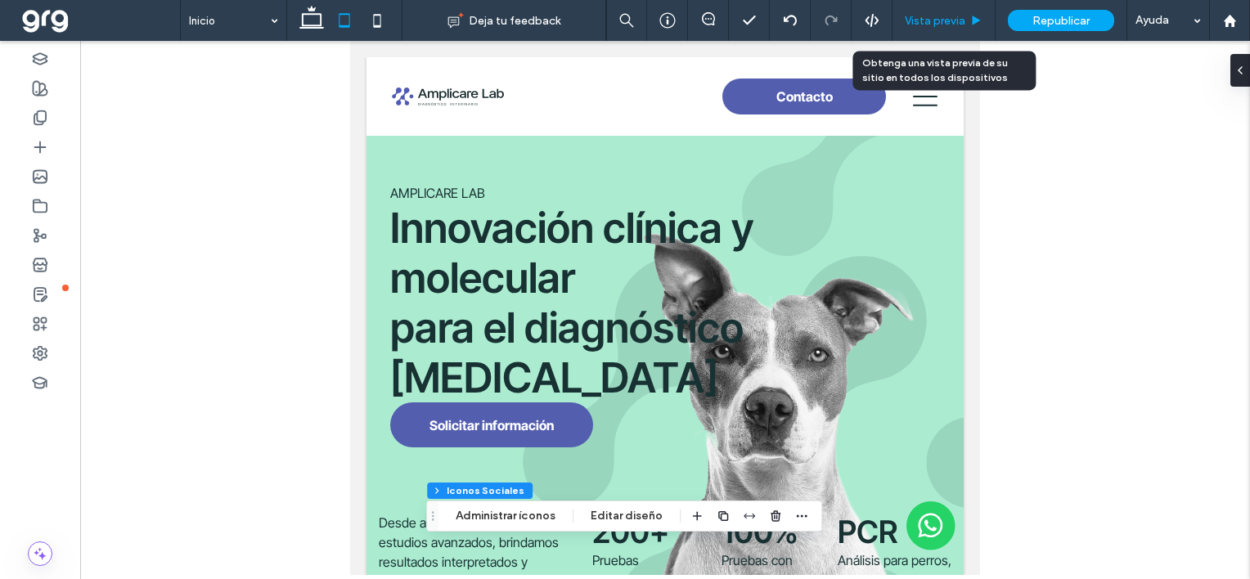
click at [944, 15] on span "Vista previa" at bounding box center [935, 21] width 61 height 14
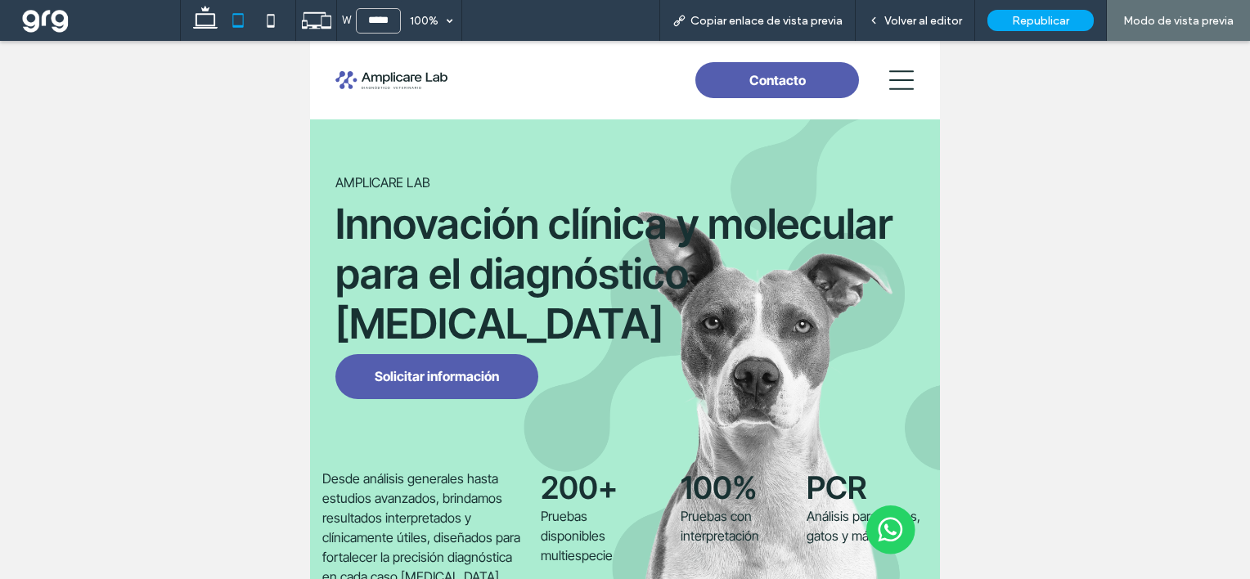
click at [902, 86] on div at bounding box center [899, 80] width 54 height 54
click at [896, 86] on icon at bounding box center [901, 80] width 25 height 25
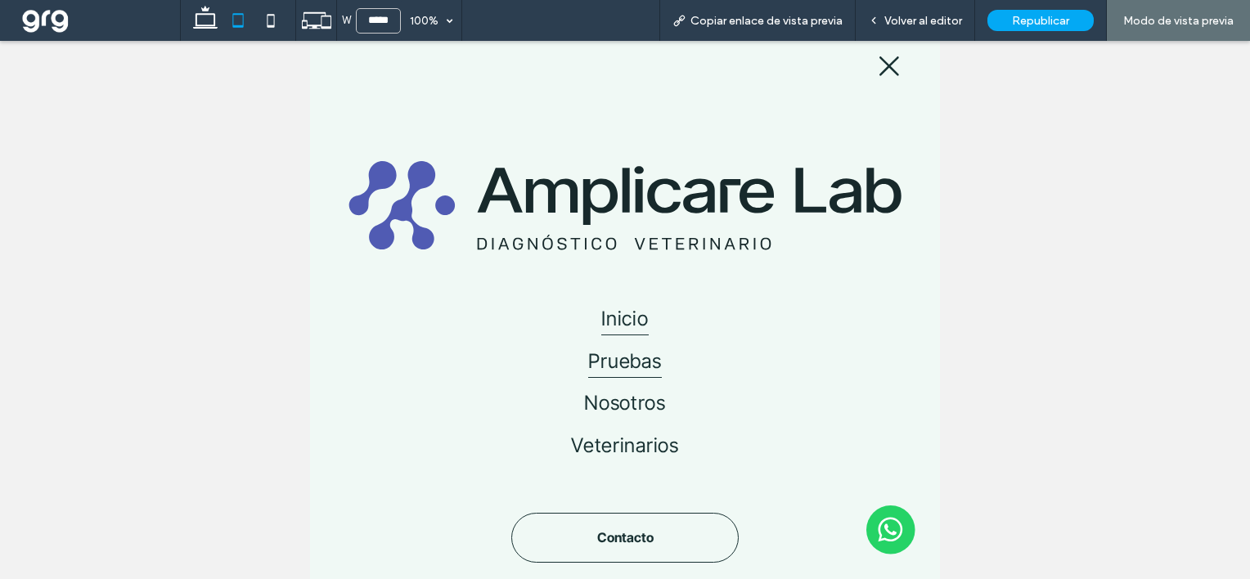
click at [622, 353] on span "Pruebas" at bounding box center [624, 360] width 73 height 34
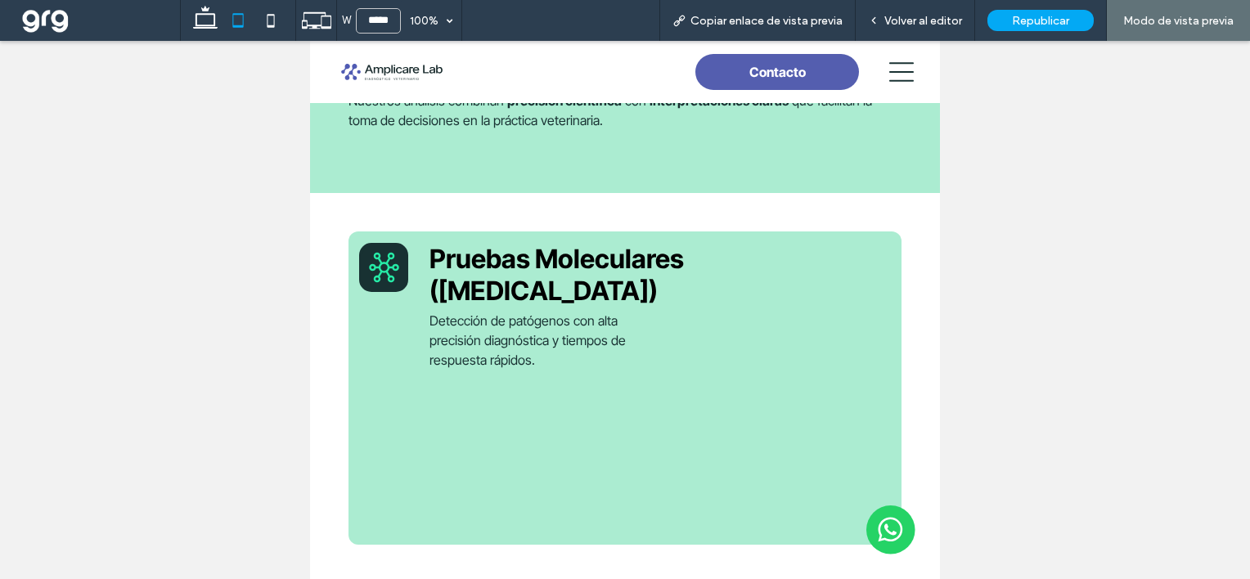
scroll to position [229, 0]
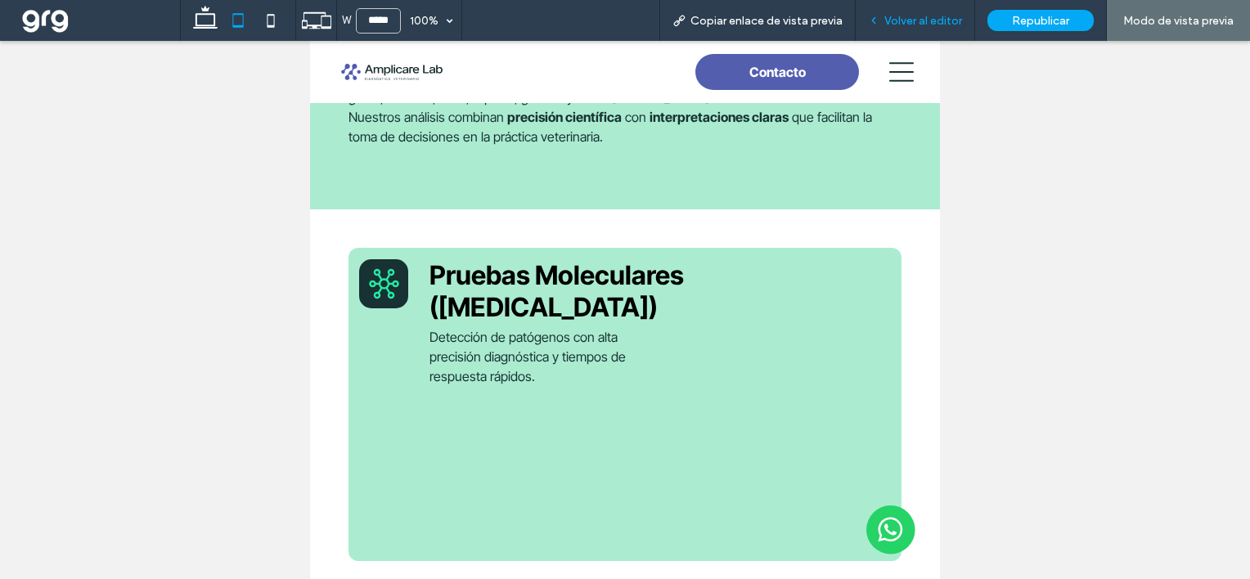
click at [923, 15] on span "Volver al editor" at bounding box center [923, 21] width 78 height 14
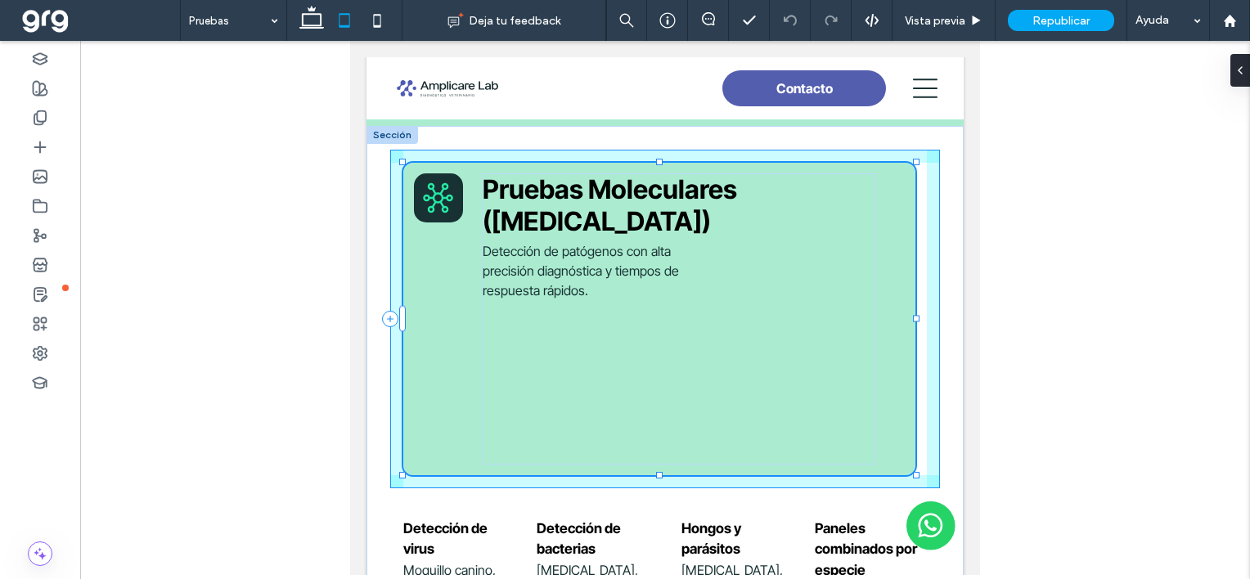
scroll to position [276, 0]
drag, startPoint x: 657, startPoint y: 471, endPoint x: 658, endPoint y: 350, distance: 121.0
click at [658, 350] on div "Pruebas Moleculares (PCR en tiempo real) Detección de patógenos con alta precis…" at bounding box center [664, 430] width 597 height 608
type input "**"
type input "***"
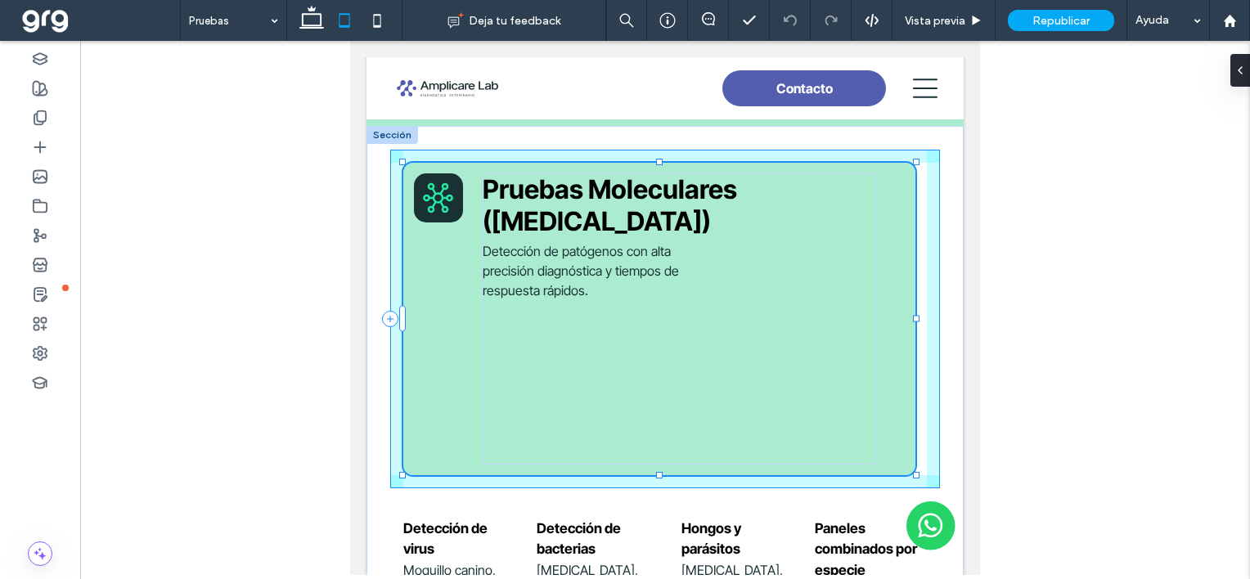
type input "***"
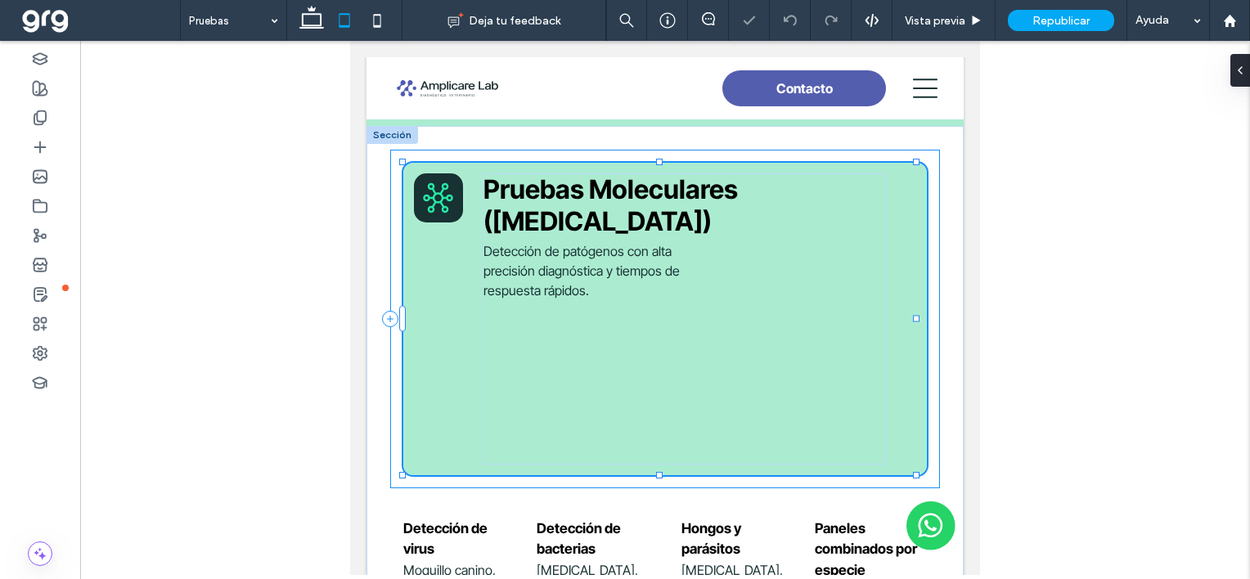
type input "**"
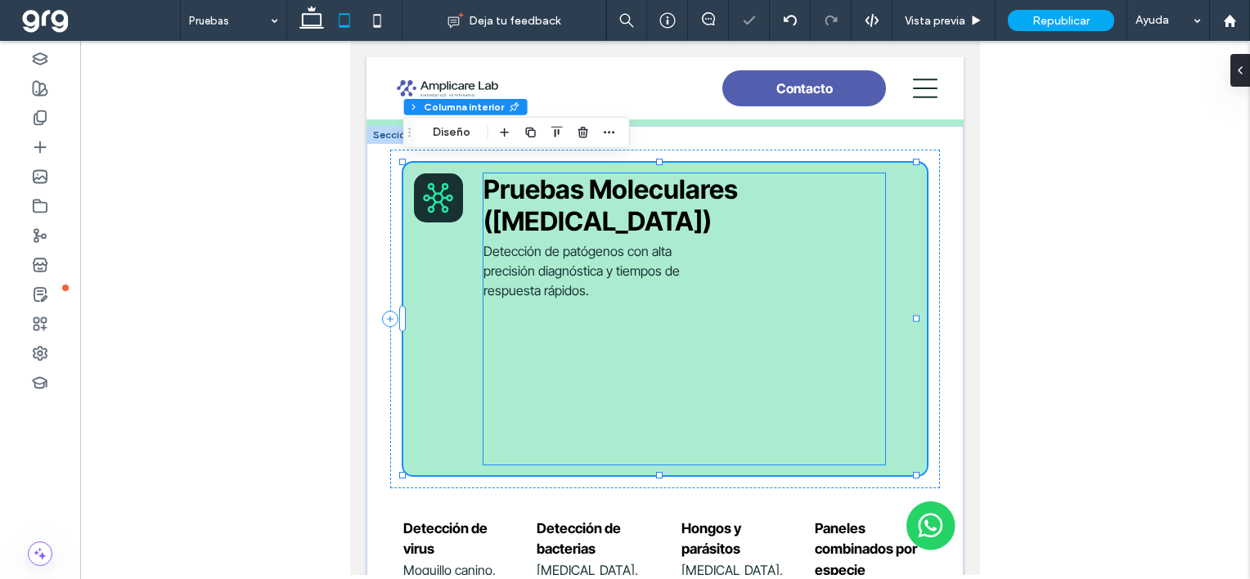
click at [653, 294] on p "Detección de patógenos con alta precisión diagnóstica y tiempos de respuesta rá…" at bounding box center [592, 270] width 219 height 59
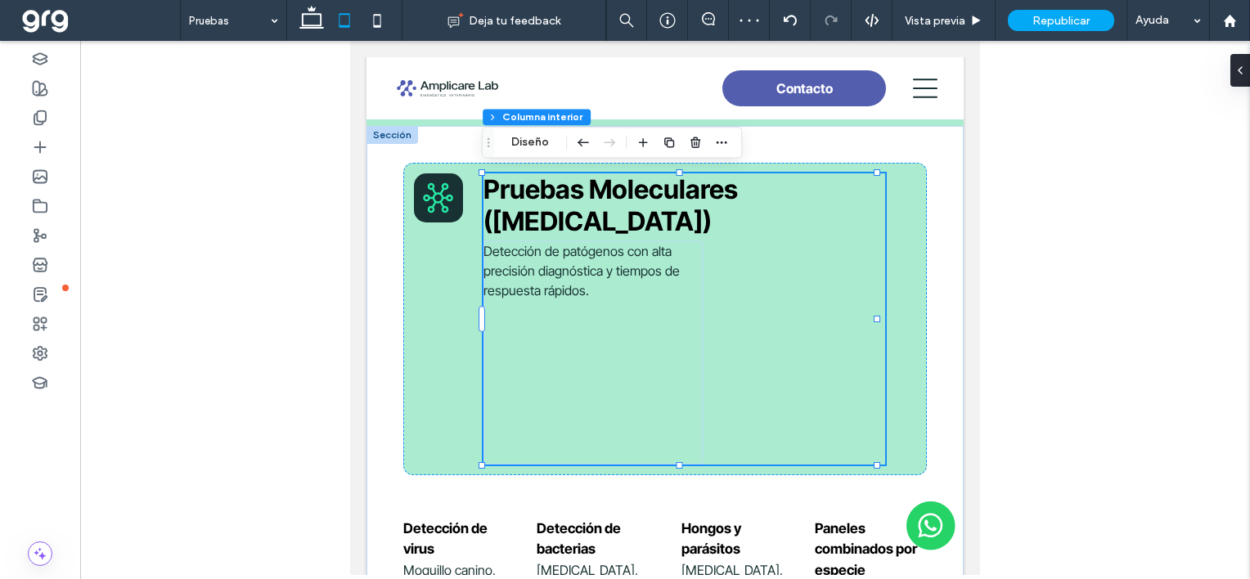
click at [653, 294] on p "Detección de patógenos con alta precisión diagnóstica y tiempos de respuesta rá…" at bounding box center [592, 270] width 219 height 59
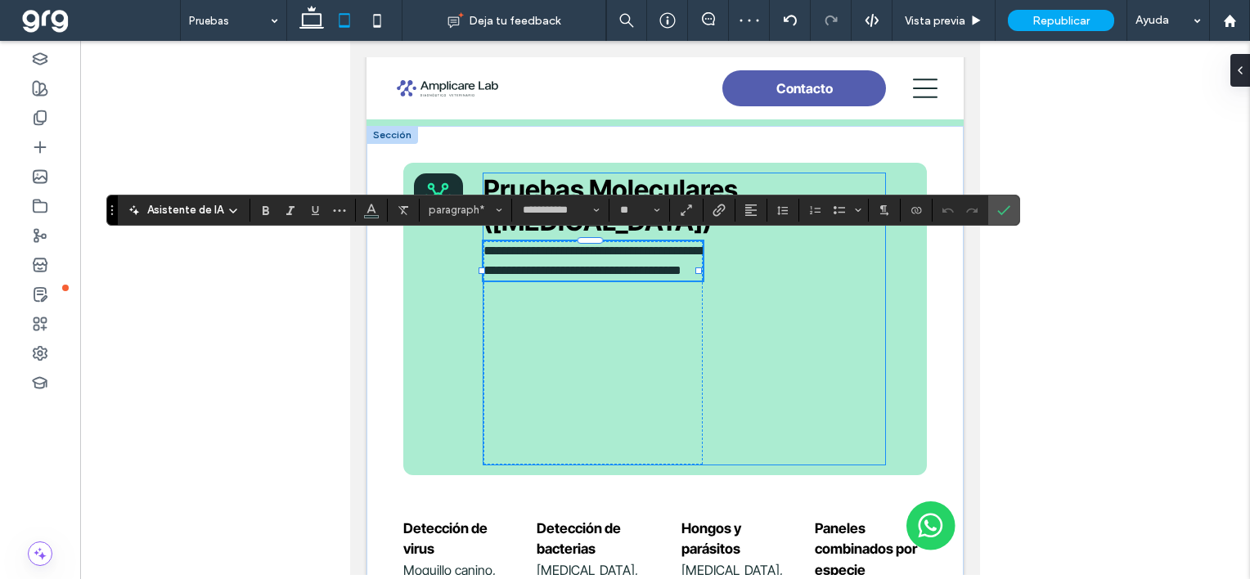
click at [759, 320] on div "**********" at bounding box center [684, 318] width 402 height 291
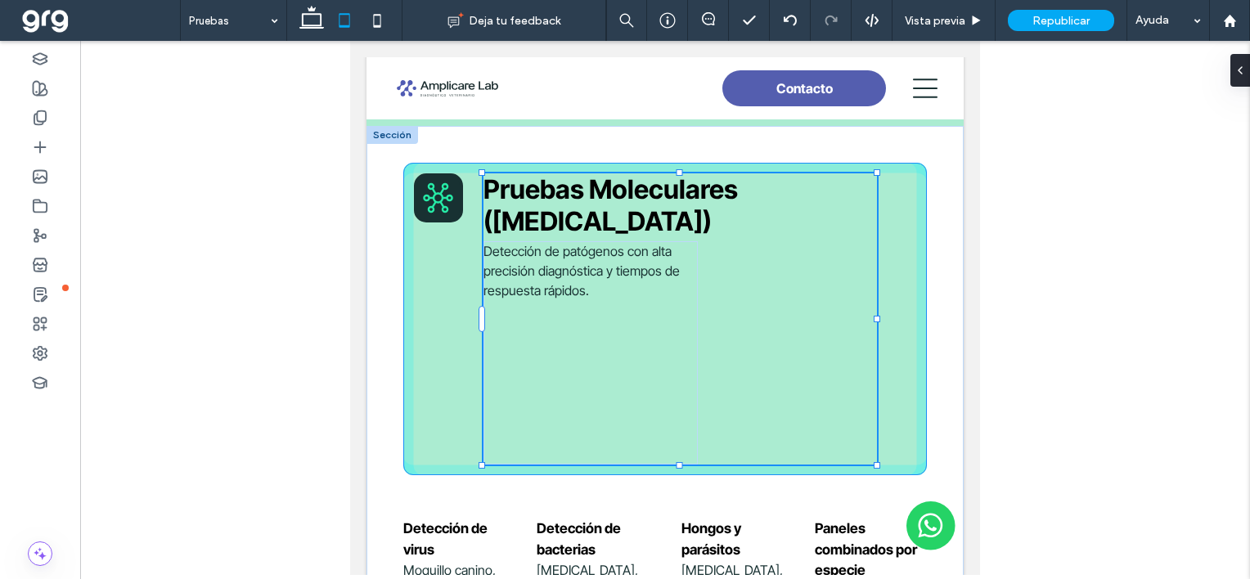
scroll to position [209, 0]
drag, startPoint x: 677, startPoint y: 461, endPoint x: 676, endPoint y: 360, distance: 101.4
click at [676, 360] on div "Pruebas Moleculares (PCR en tiempo real) Detección de patógenos con alta precis…" at bounding box center [664, 430] width 597 height 609
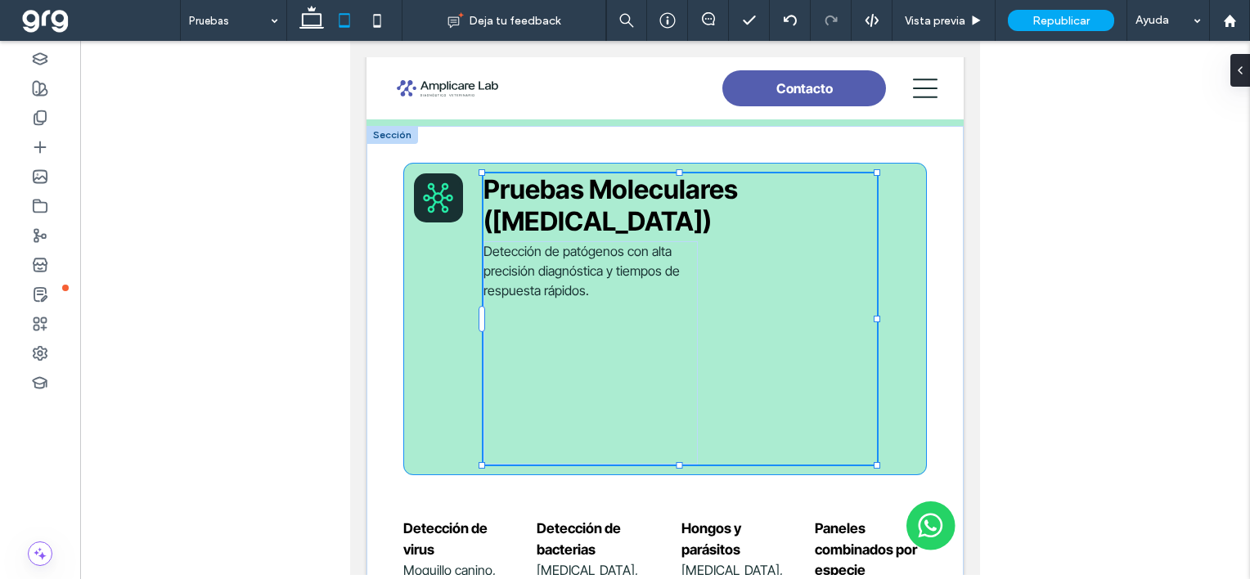
type input "***"
click at [627, 396] on div "Detección de patógenos con alta precisión diagnóstica y tiempos de respuesta rá…" at bounding box center [592, 352] width 219 height 223
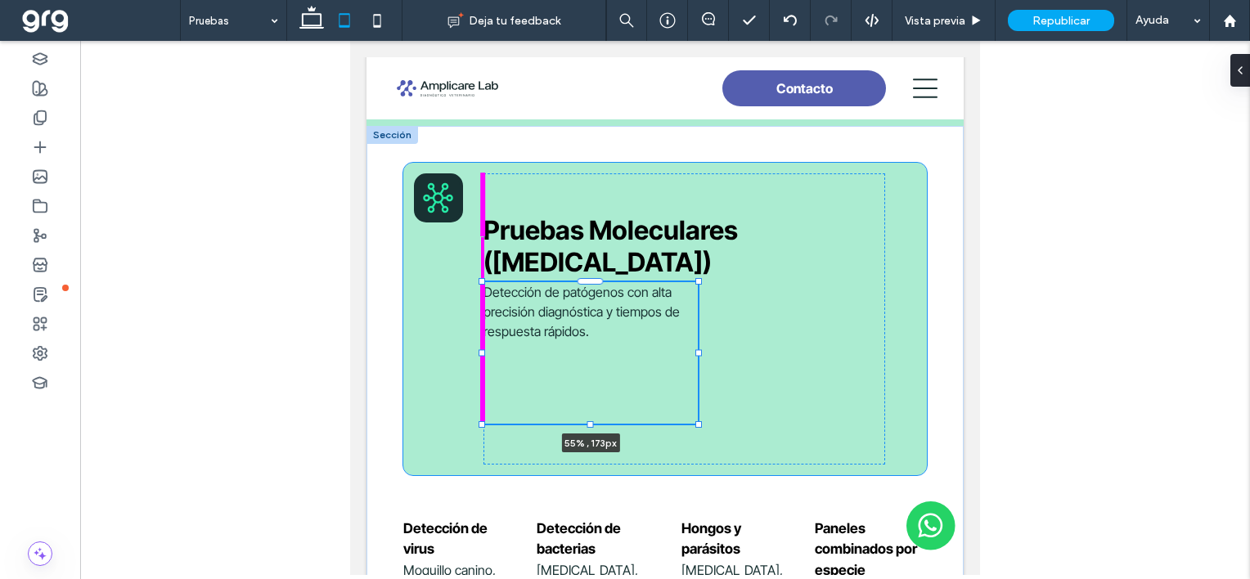
scroll to position [209, 0]
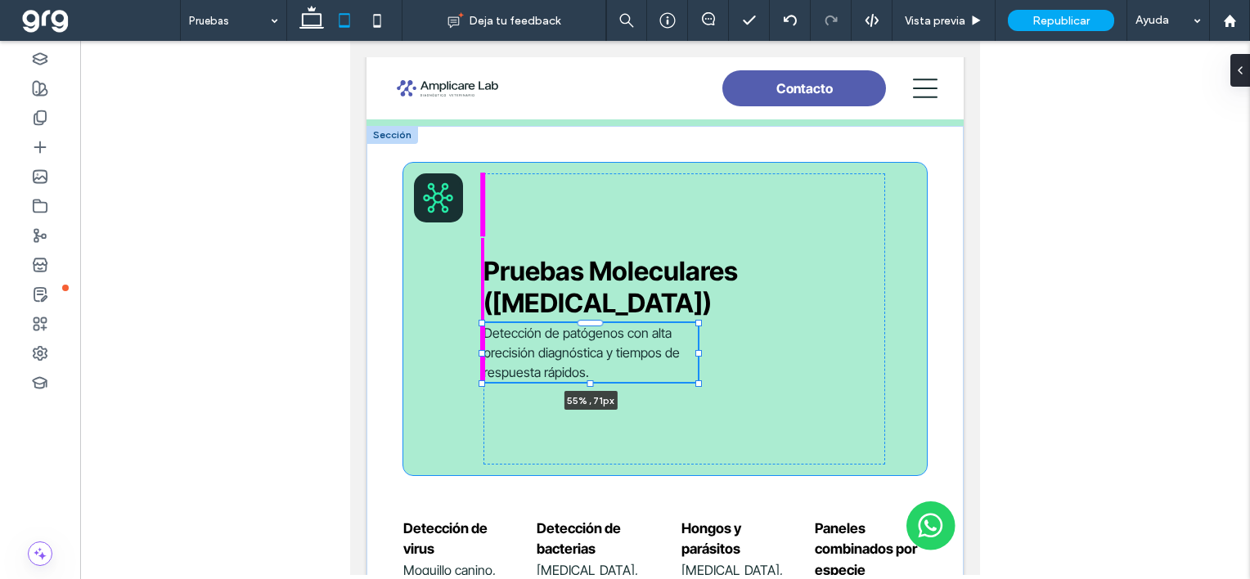
drag, startPoint x: 591, startPoint y: 461, endPoint x: 597, endPoint y: 373, distance: 88.5
click at [597, 373] on div "Pruebas Moleculares (PCR en tiempo real) Detección de patógenos con alta precis…" at bounding box center [664, 430] width 597 height 608
type input "**"
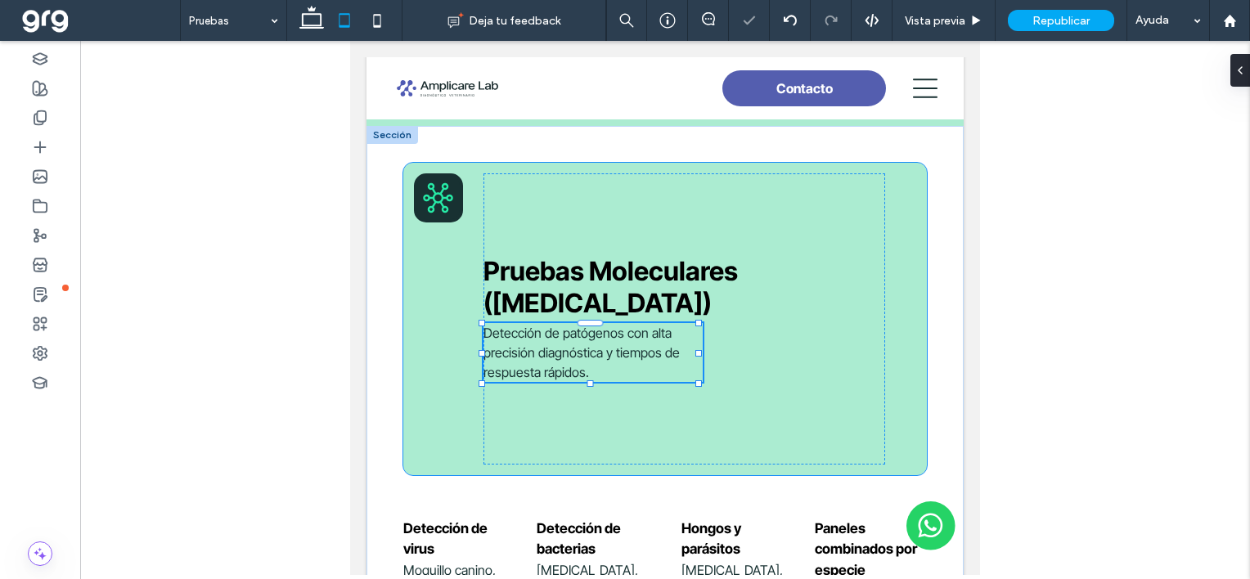
type input "**"
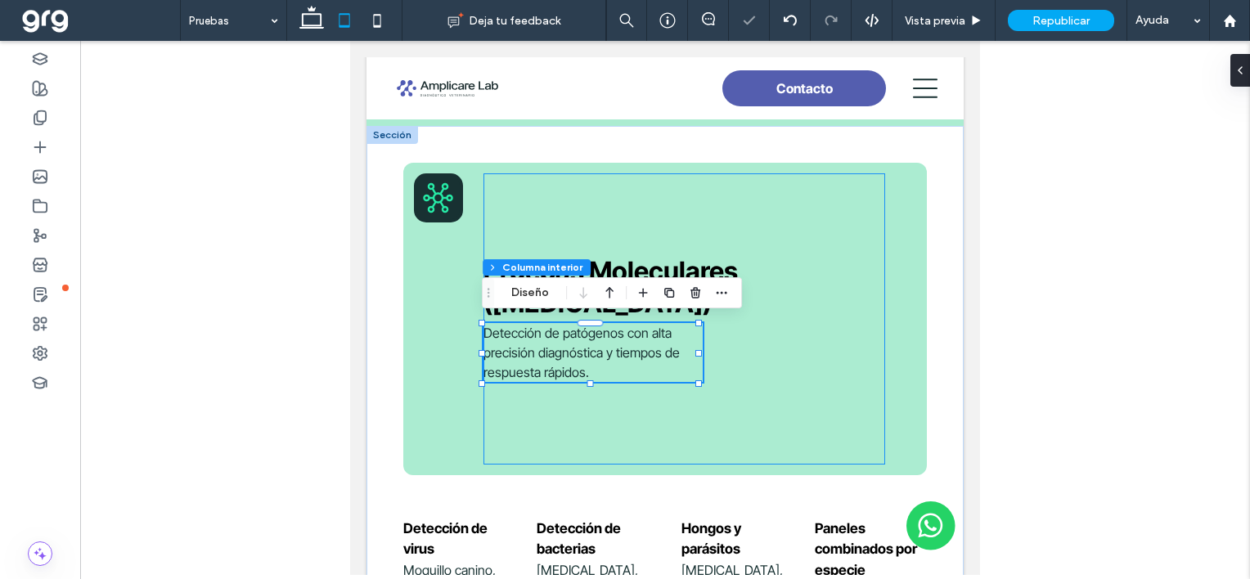
click at [821, 318] on div "Pruebas Moleculares (PCR en tiempo real) Detección de patógenos con alta precis…" at bounding box center [684, 318] width 402 height 291
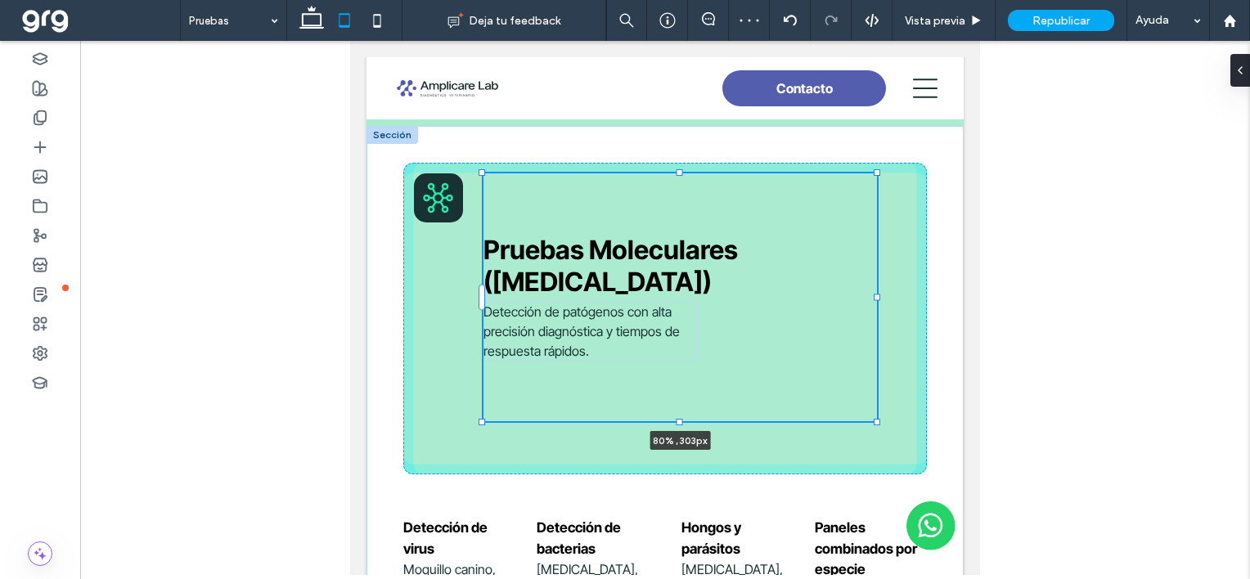
scroll to position [209, 0]
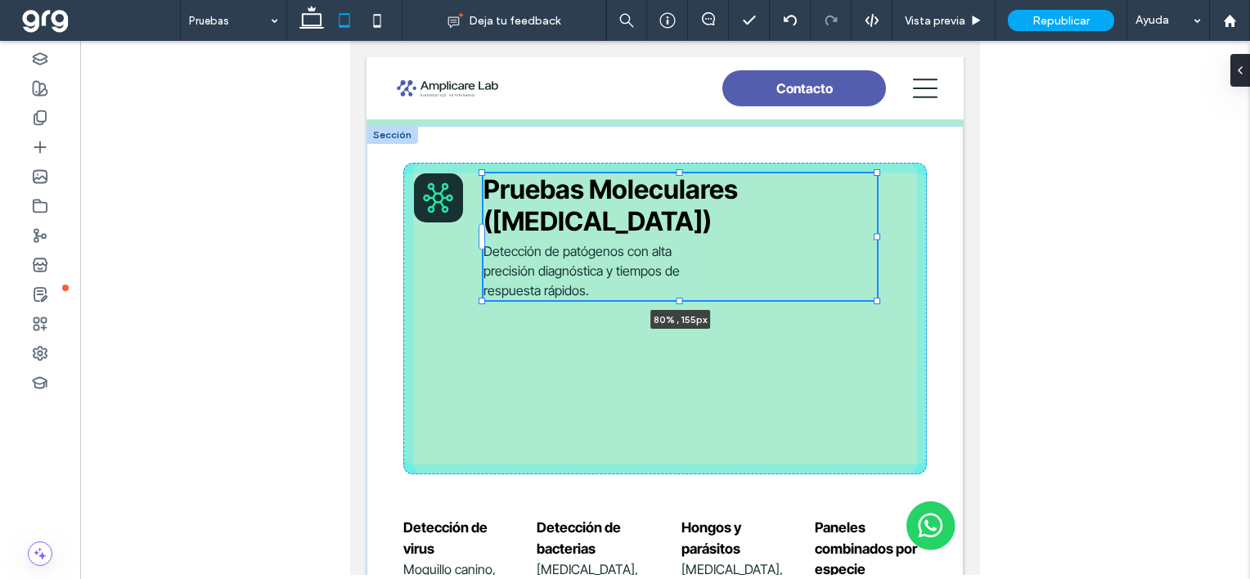
drag, startPoint x: 677, startPoint y: 462, endPoint x: 719, endPoint y: 294, distance: 172.8
click at [719, 294] on div "Pruebas Moleculares (PCR en tiempo real) Detección de patógenos con alta precis…" at bounding box center [664, 430] width 597 height 608
type input "***"
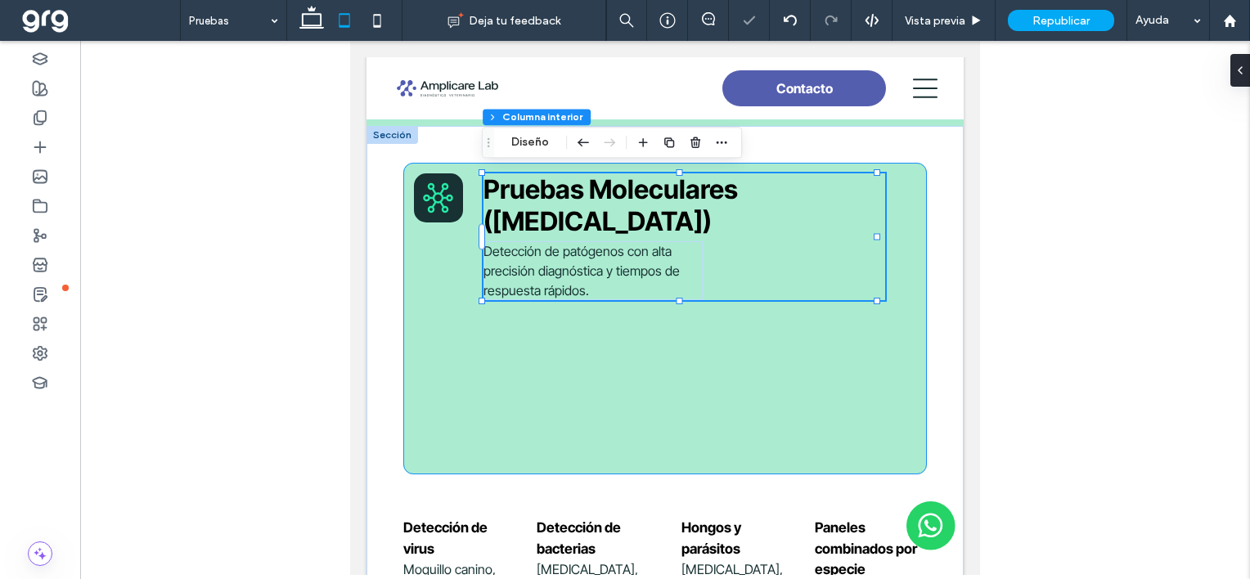
click at [698, 370] on div "Pruebas Moleculares (PCR en tiempo real) Detección de patógenos con alta precis…" at bounding box center [664, 319] width 523 height 312
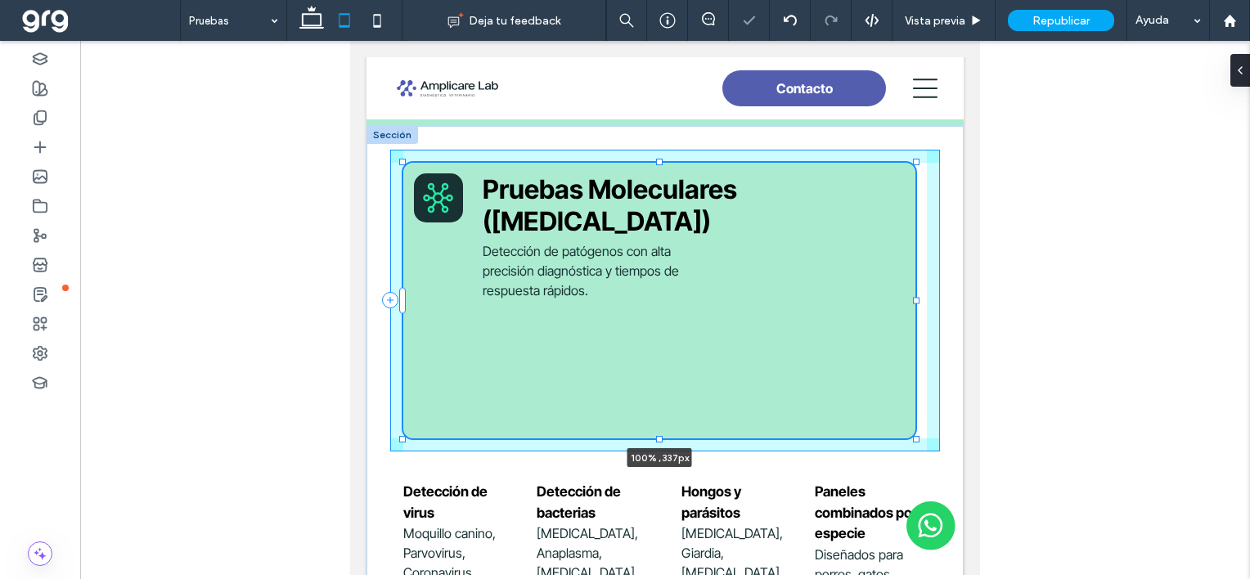
scroll to position [276, 0]
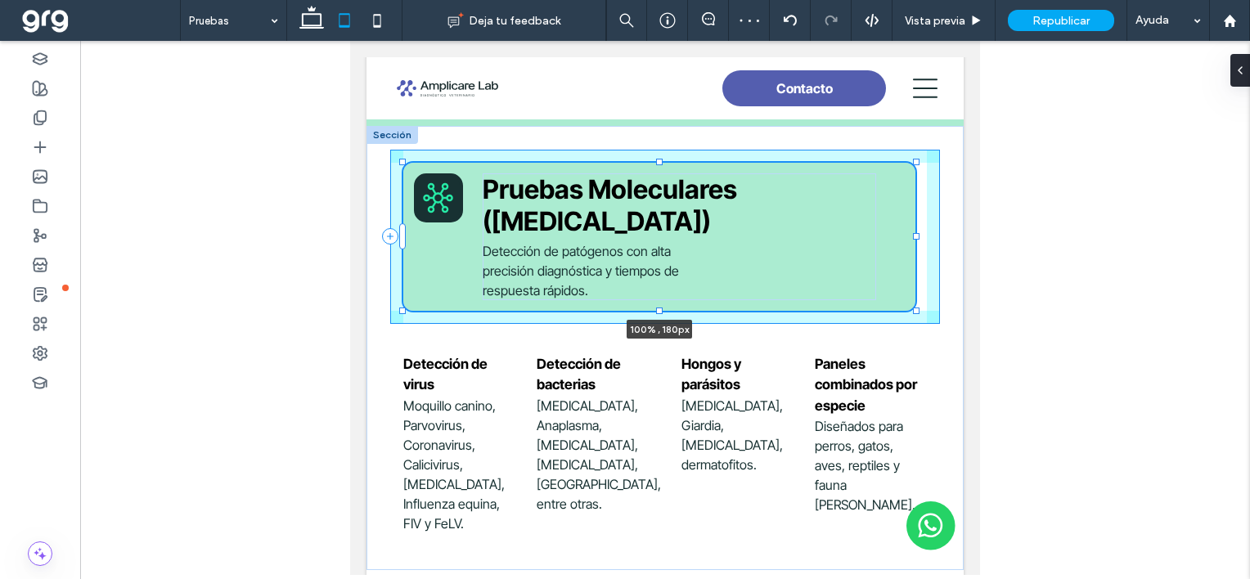
drag, startPoint x: 658, startPoint y: 472, endPoint x: 695, endPoint y: 291, distance: 184.6
click at [695, 291] on div "Pruebas Moleculares (PCR en tiempo real) Detección de patógenos con alta precis…" at bounding box center [664, 348] width 597 height 444
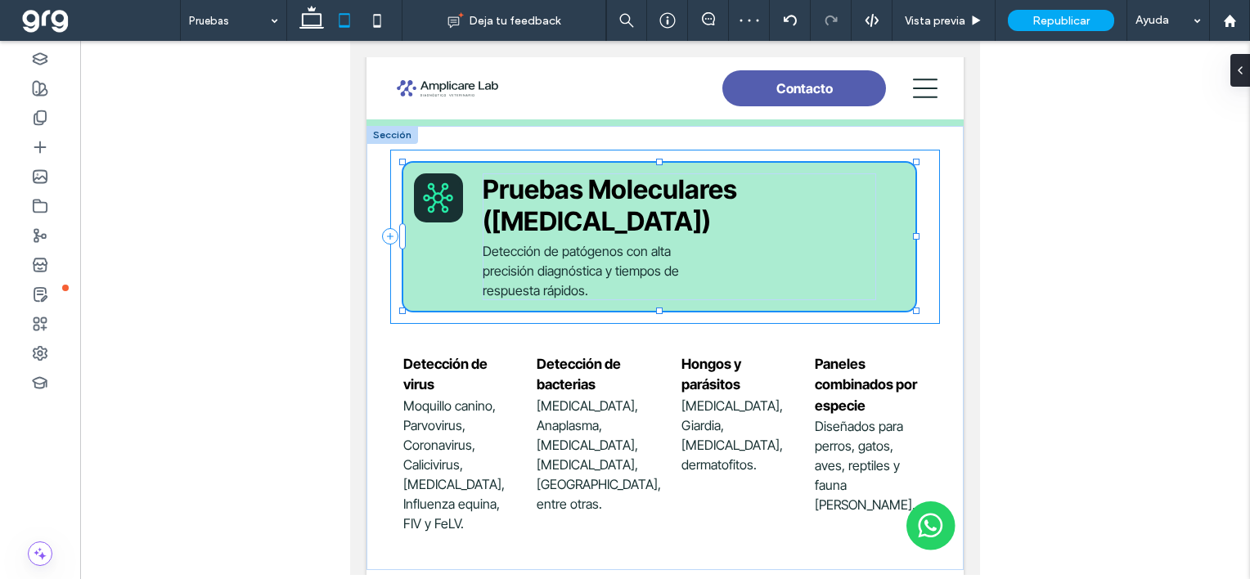
type input "**"
type input "***"
type input "**"
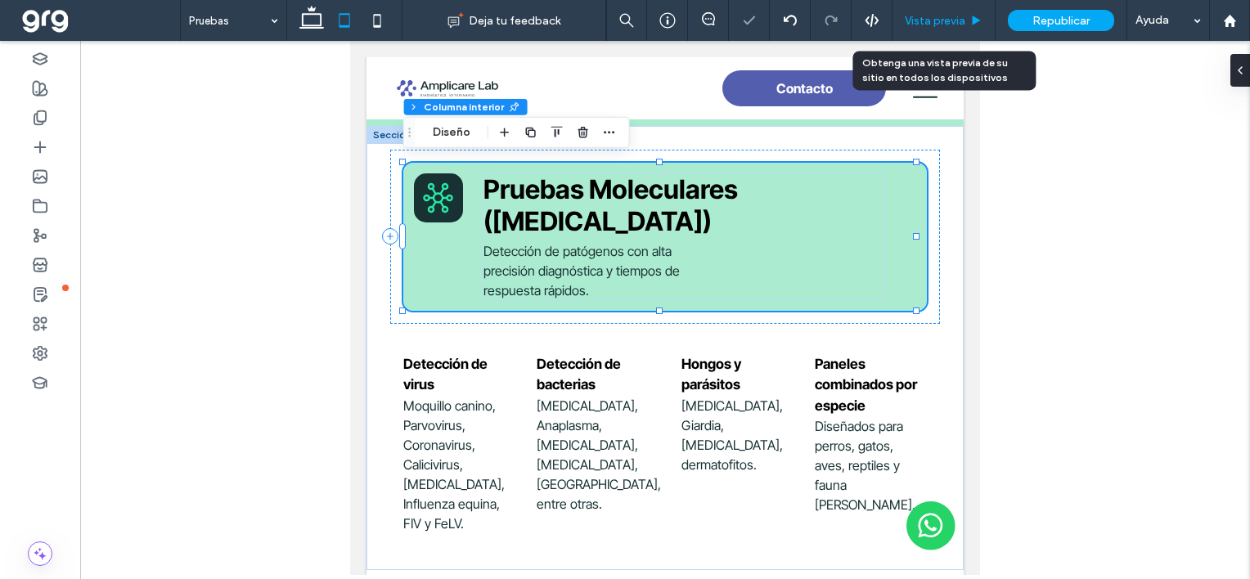
click at [953, 20] on span "Vista previa" at bounding box center [935, 21] width 61 height 14
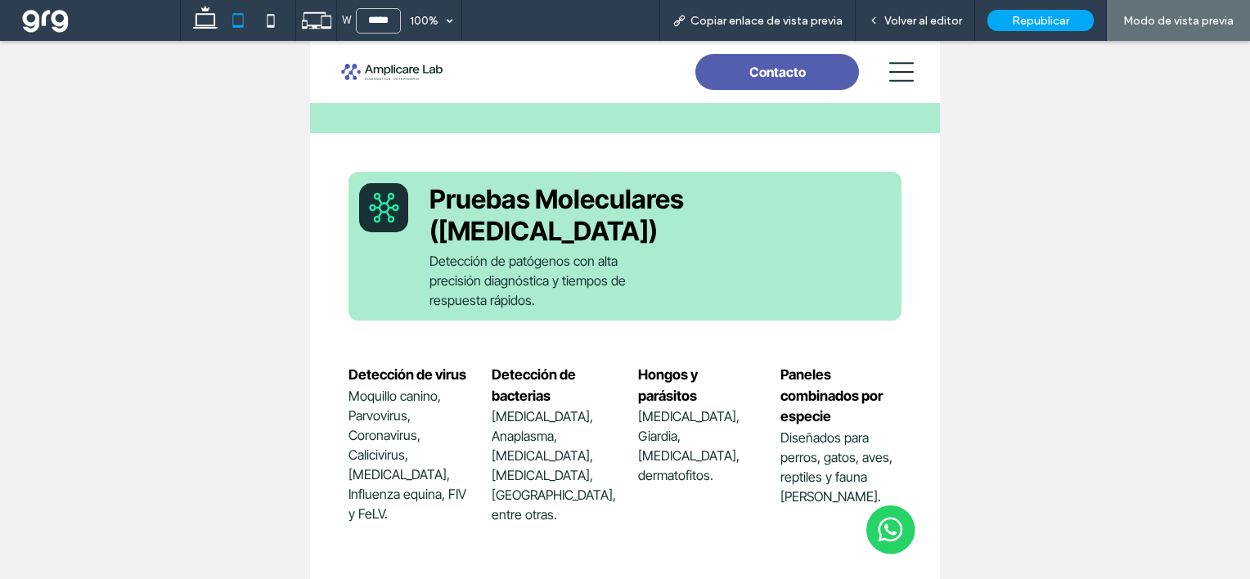
scroll to position [229, 0]
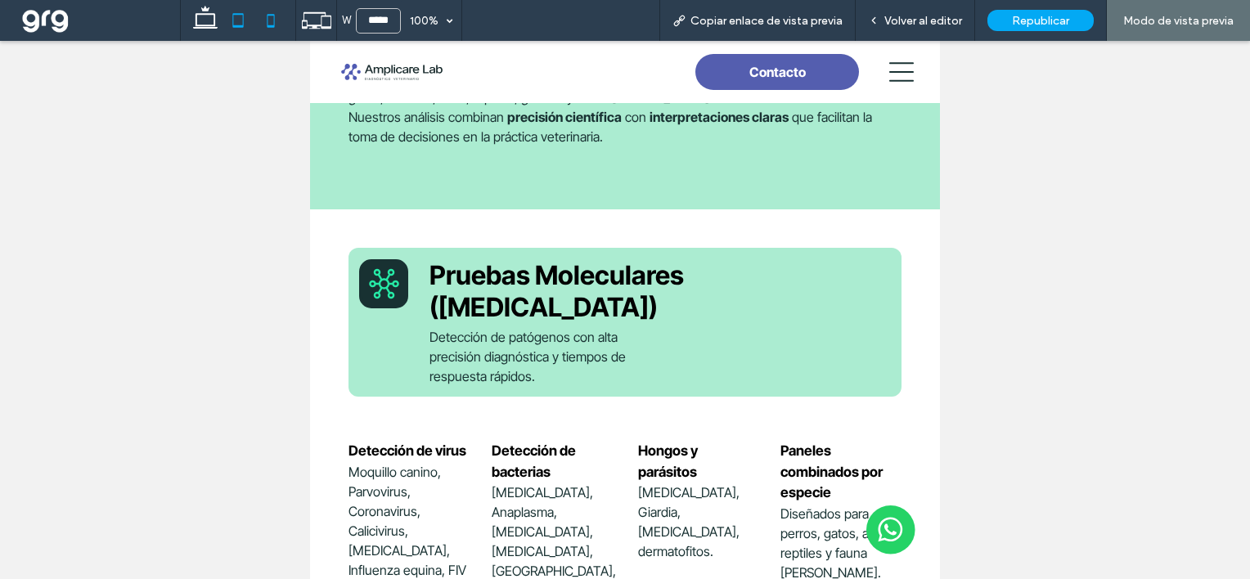
click at [268, 16] on icon at bounding box center [270, 20] width 33 height 33
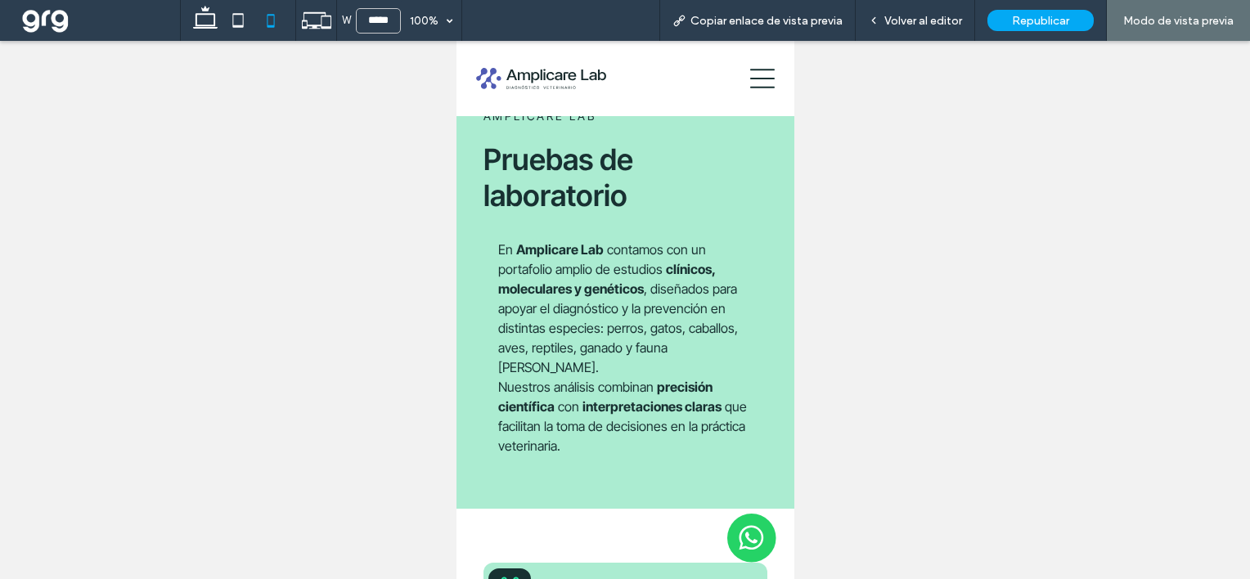
scroll to position [0, 0]
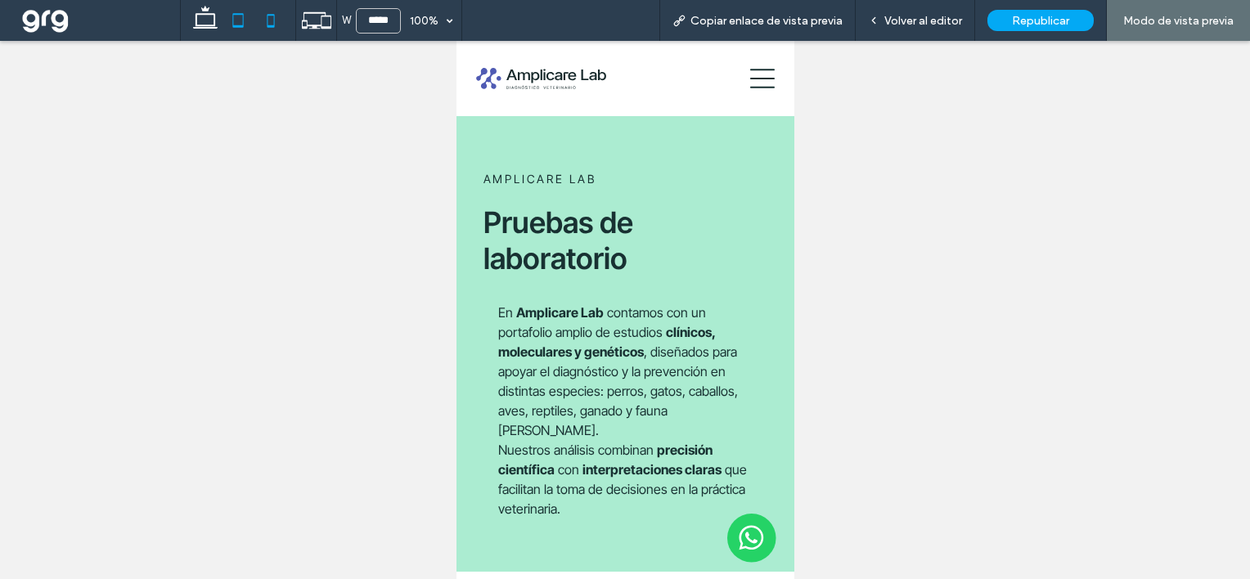
click at [231, 23] on icon at bounding box center [238, 20] width 33 height 33
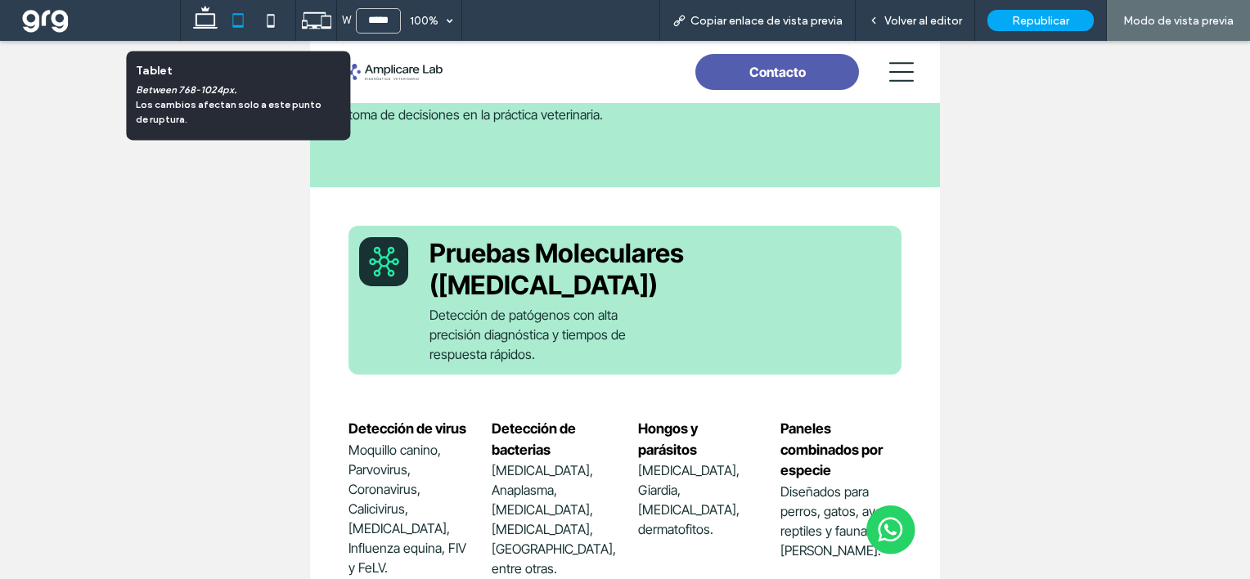
scroll to position [245, 0]
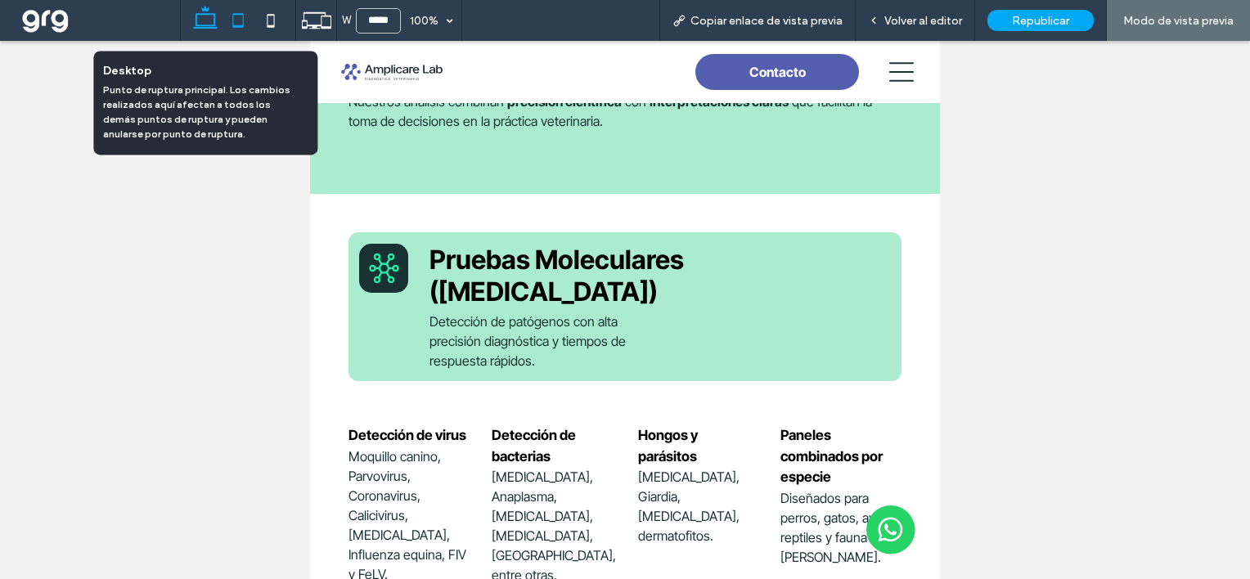
click at [207, 19] on icon at bounding box center [205, 20] width 33 height 33
type input "******"
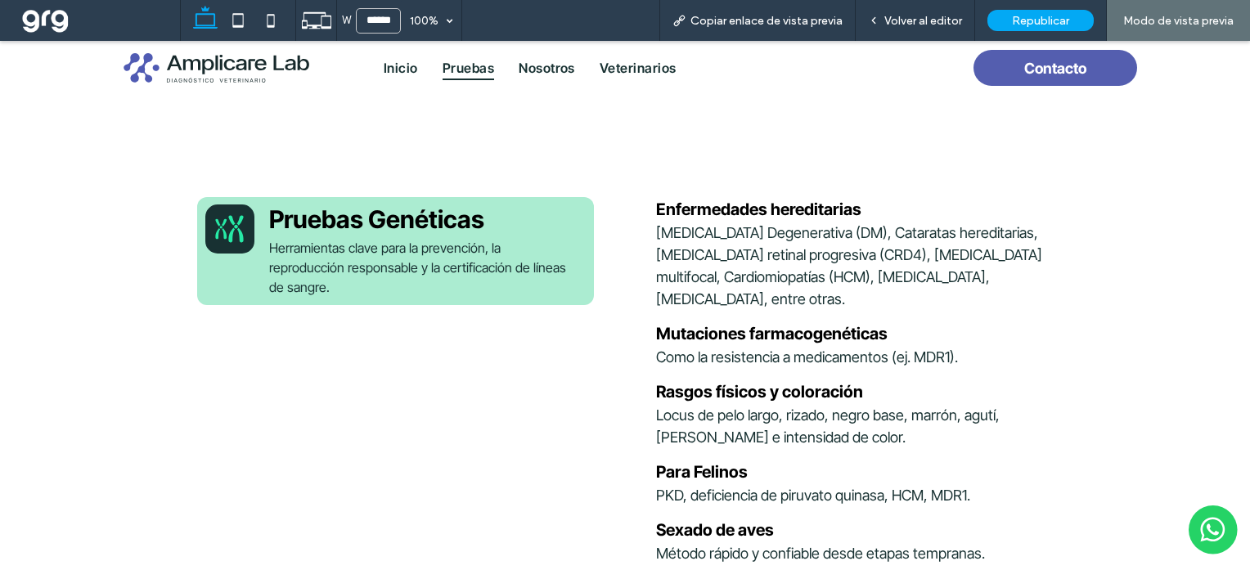
scroll to position [23, 0]
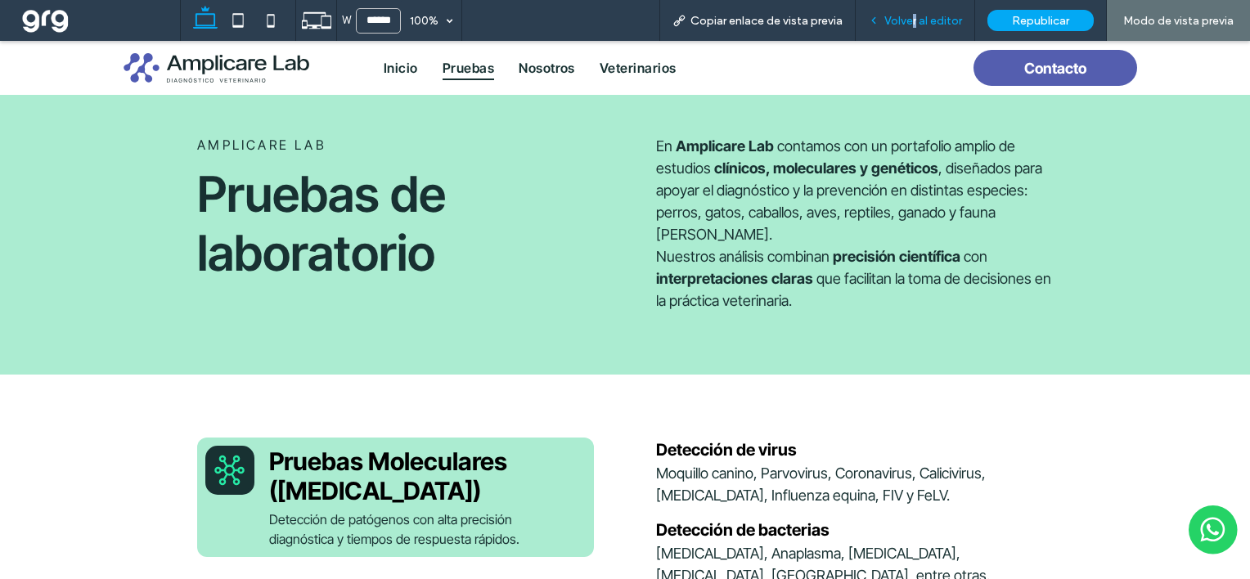
click at [918, 23] on span "Volver al editor" at bounding box center [923, 21] width 78 height 14
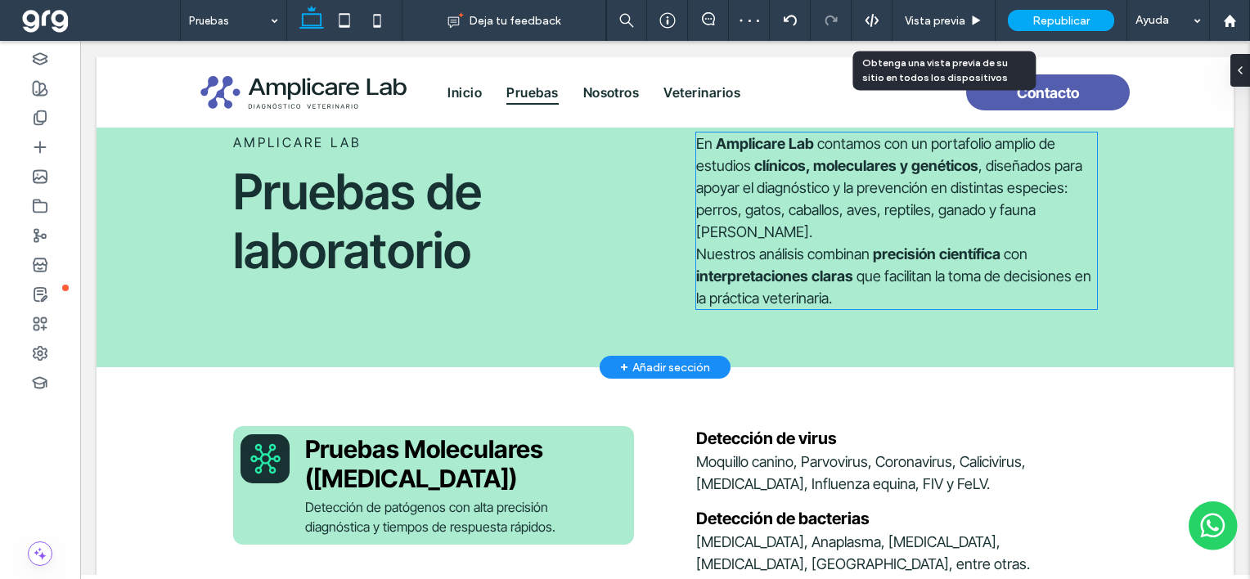
scroll to position [39, 0]
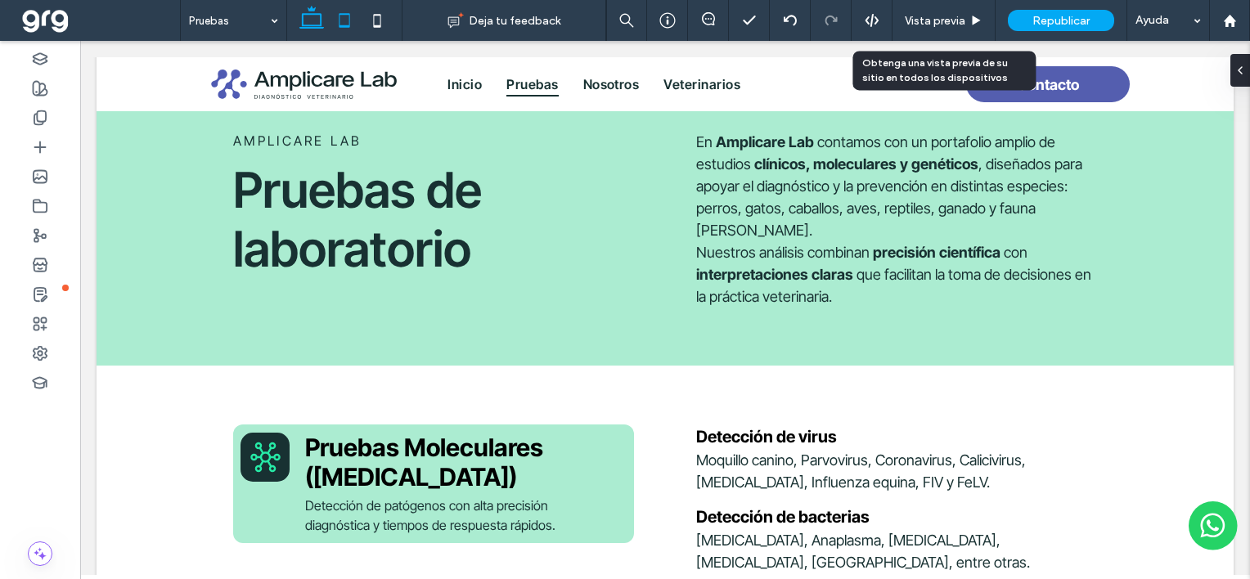
click at [343, 20] on icon at bounding box center [344, 20] width 33 height 33
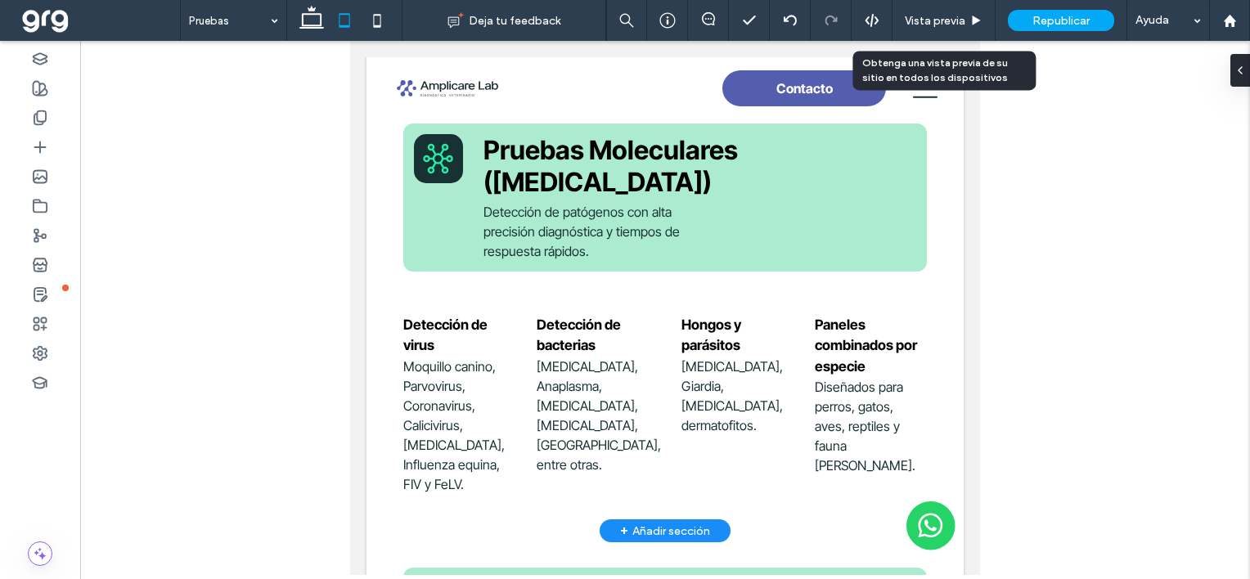
scroll to position [311, 0]
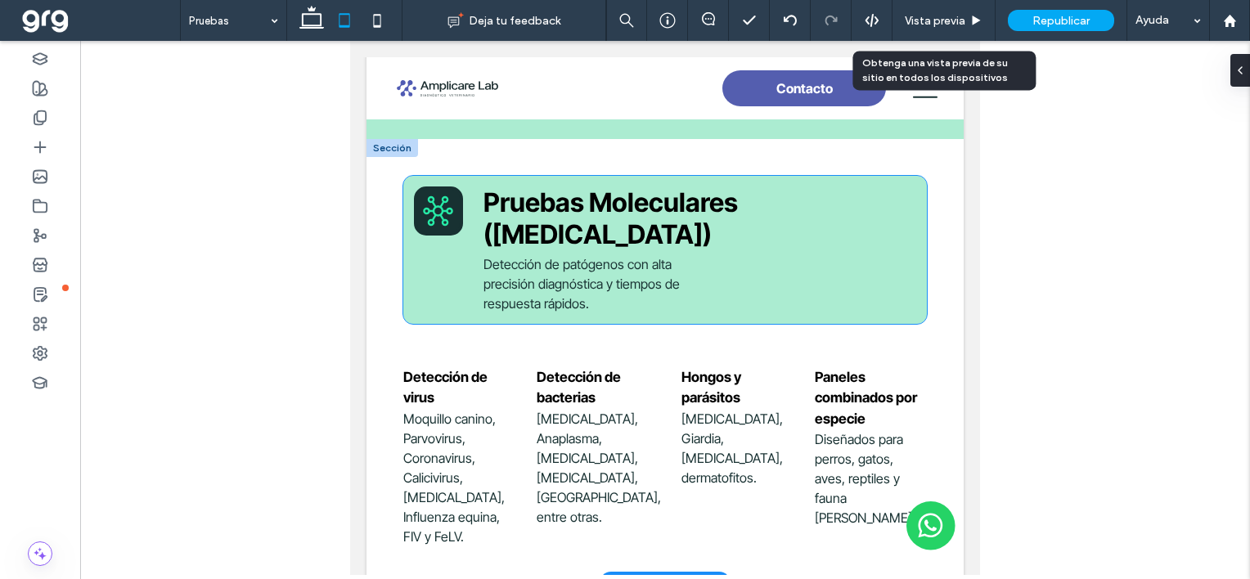
click at [665, 232] on span "Pruebas Moleculares (PCR en tiempo real)" at bounding box center [610, 218] width 254 height 64
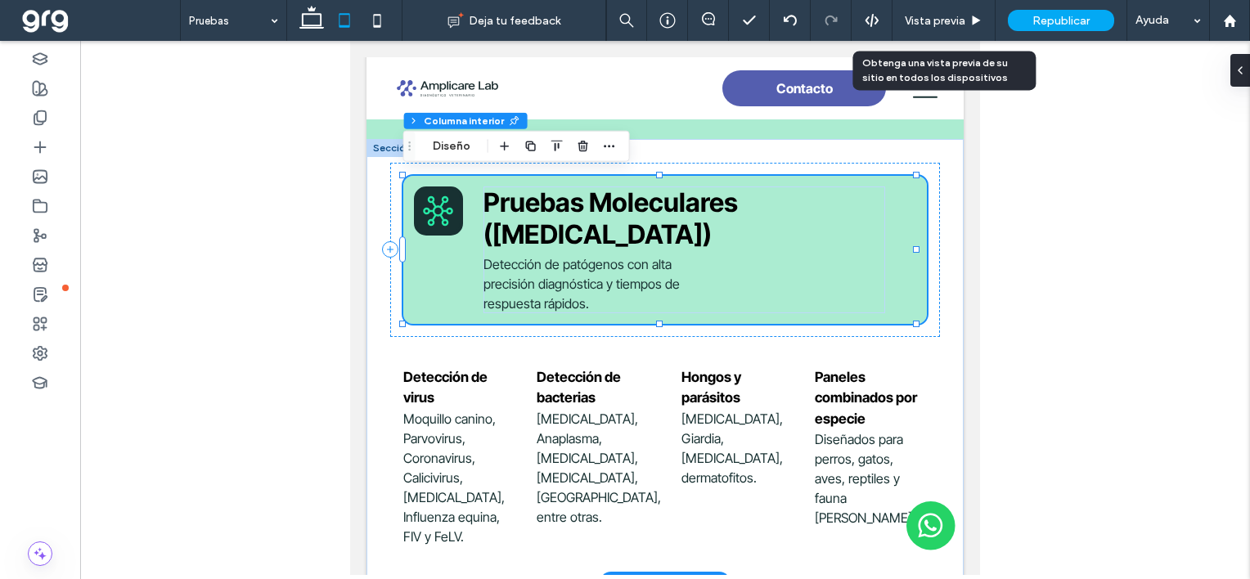
click at [665, 232] on span "Pruebas Moleculares (PCR en tiempo real)" at bounding box center [610, 218] width 254 height 64
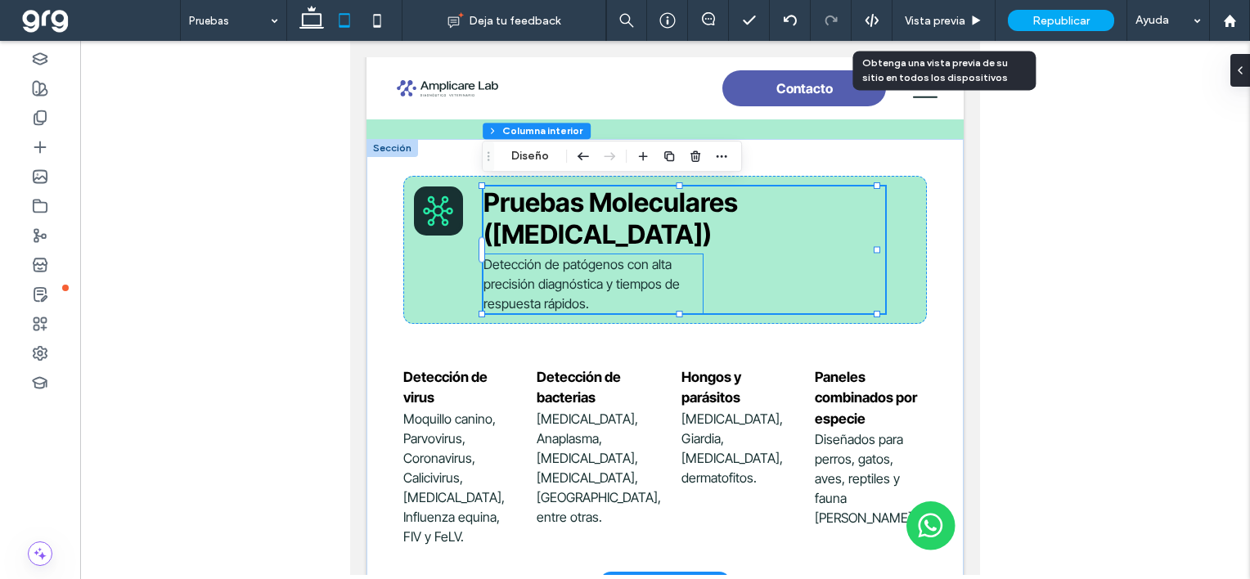
click at [638, 266] on span "Detección de patógenos con alta precisión diagnóstica y tiempos de respuesta rá…" at bounding box center [581, 284] width 196 height 56
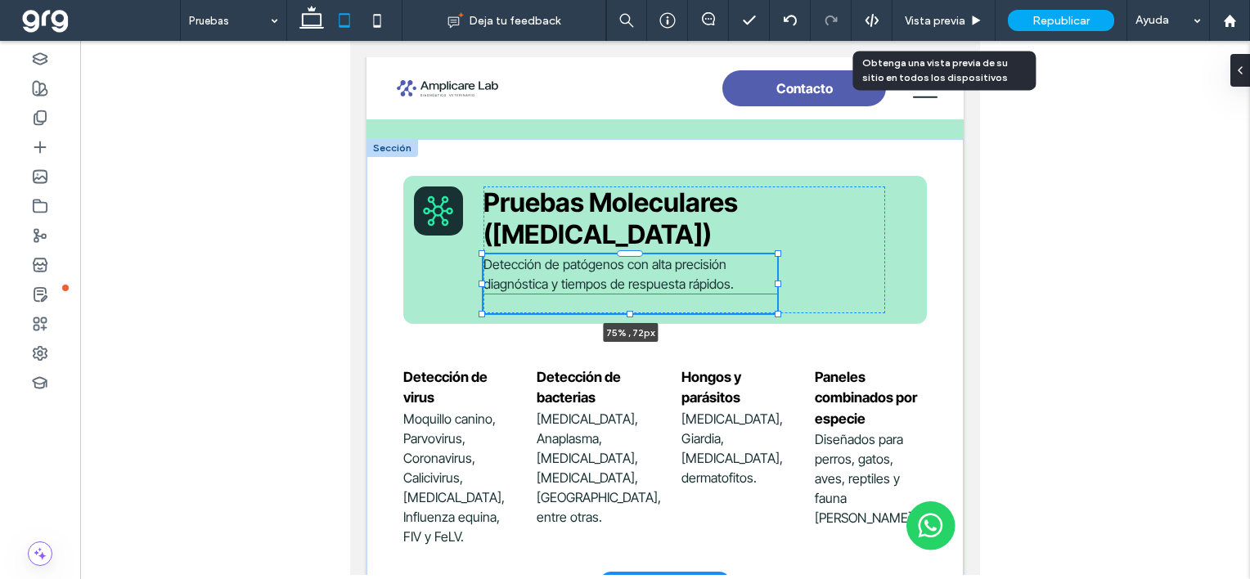
scroll to position [209, 0]
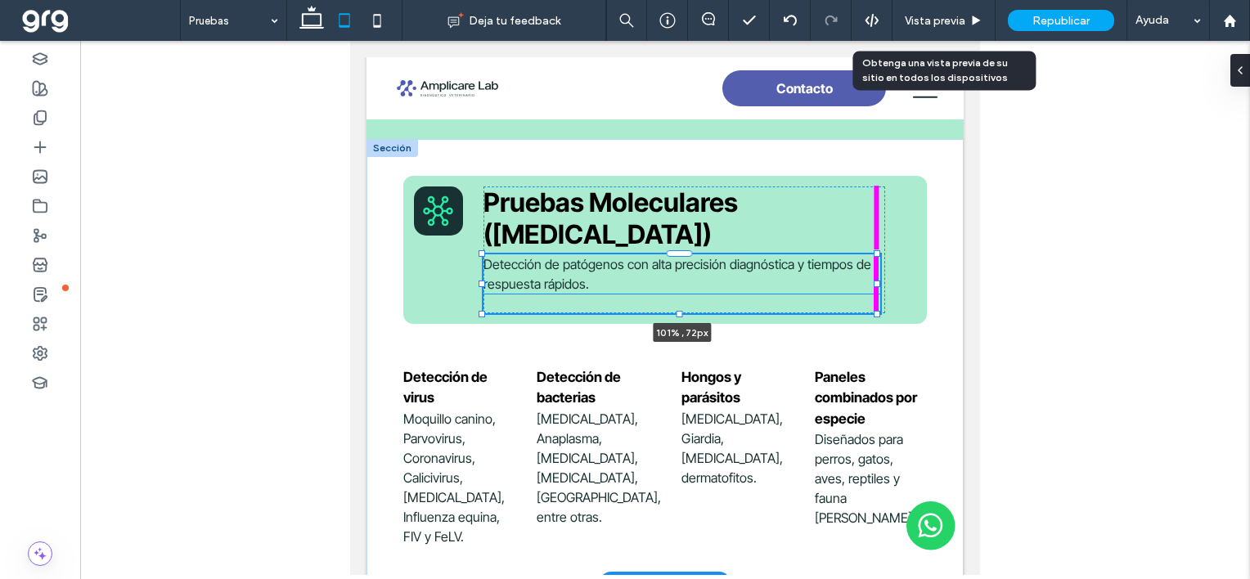
drag, startPoint x: 700, startPoint y: 282, endPoint x: 882, endPoint y: 254, distance: 184.6
click at [882, 254] on div "Pruebas Moleculares (PCR en tiempo real) Detección de patógenos con alta precis…" at bounding box center [664, 361] width 597 height 444
type input "**"
type input "***"
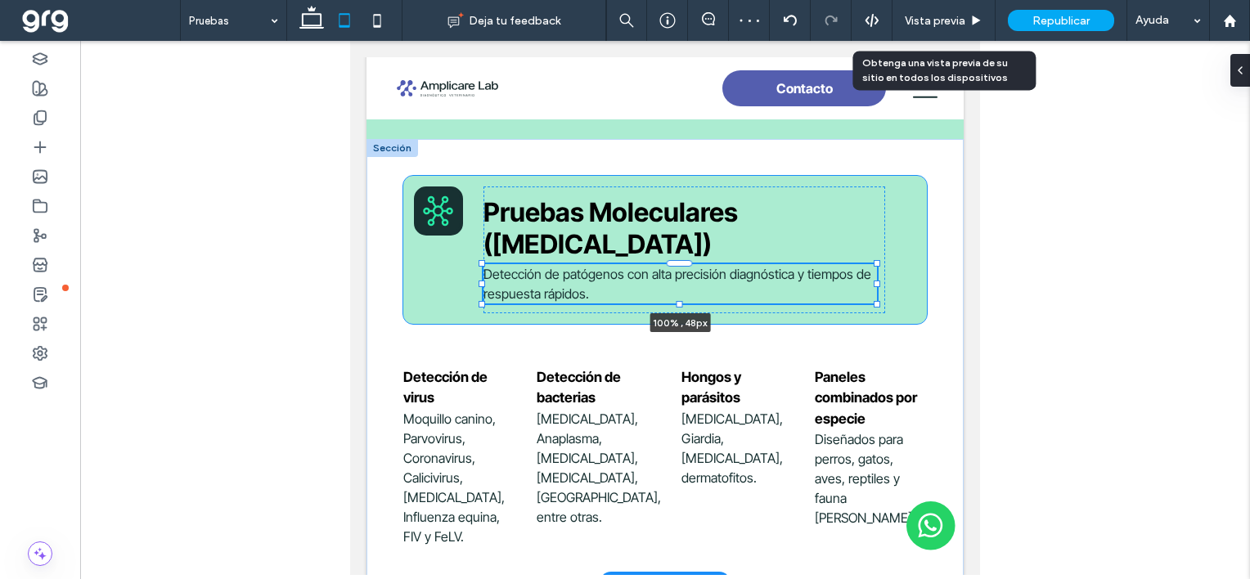
drag, startPoint x: 677, startPoint y: 310, endPoint x: 676, endPoint y: 294, distance: 15.6
click at [676, 294] on div "Pruebas Moleculares (PCR en tiempo real) Detección de patógenos con alta precis…" at bounding box center [664, 361] width 597 height 444
type input "**"
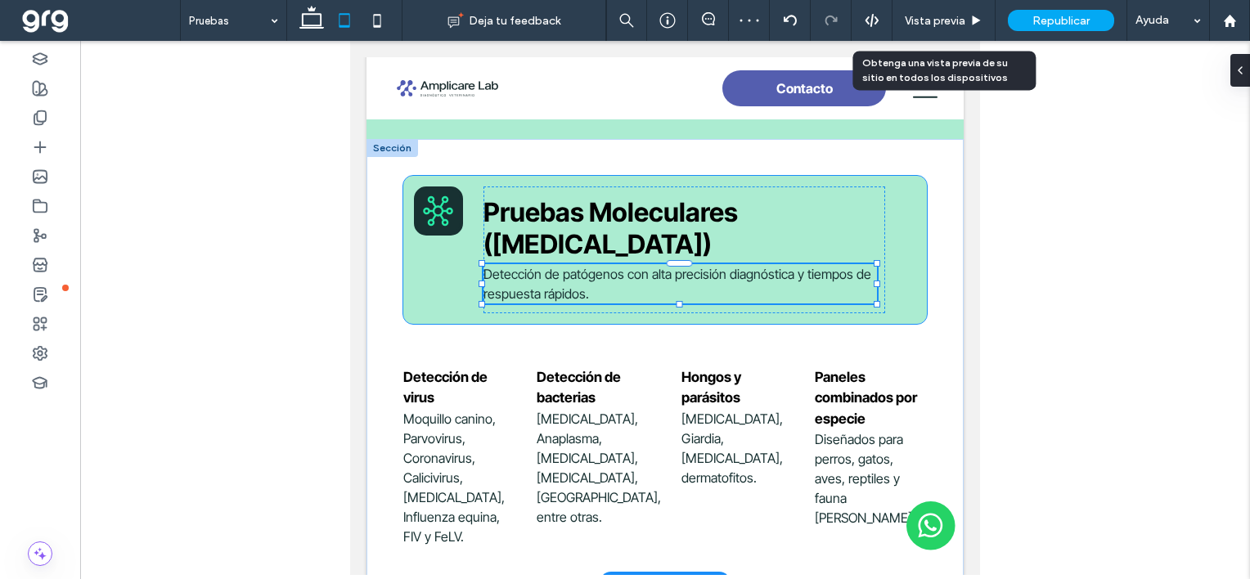
type input "**"
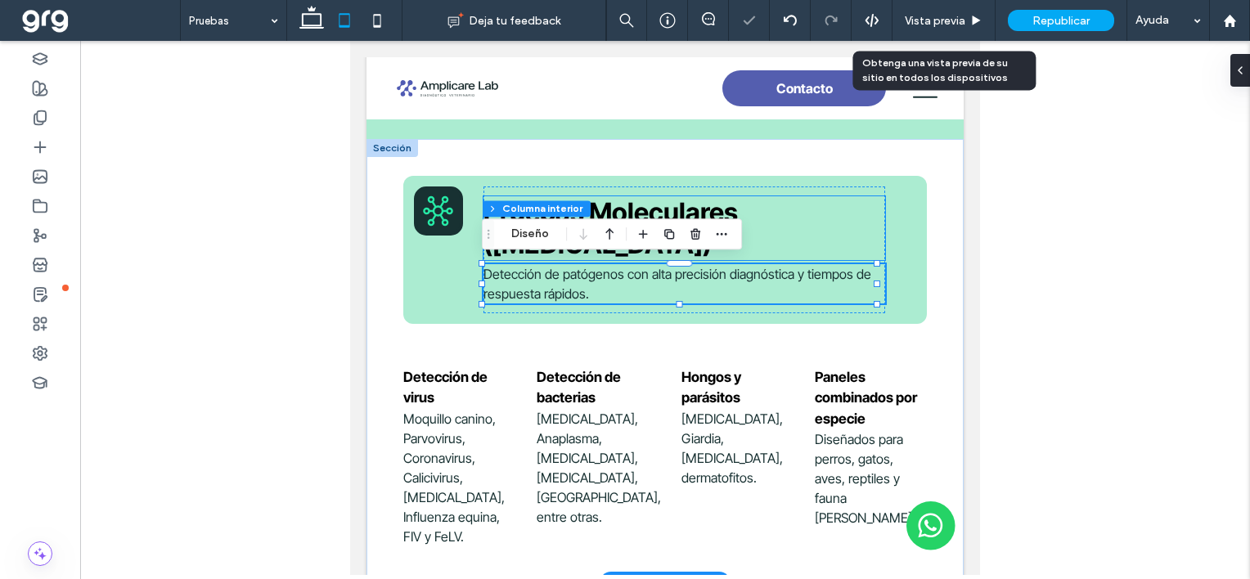
click at [773, 212] on h3 "Pruebas Moleculares (PCR en tiempo real)" at bounding box center [684, 228] width 402 height 64
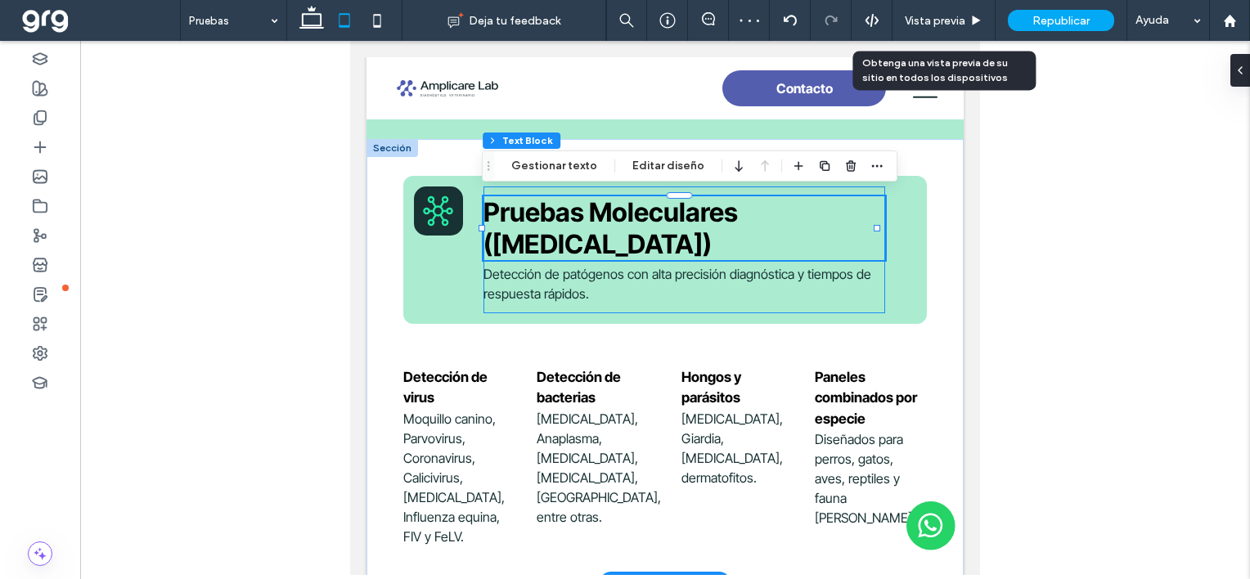
click at [776, 187] on div "Pruebas Moleculares (PCR en tiempo real) Detección de patógenos con alta precis…" at bounding box center [684, 249] width 402 height 127
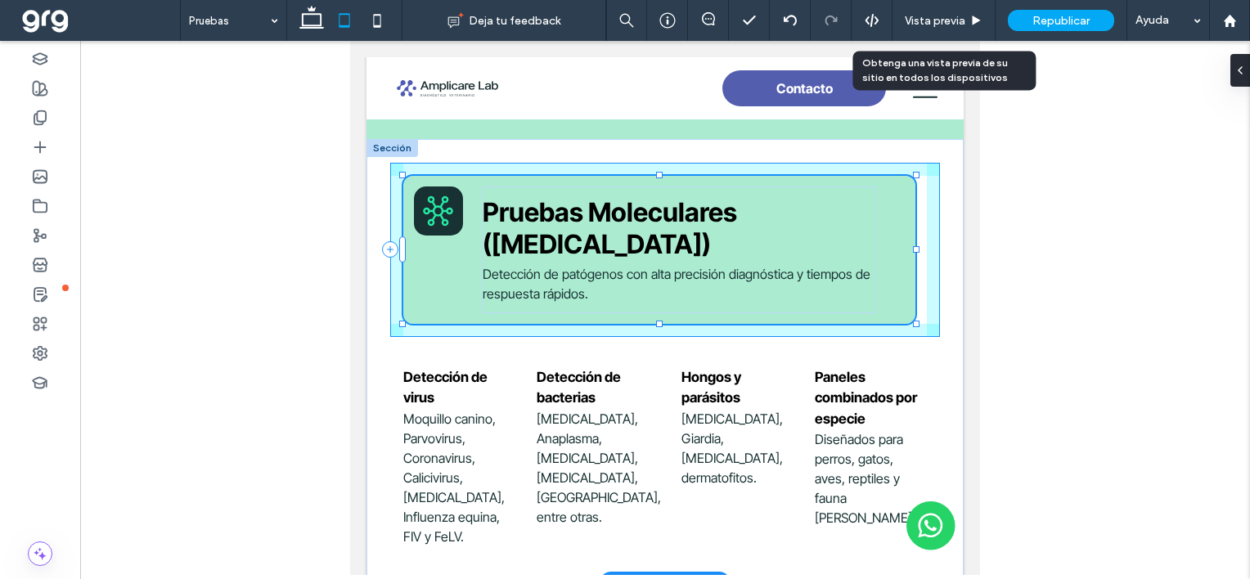
scroll to position [276, 0]
drag, startPoint x: 661, startPoint y: 320, endPoint x: 662, endPoint y: 304, distance: 15.6
click at [662, 304] on div "Pruebas Moleculares (PCR en tiempo real) Detección de patógenos con alta precis…" at bounding box center [664, 361] width 597 height 444
type input "**"
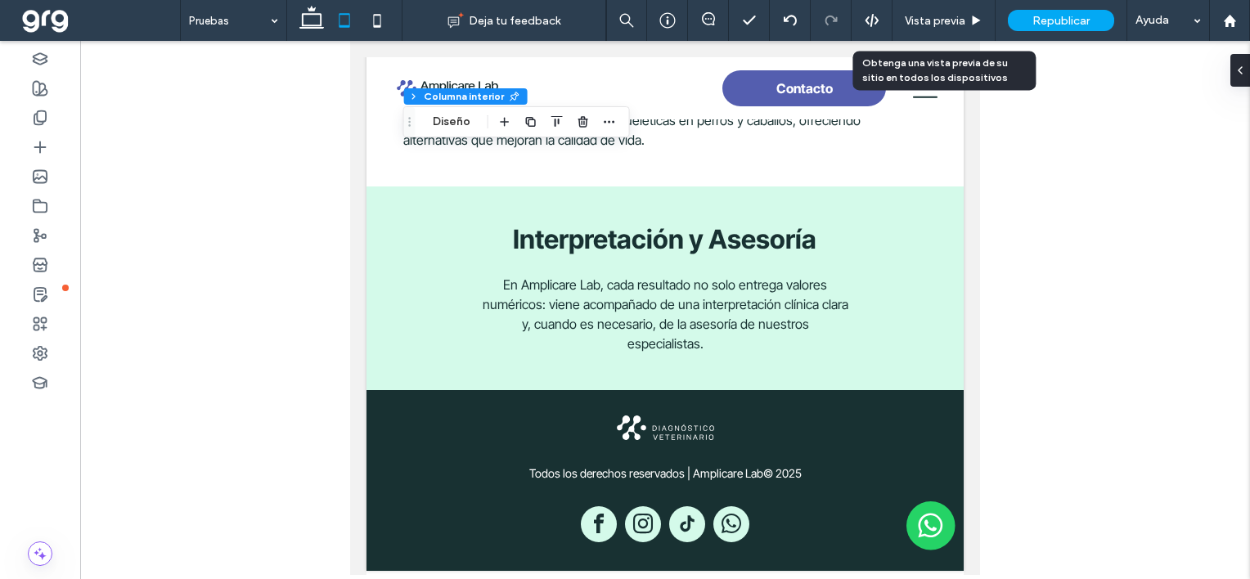
scroll to position [2907, 0]
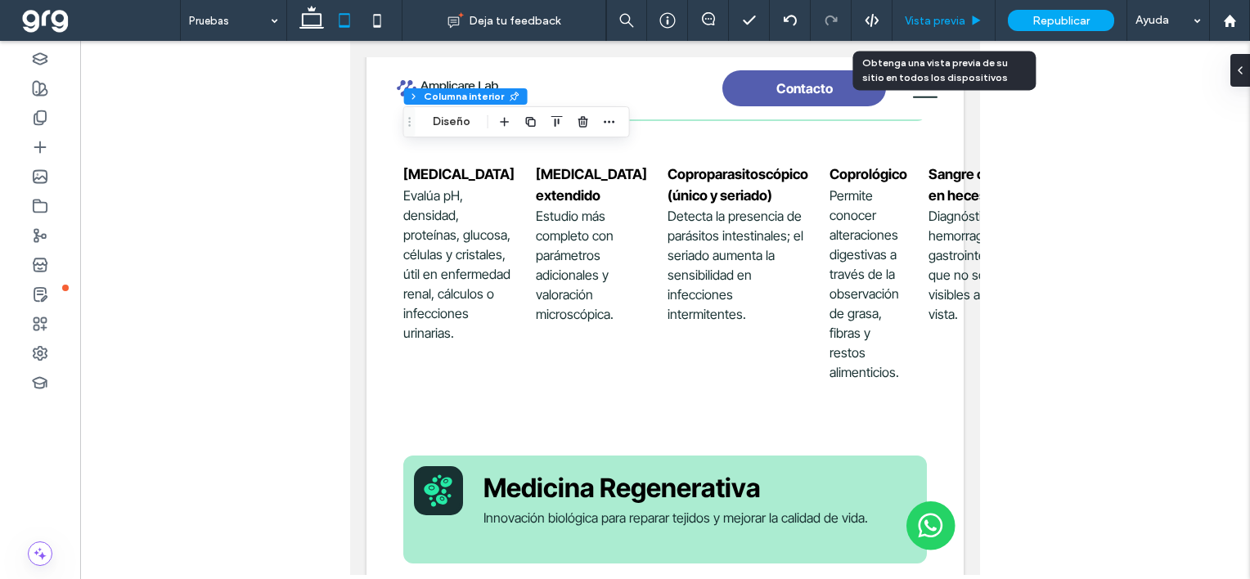
click at [939, 20] on span "Vista previa" at bounding box center [935, 21] width 61 height 14
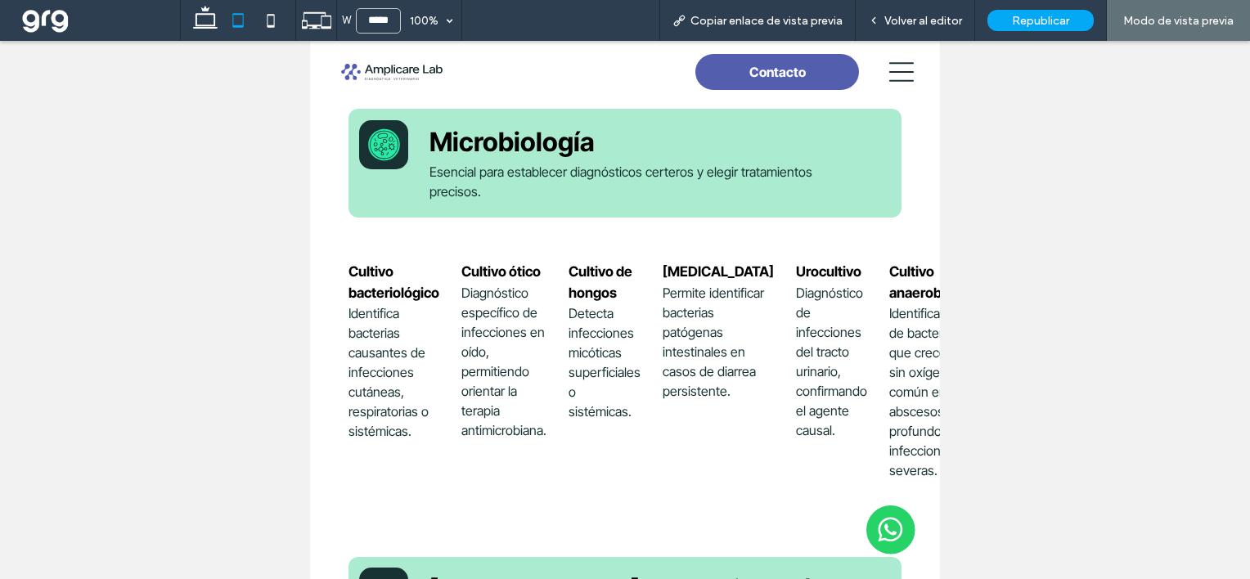
scroll to position [1835, 0]
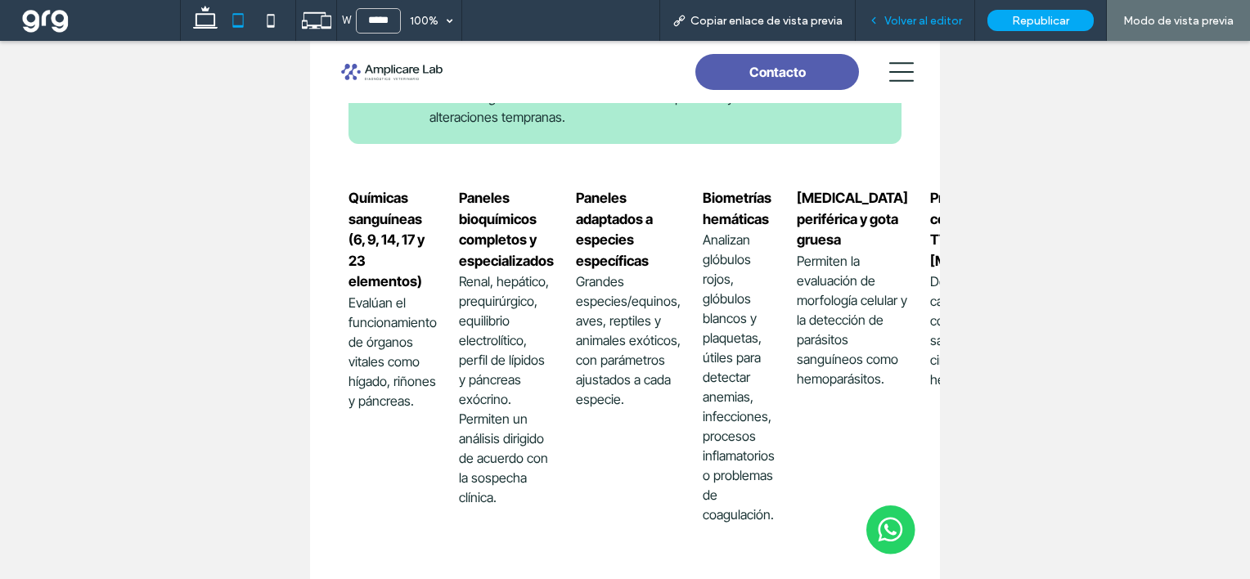
click at [914, 20] on span "Volver al editor" at bounding box center [923, 21] width 78 height 14
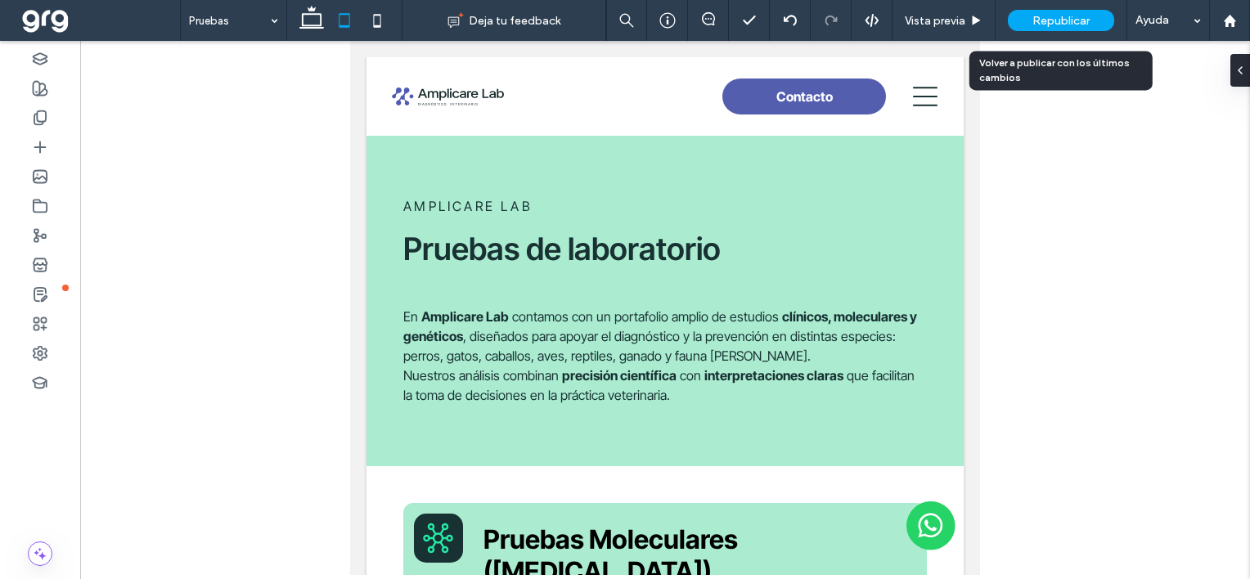
click at [1069, 27] on div "Republicar" at bounding box center [1061, 20] width 106 height 21
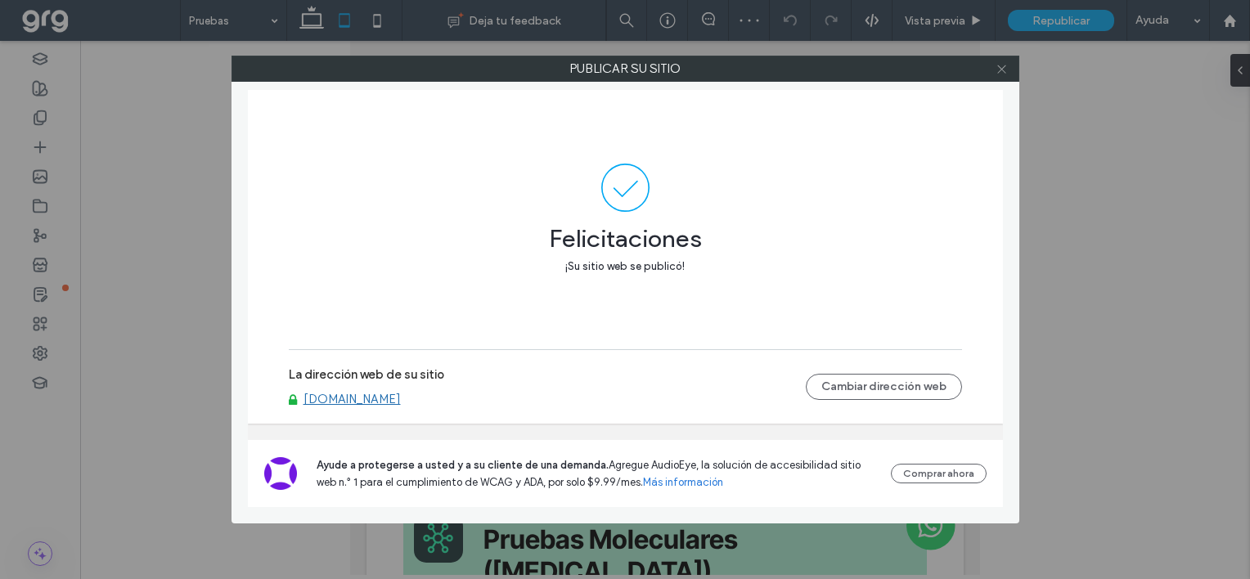
click at [1006, 65] on icon at bounding box center [1001, 69] width 12 height 12
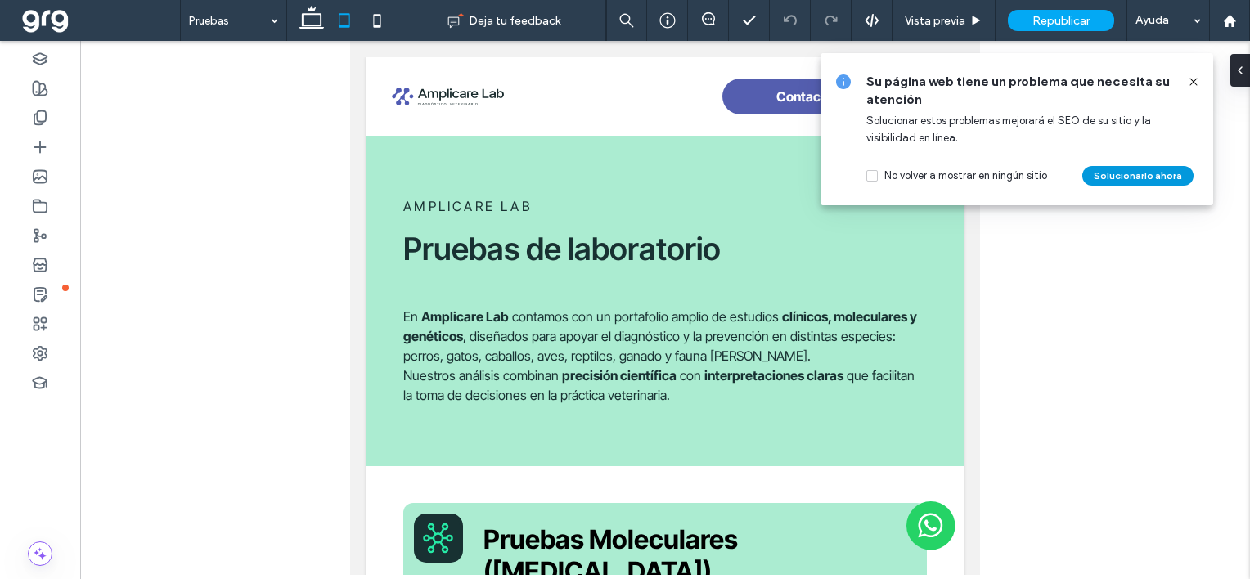
click at [1108, 178] on button "Solucionarlo ahora" at bounding box center [1137, 176] width 111 height 20
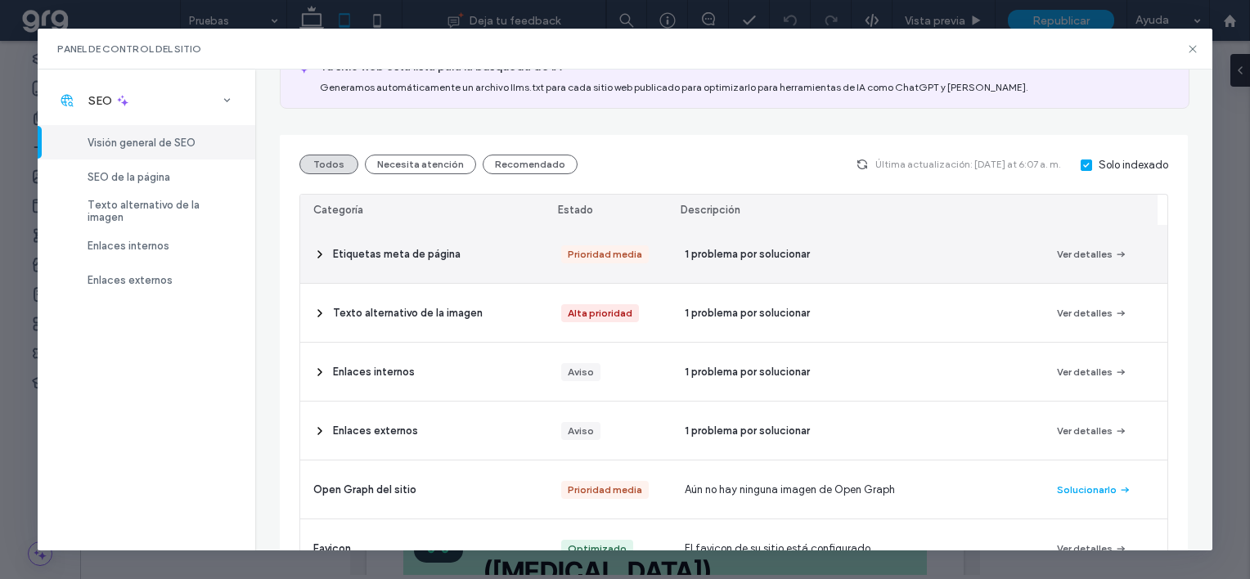
scroll to position [164, 0]
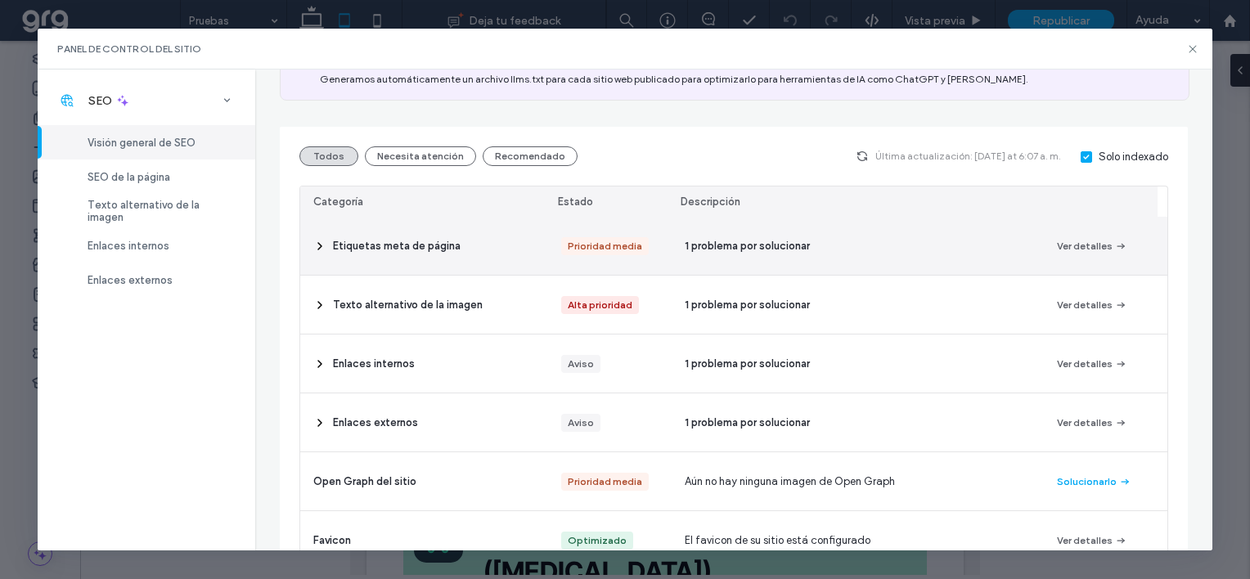
click at [317, 249] on icon at bounding box center [319, 246] width 13 height 13
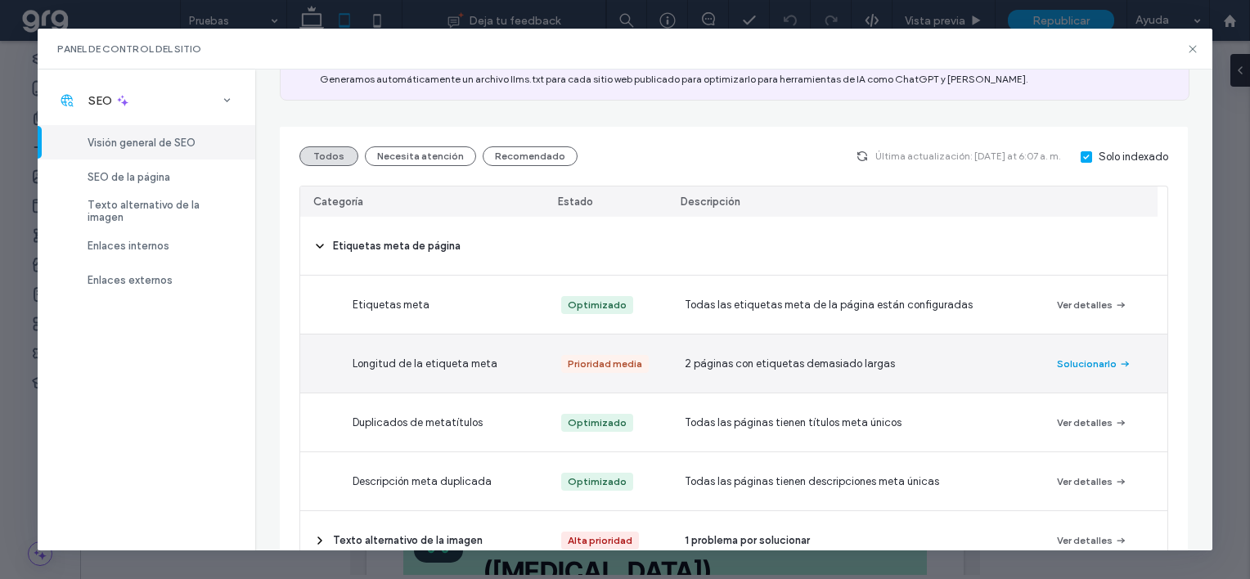
click at [1072, 361] on button "Solucionarlo" at bounding box center [1094, 364] width 74 height 20
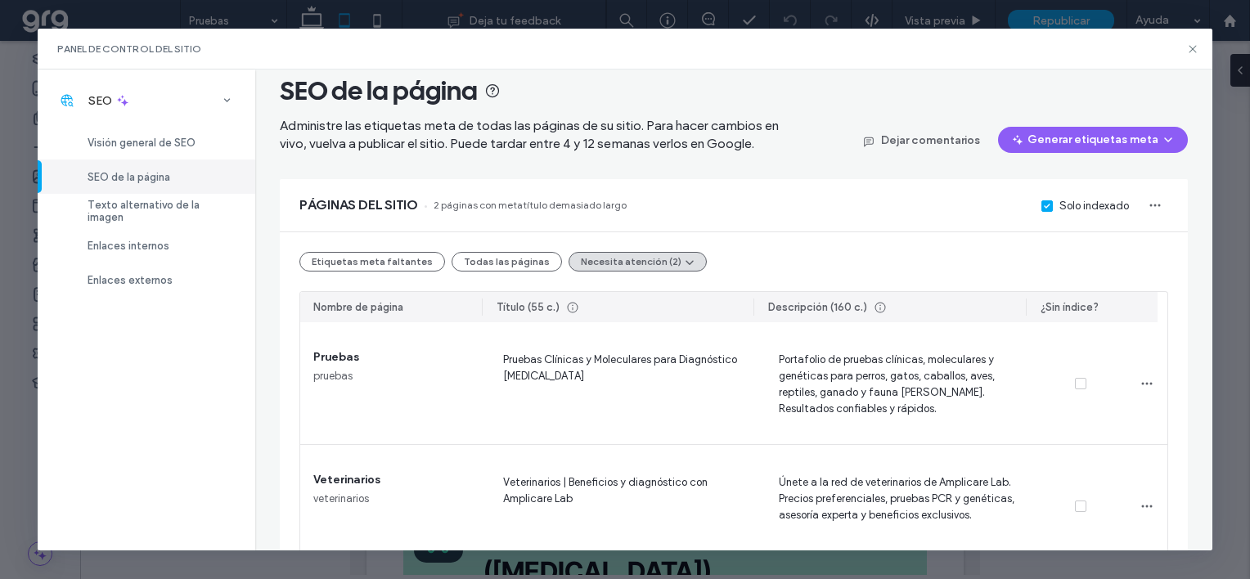
scroll to position [59, 0]
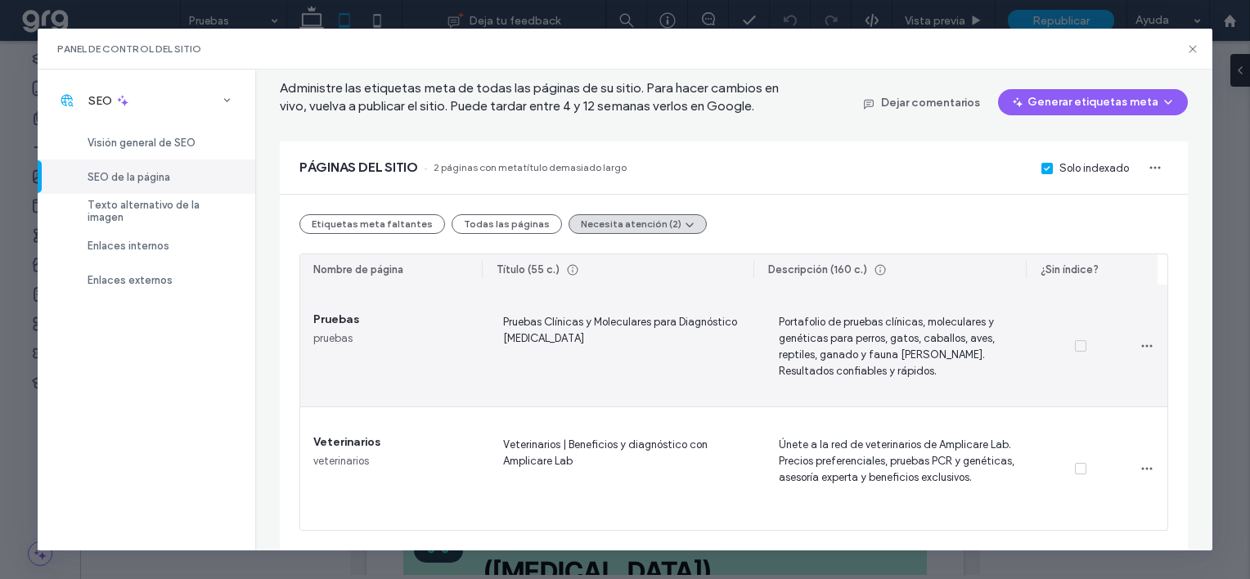
click at [919, 327] on span "Portafolio de pruebas clínicas, moleculares y genéticas para perros, gatos, cab…" at bounding box center [896, 345] width 249 height 67
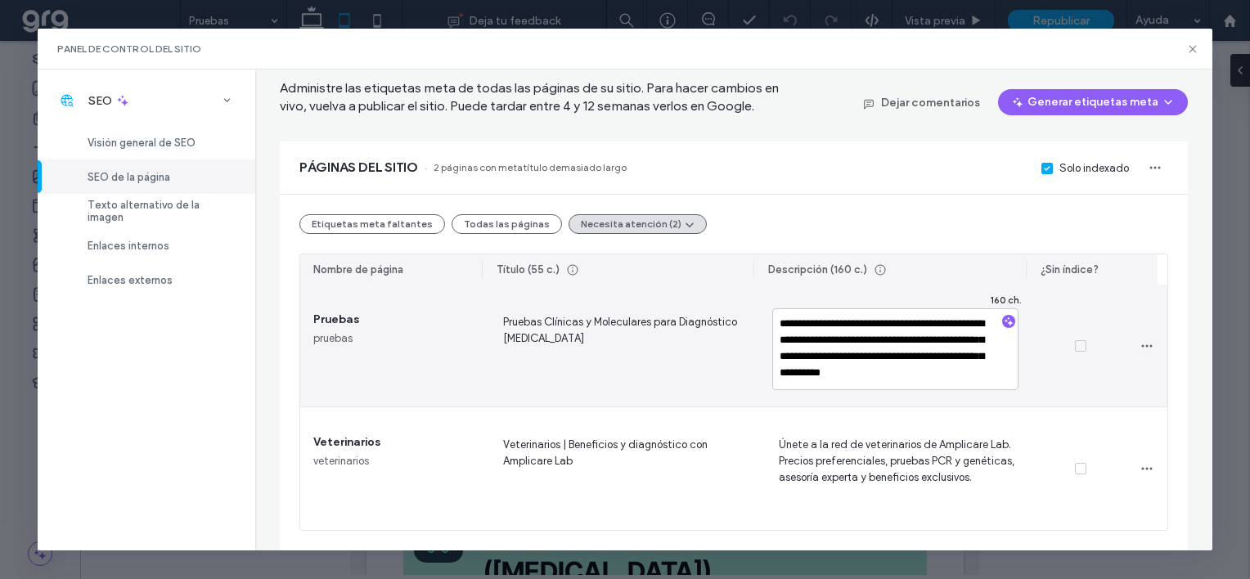
scroll to position [14, 0]
drag, startPoint x: 847, startPoint y: 359, endPoint x: 860, endPoint y: 373, distance: 19.1
click at [860, 373] on textarea "**********" at bounding box center [895, 349] width 246 height 82
type textarea "**********"
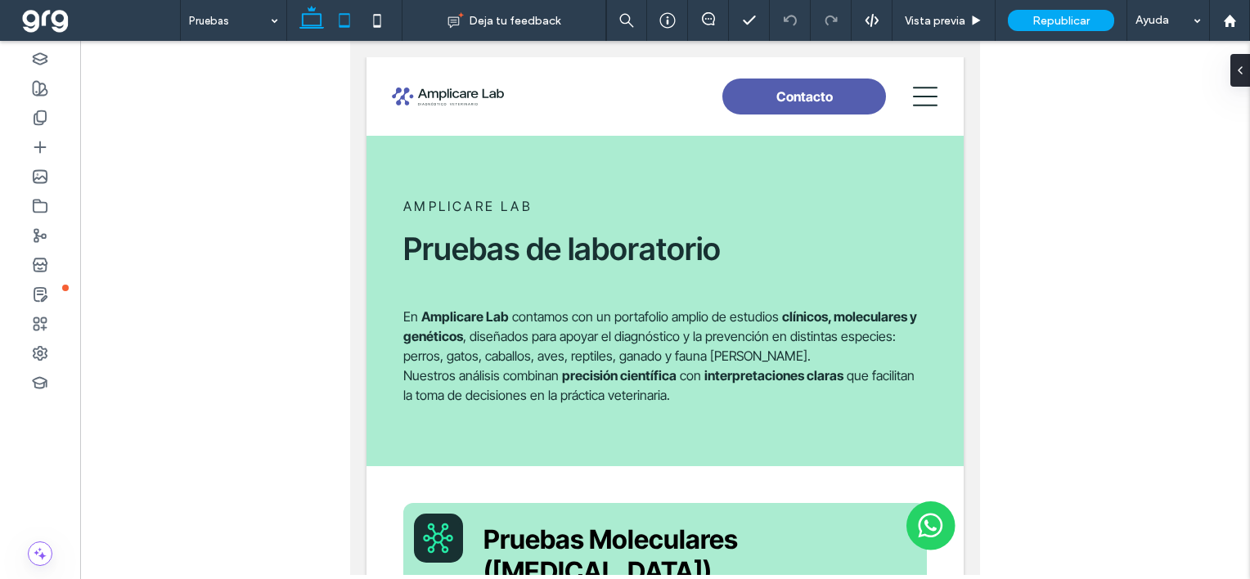
click at [308, 20] on icon at bounding box center [311, 20] width 33 height 33
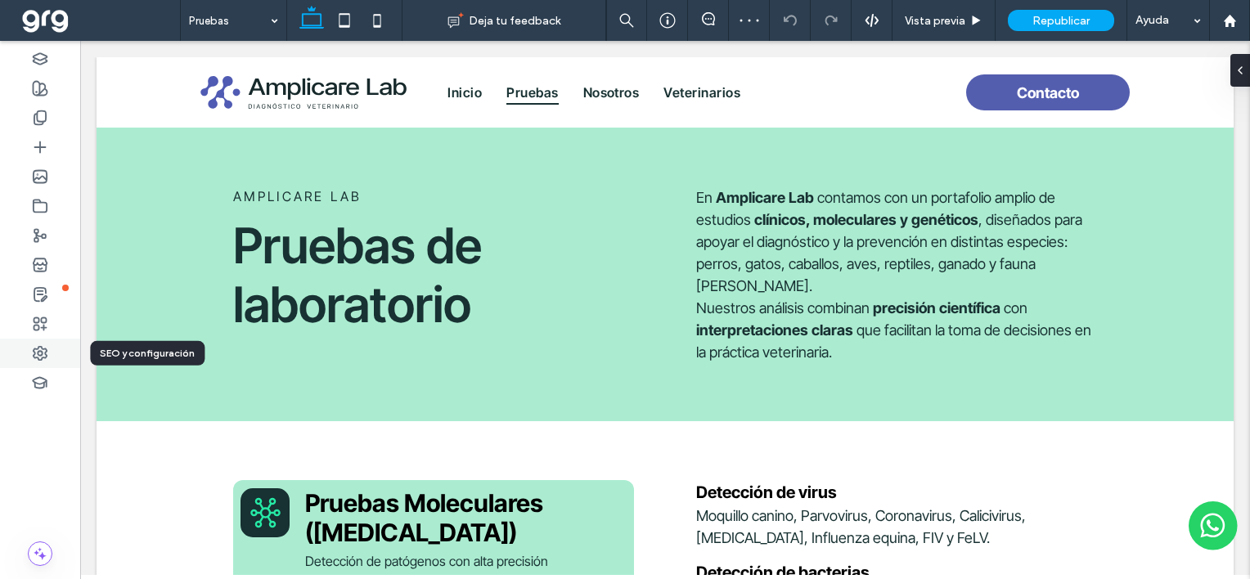
click at [36, 353] on icon at bounding box center [40, 353] width 16 height 16
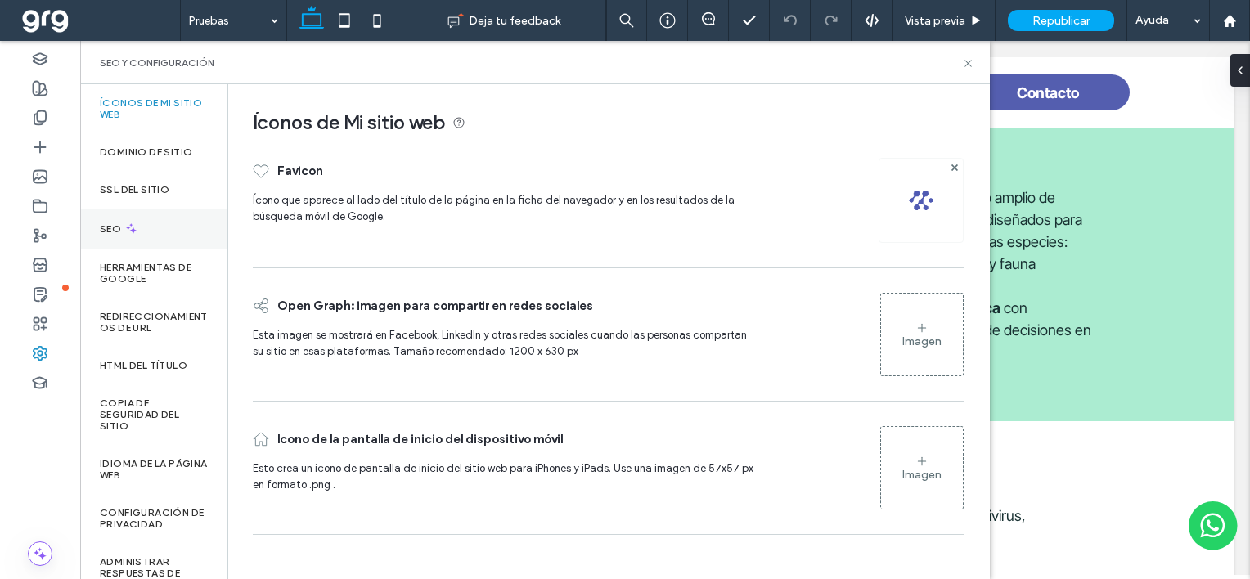
click at [178, 232] on div "SEO" at bounding box center [153, 229] width 147 height 40
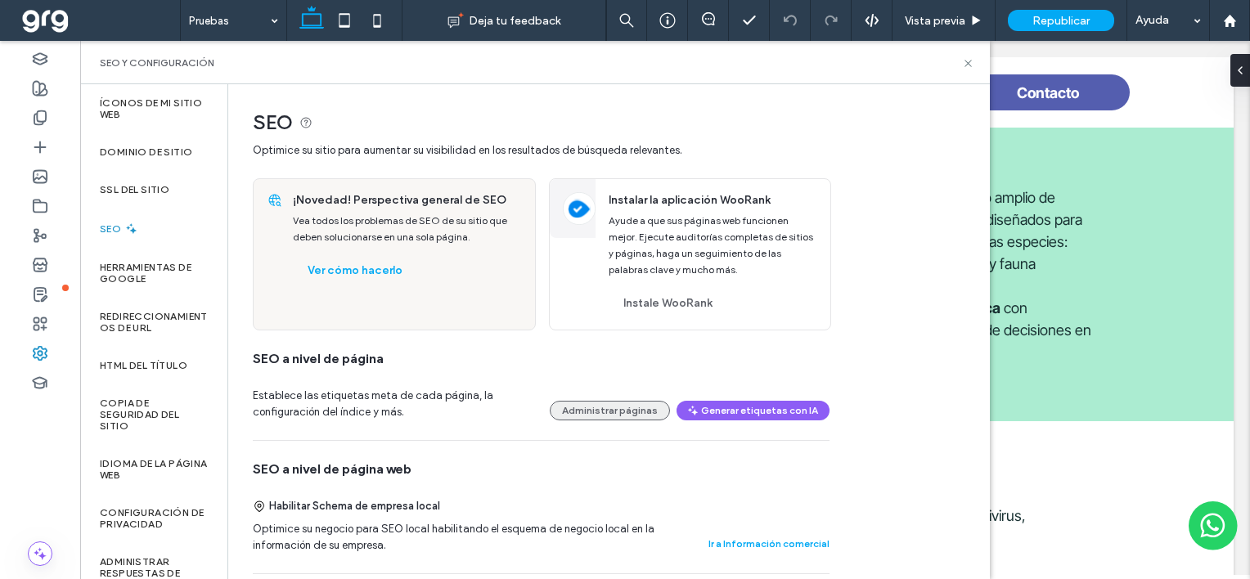
click at [607, 415] on button "Administrar páginas" at bounding box center [610, 411] width 120 height 20
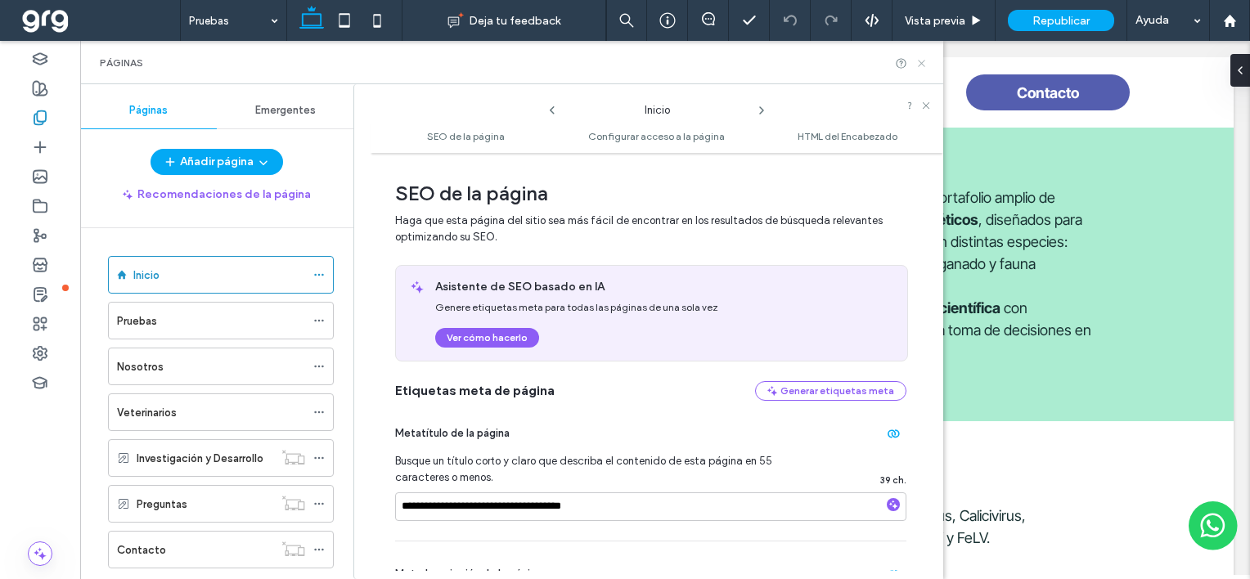
click at [917, 61] on icon at bounding box center [921, 63] width 12 height 12
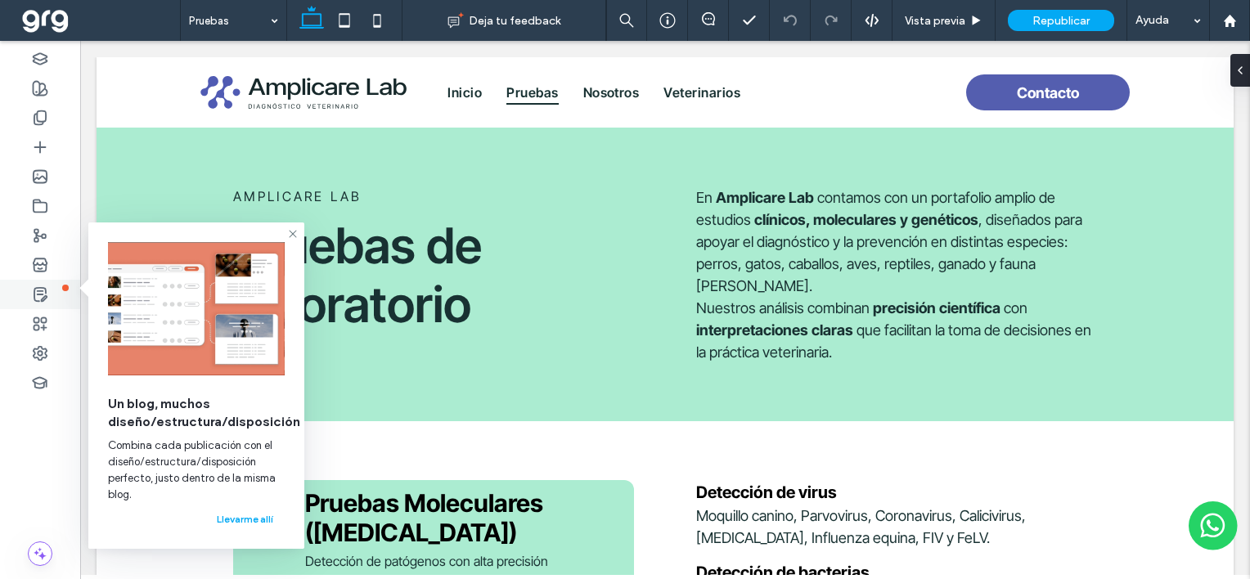
click at [38, 298] on icon at bounding box center [40, 294] width 16 height 16
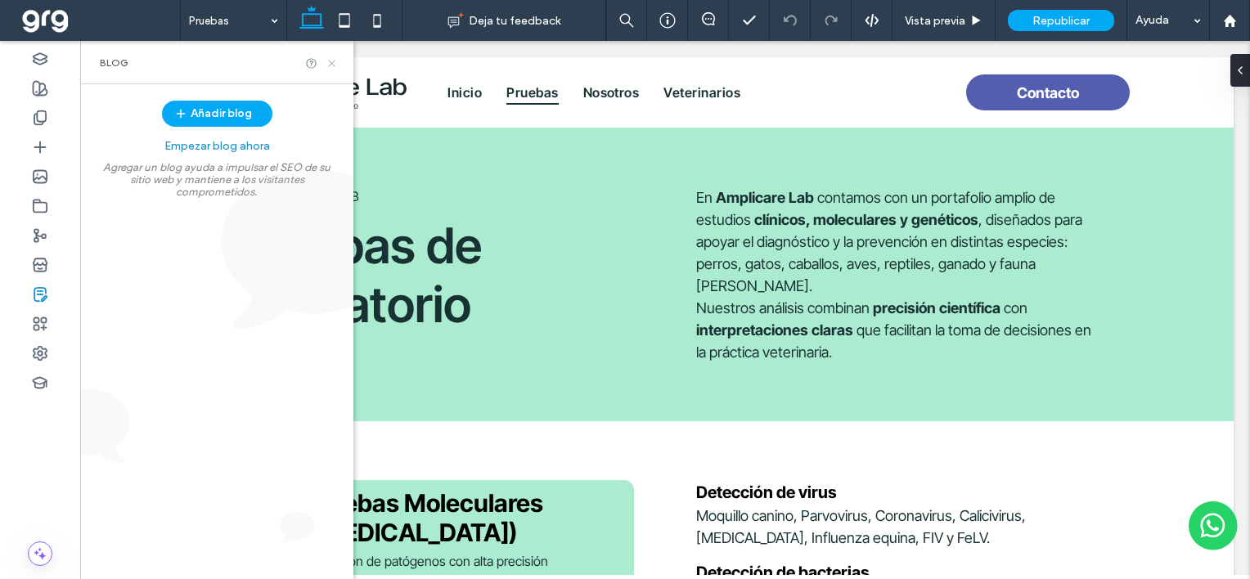
click at [331, 61] on icon at bounding box center [332, 63] width 12 height 12
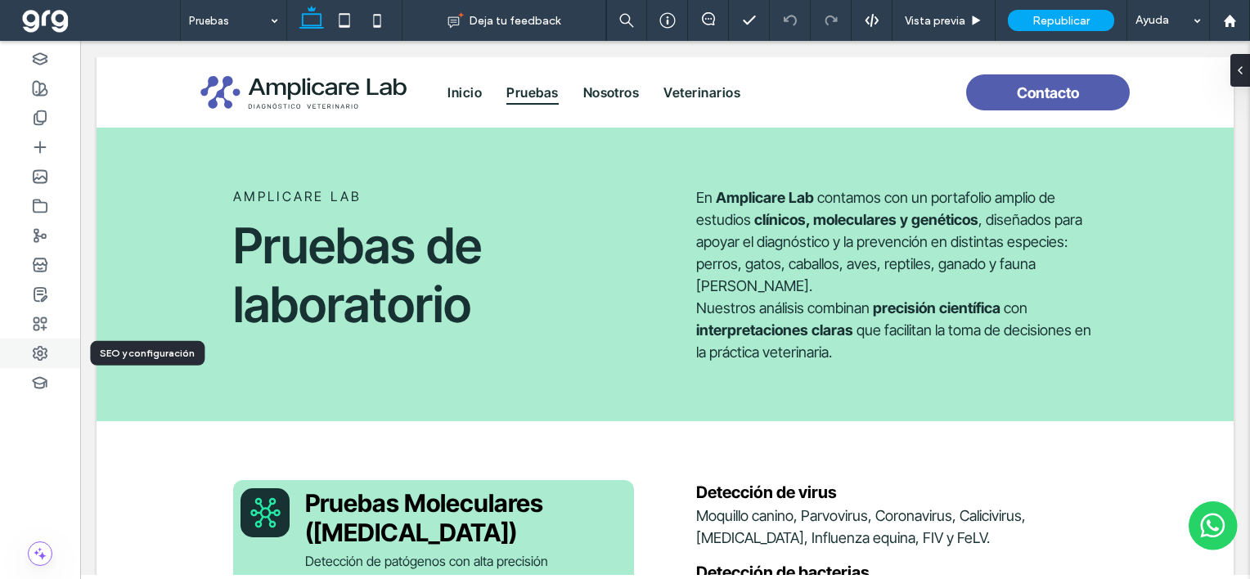
click at [47, 353] on icon at bounding box center [40, 353] width 16 height 16
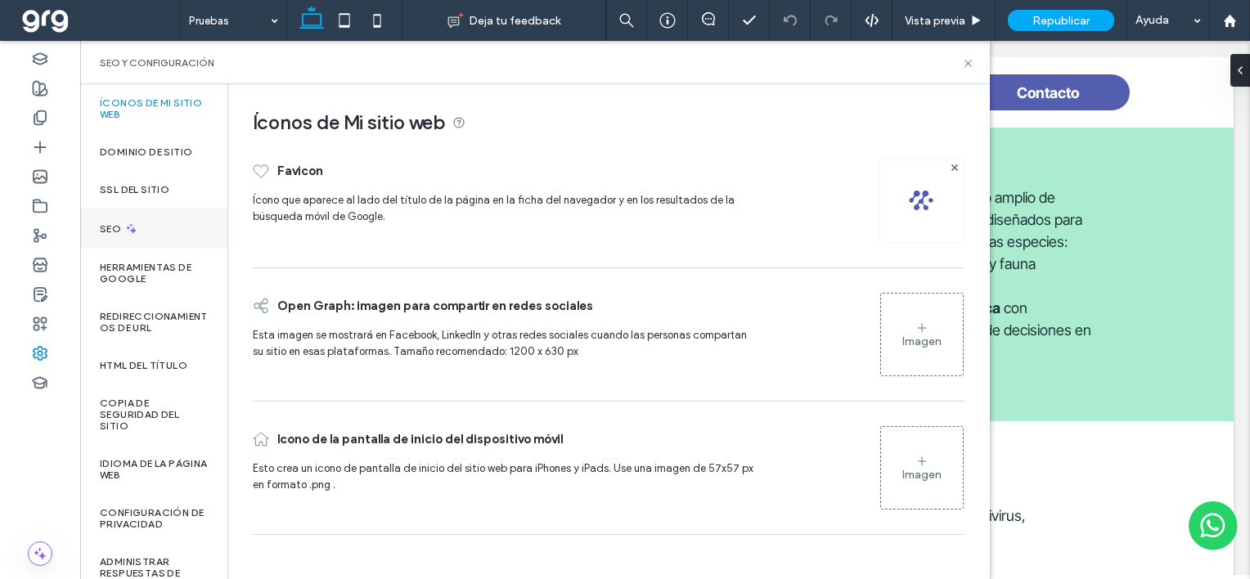
click at [173, 222] on div "SEO" at bounding box center [153, 229] width 147 height 40
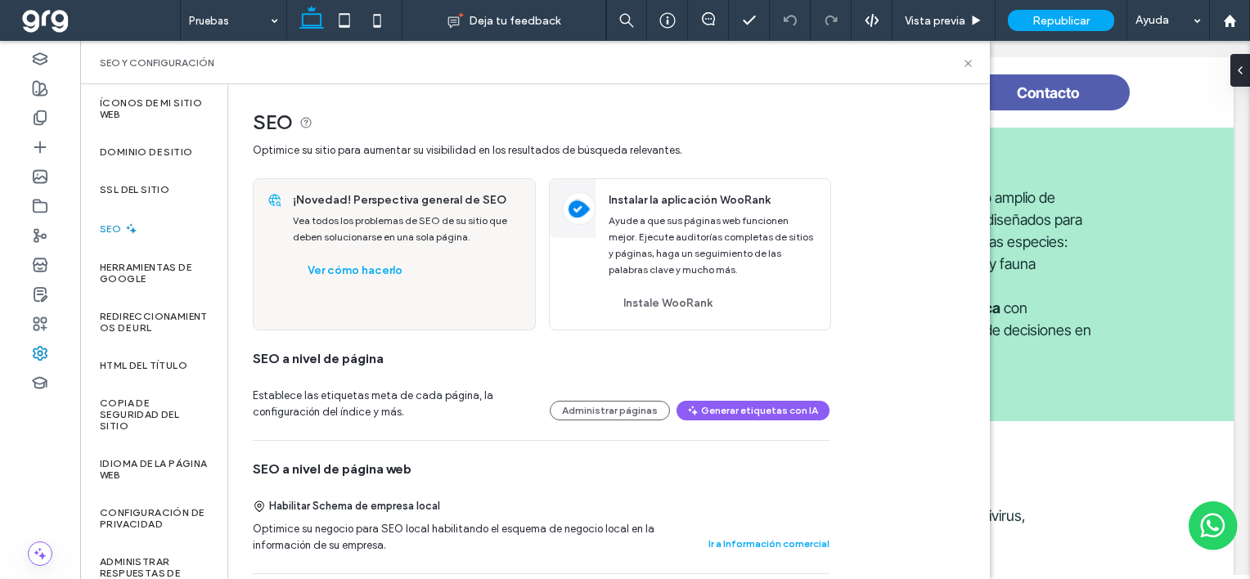
scroll to position [82, 0]
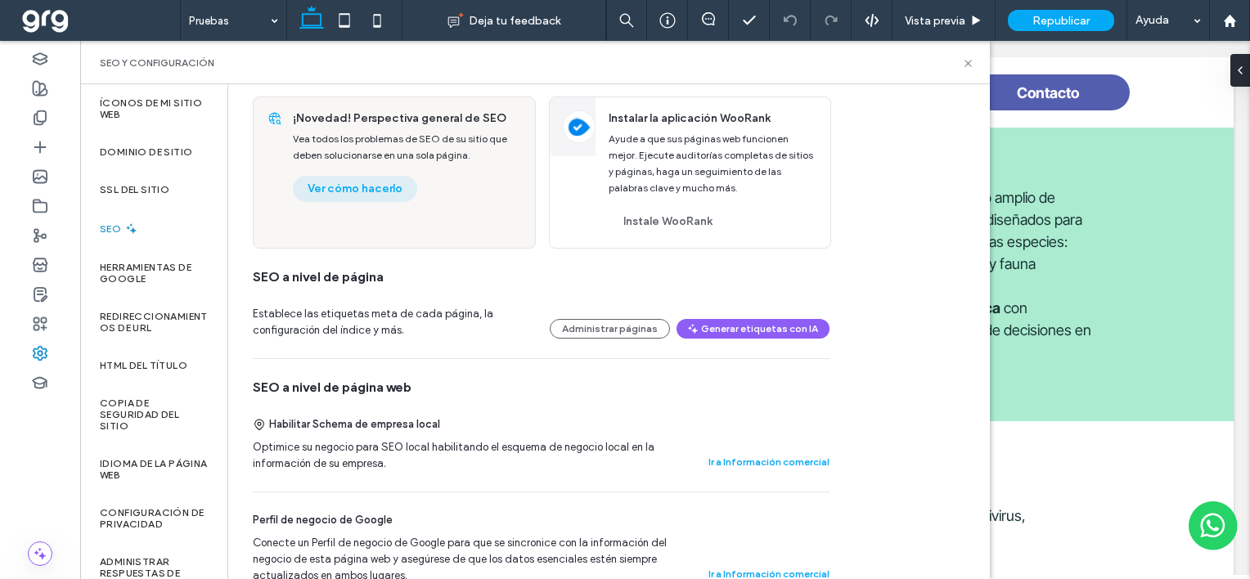
click at [337, 190] on button "Ver cómo hacerlo" at bounding box center [355, 189] width 124 height 26
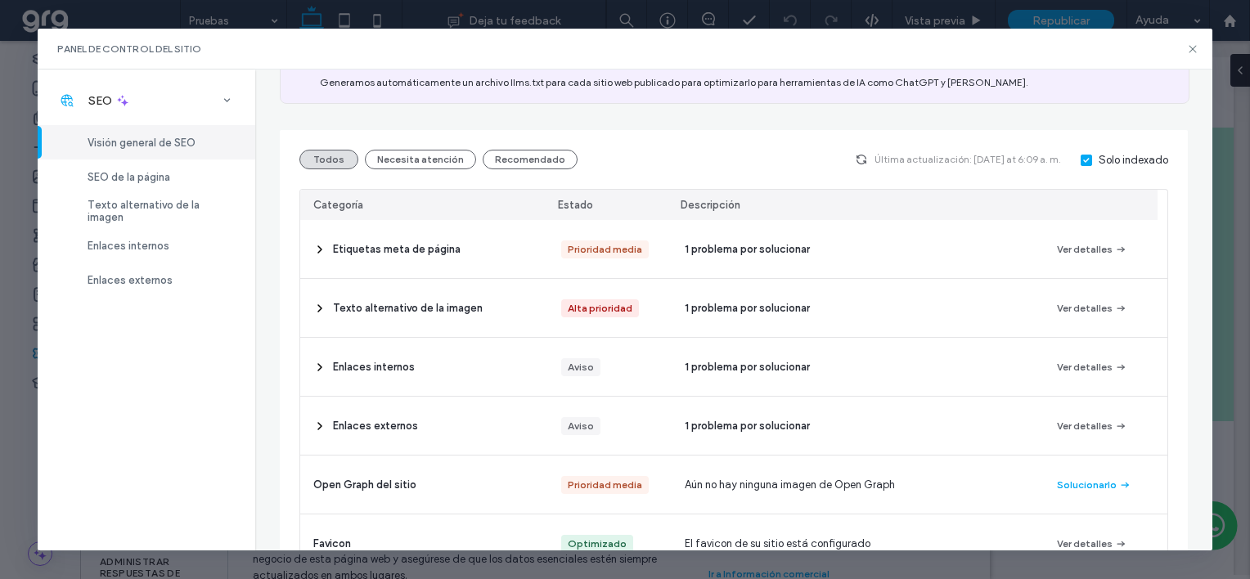
scroll to position [164, 0]
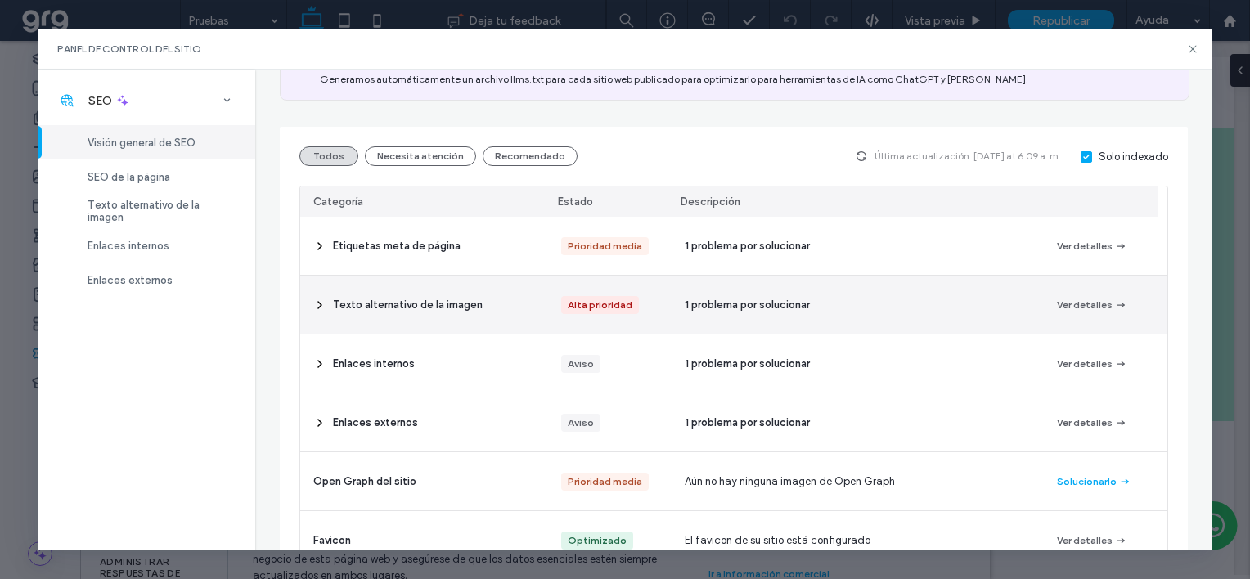
click at [315, 304] on icon at bounding box center [319, 305] width 13 height 13
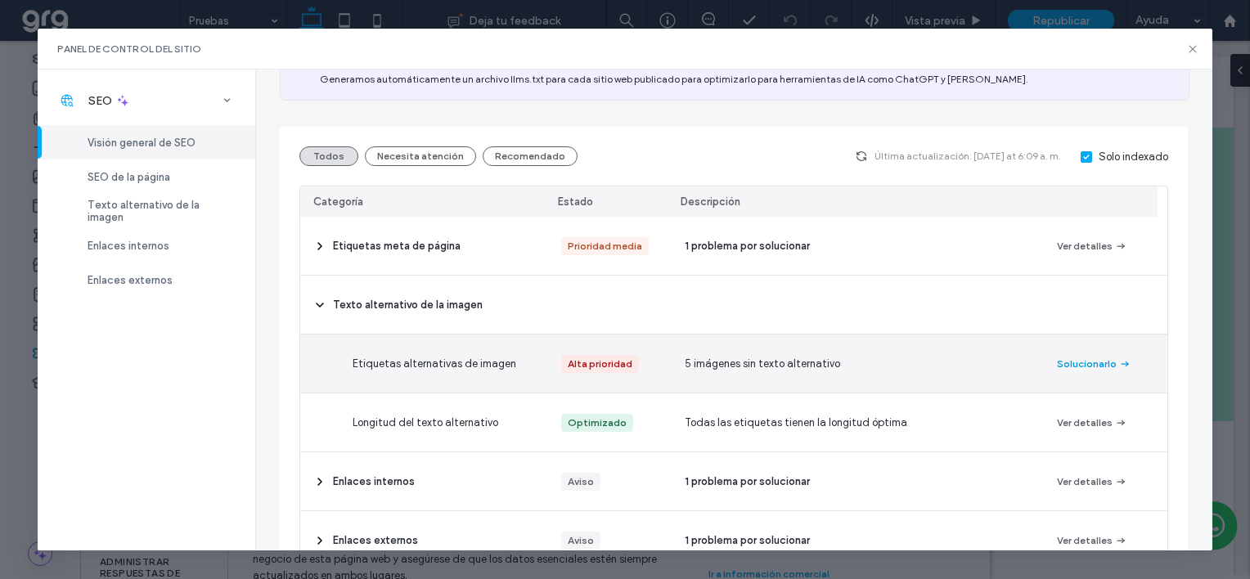
click at [1089, 358] on button "Solucionarlo" at bounding box center [1094, 364] width 74 height 20
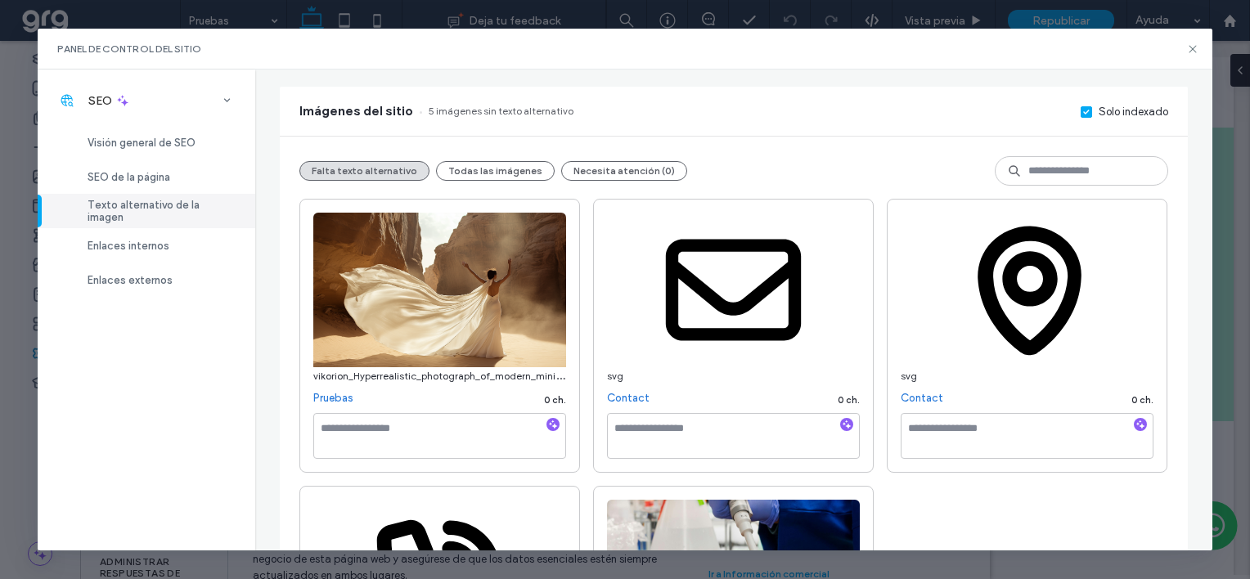
scroll to position [0, 0]
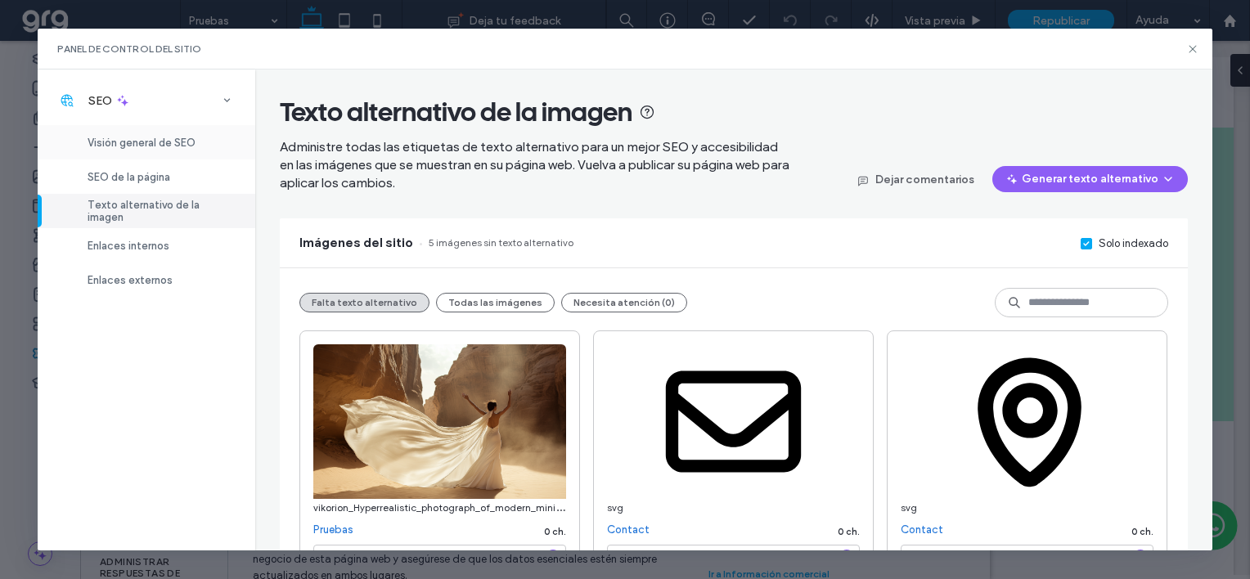
click at [138, 145] on span "Visión general de SEO" at bounding box center [142, 143] width 108 height 12
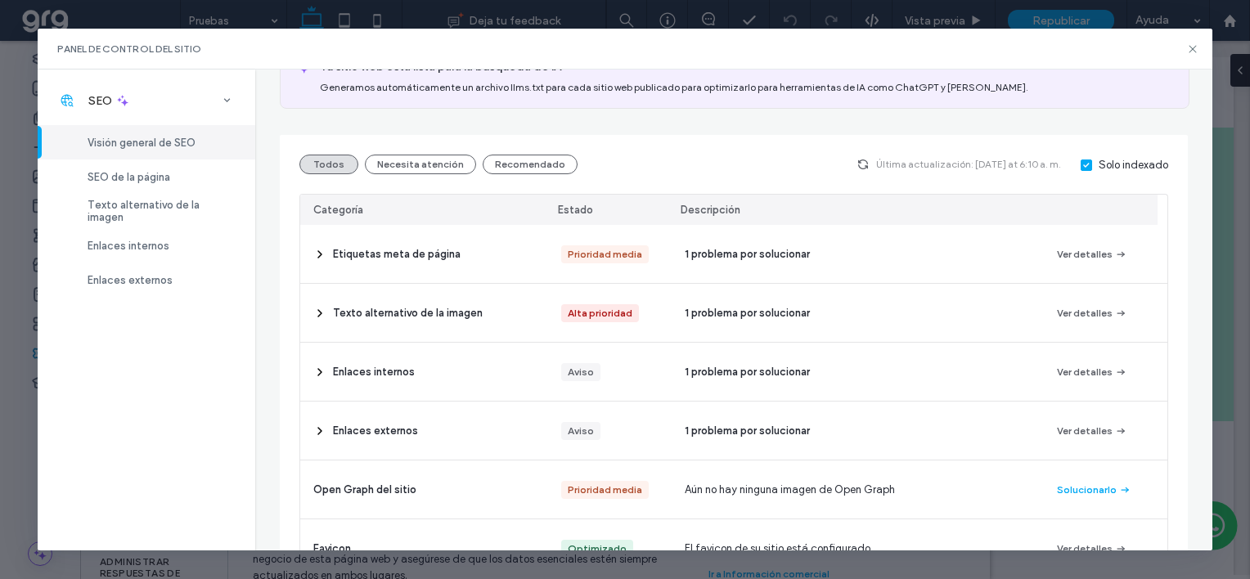
scroll to position [164, 0]
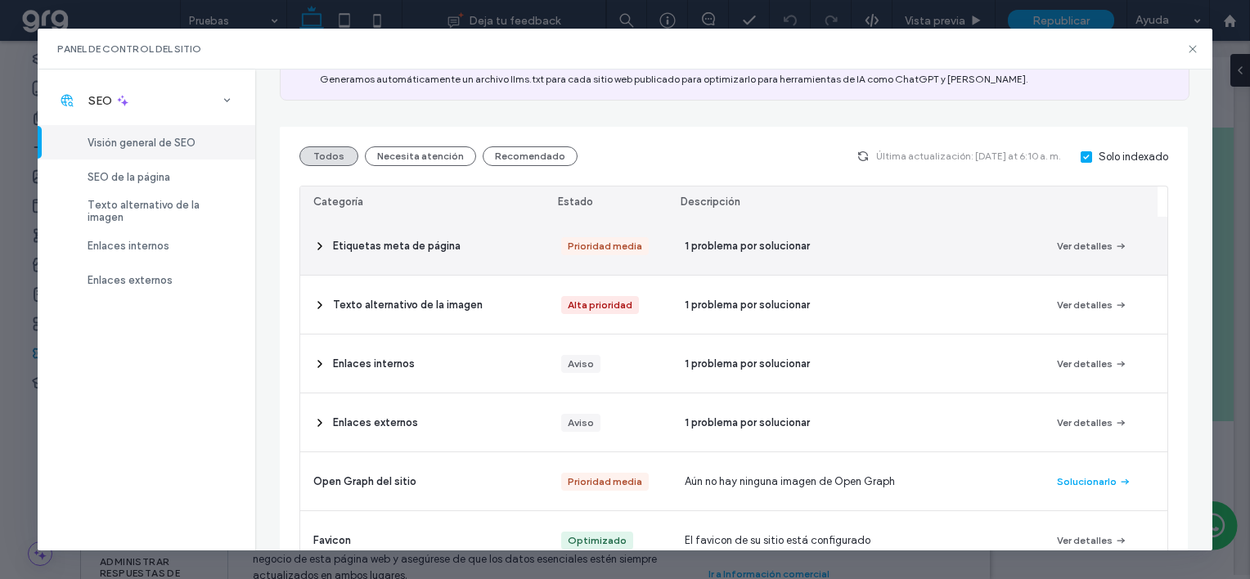
click at [313, 236] on span at bounding box center [319, 246] width 13 height 58
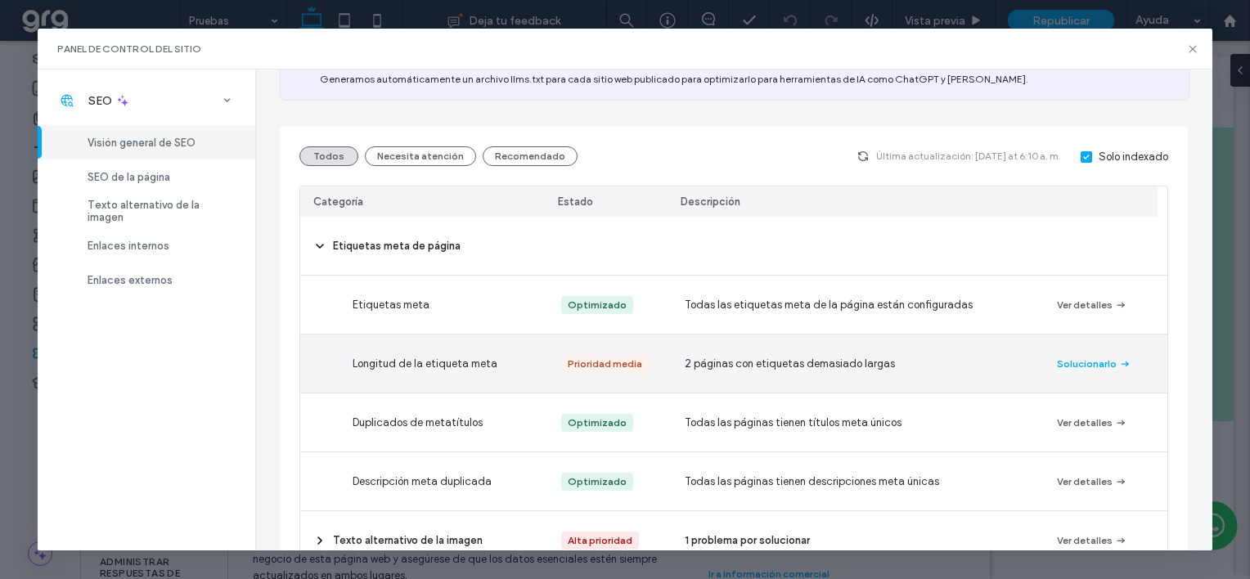
scroll to position [245, 0]
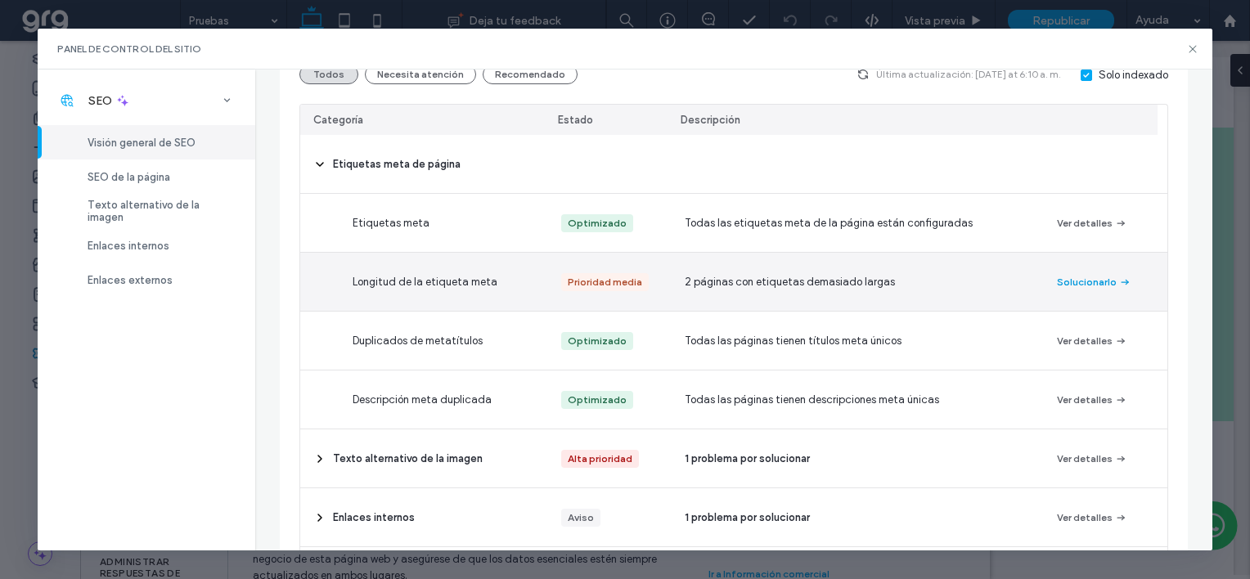
click at [1084, 283] on button "Solucionarlo" at bounding box center [1094, 282] width 74 height 20
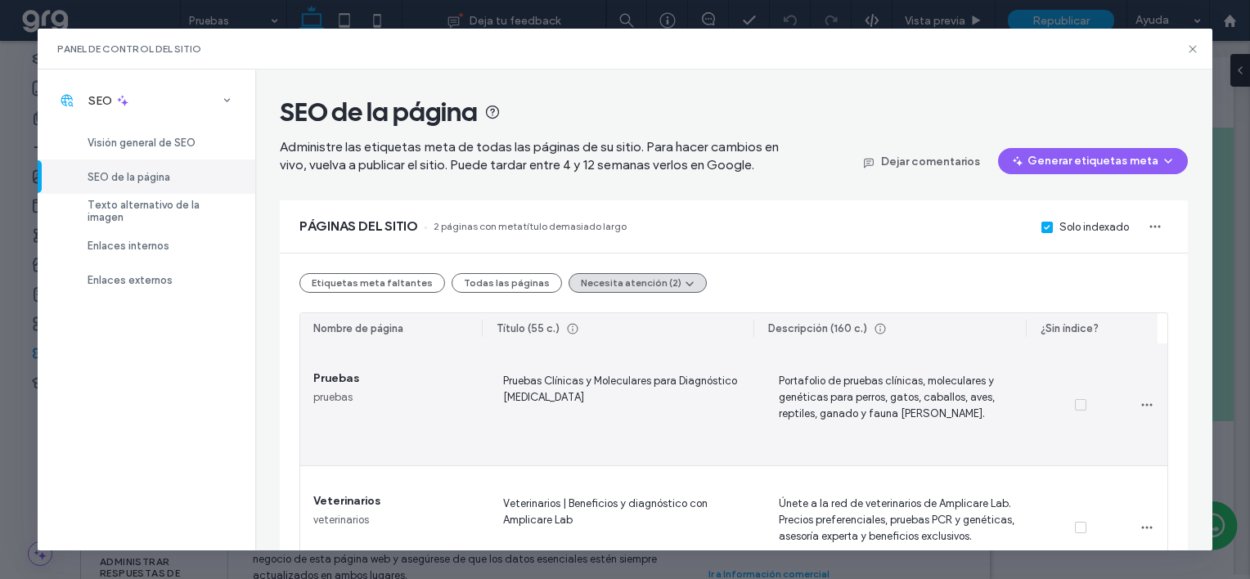
click at [604, 397] on span "Pruebas Clínicas y Moleculares para Diagnóstico Veterinario" at bounding box center [620, 404] width 249 height 67
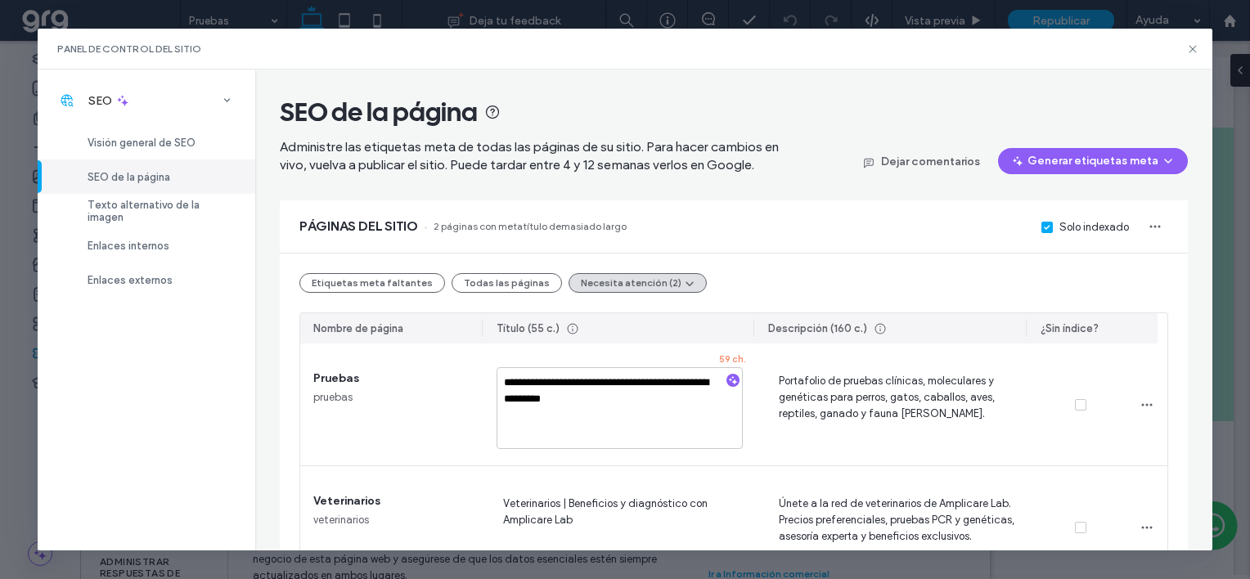
scroll to position [59, 0]
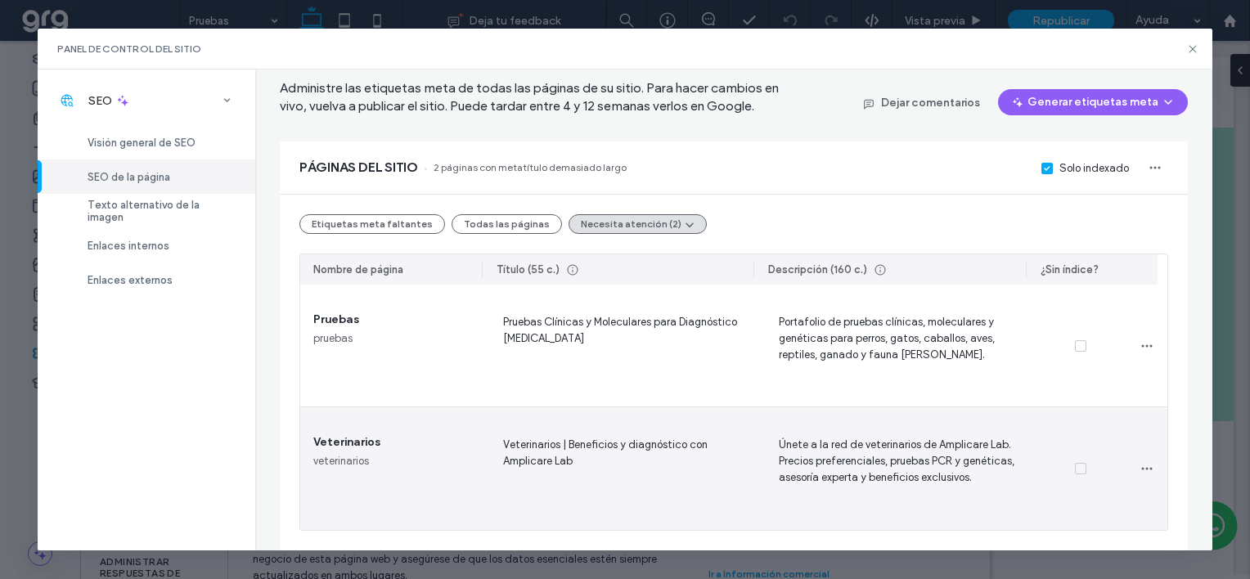
click at [625, 466] on span "Veterinarios | Beneficios y diagnóstico con Amplicare Lab" at bounding box center [620, 468] width 249 height 67
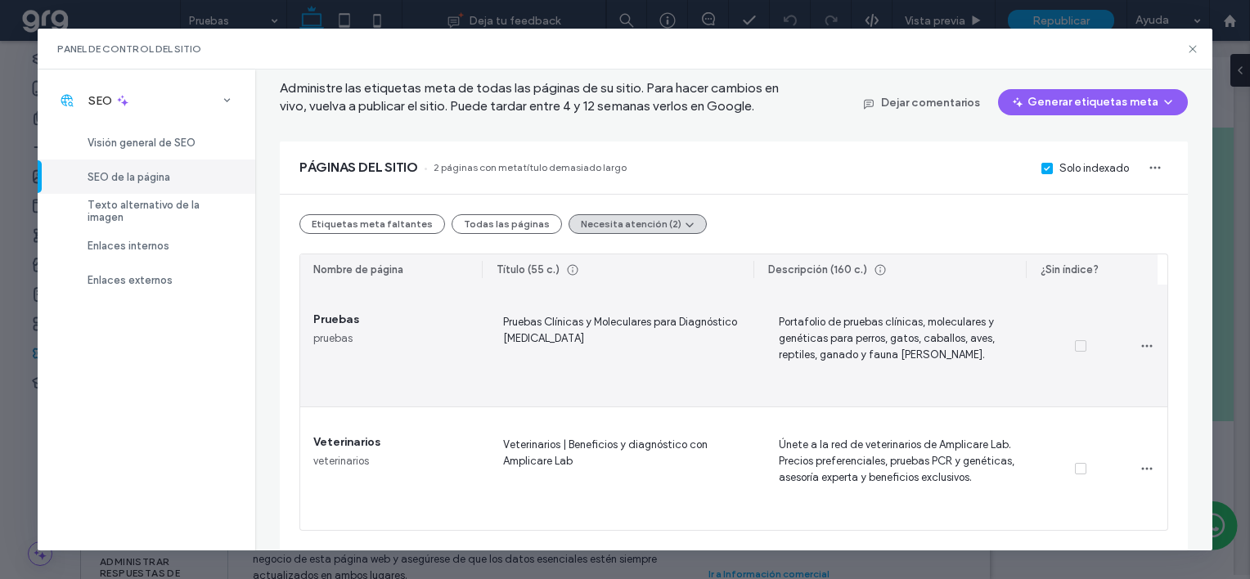
click at [855, 338] on span "Portafolio de pruebas clínicas, moleculares y genéticas para perros, gatos, cab…" at bounding box center [896, 345] width 249 height 67
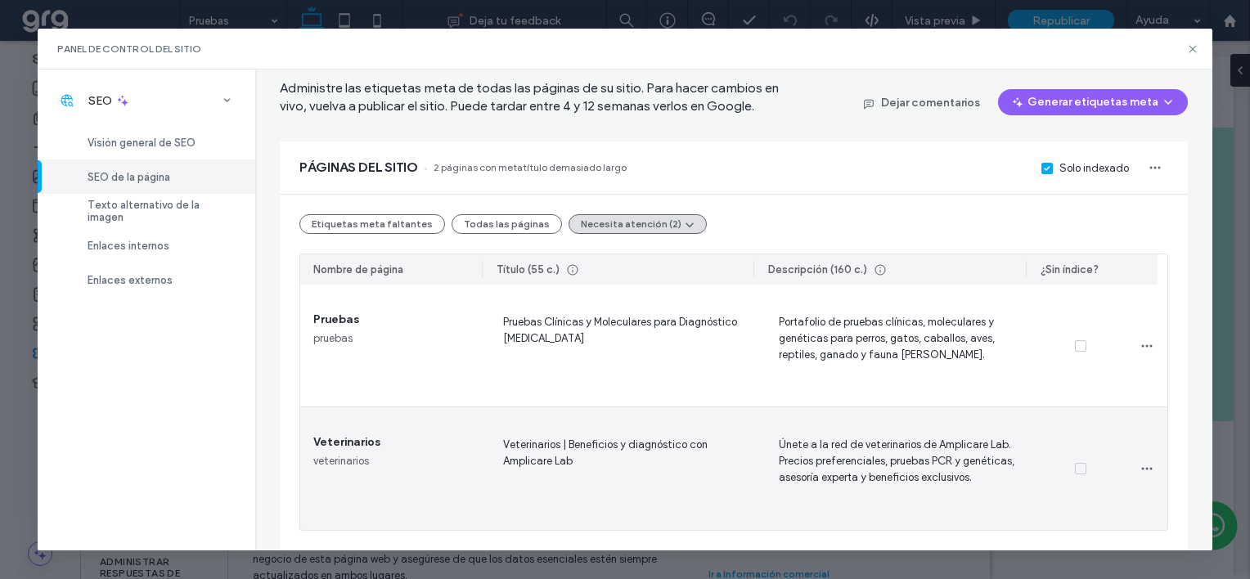
click at [877, 461] on span "Únete a la red de veterinarios de Amplicare Lab. Precios preferenciales, prueba…" at bounding box center [896, 468] width 249 height 67
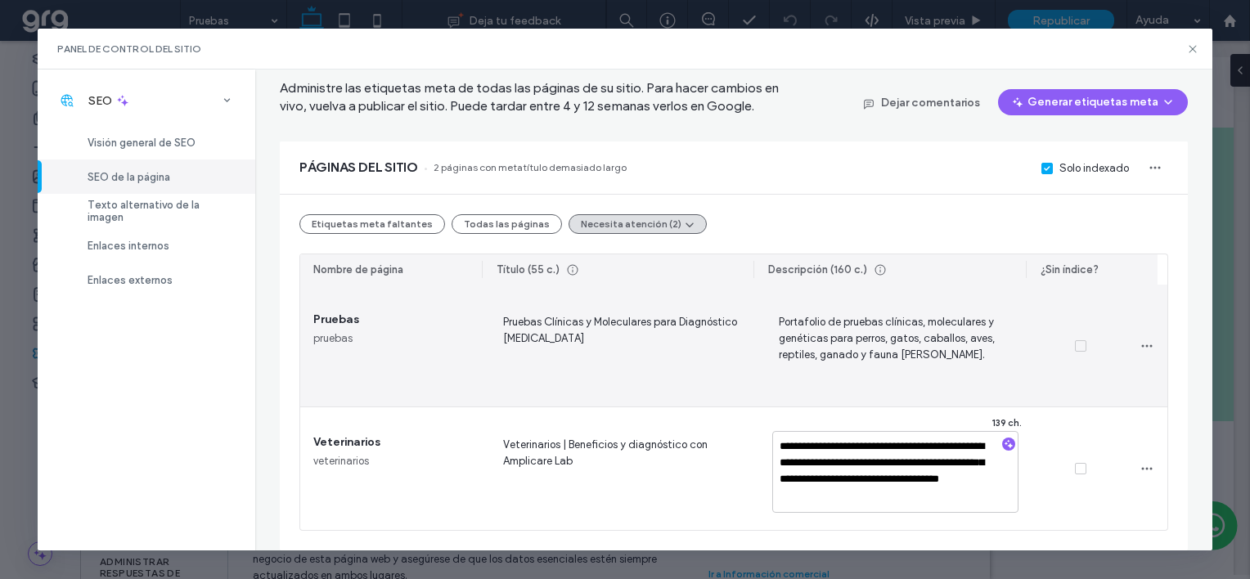
click at [888, 322] on span "Portafolio de pruebas clínicas, moleculares y genéticas para perros, gatos, cab…" at bounding box center [896, 345] width 249 height 67
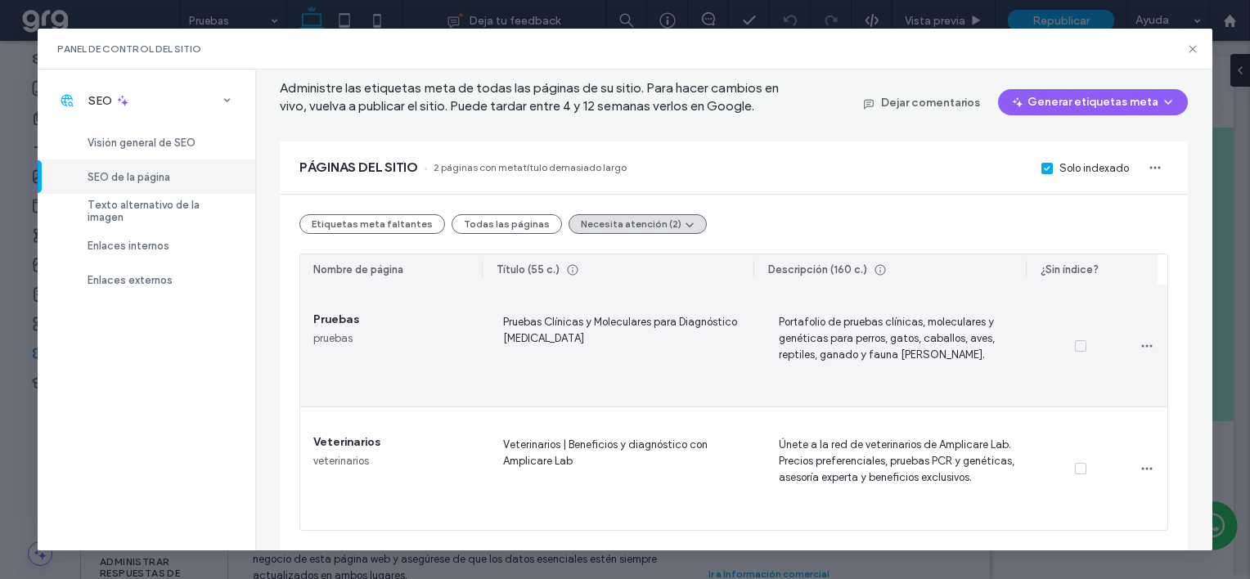
click at [981, 352] on span "Portafolio de pruebas clínicas, moleculares y genéticas para perros, gatos, cab…" at bounding box center [896, 345] width 249 height 67
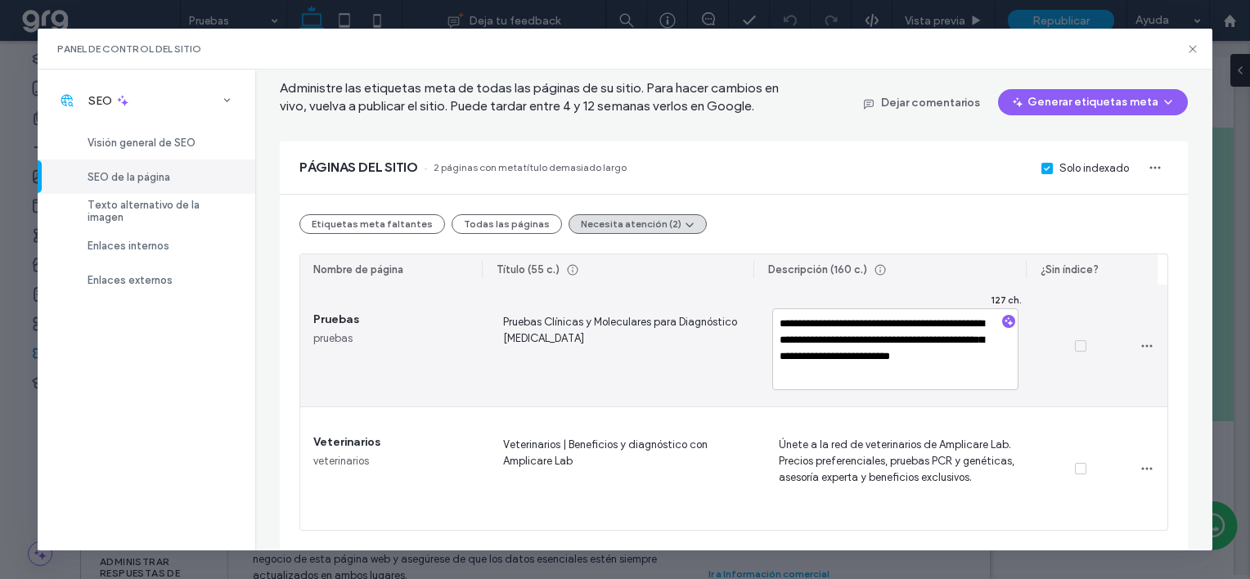
click at [926, 373] on textarea "**********" at bounding box center [895, 349] width 246 height 82
click at [854, 378] on textarea "**********" at bounding box center [895, 349] width 246 height 82
click at [828, 372] on textarea "**********" at bounding box center [895, 349] width 246 height 82
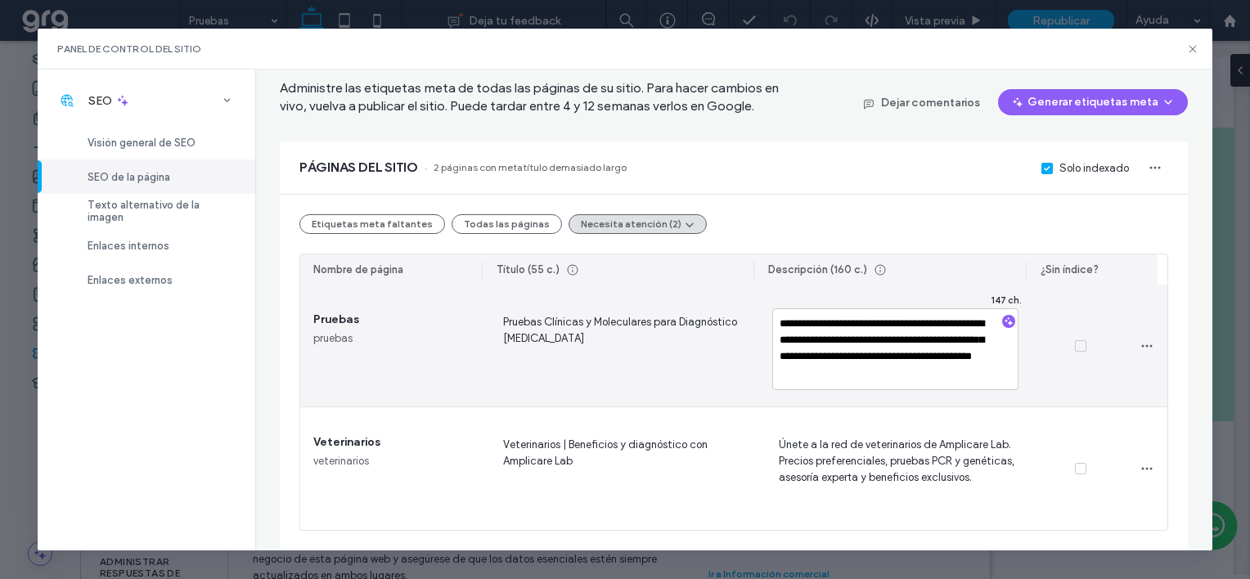
click at [865, 376] on textarea "**********" at bounding box center [895, 349] width 246 height 82
type textarea "**********"
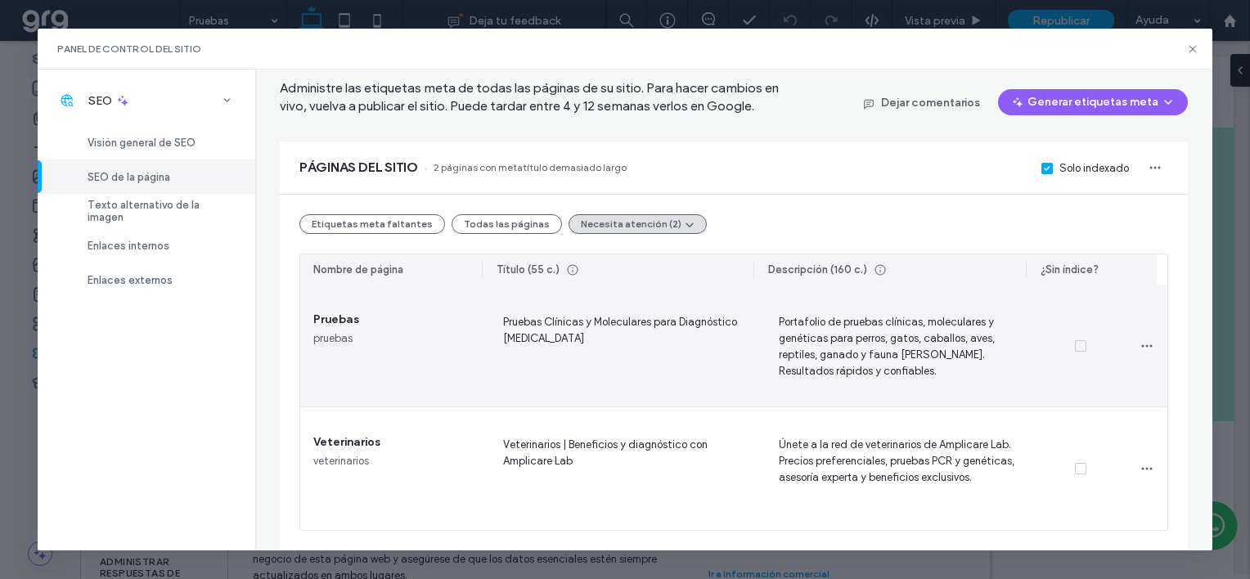
click at [664, 391] on div "Pruebas Clínicas y Moleculares para Diagnóstico Veterinario" at bounding box center [621, 346] width 276 height 122
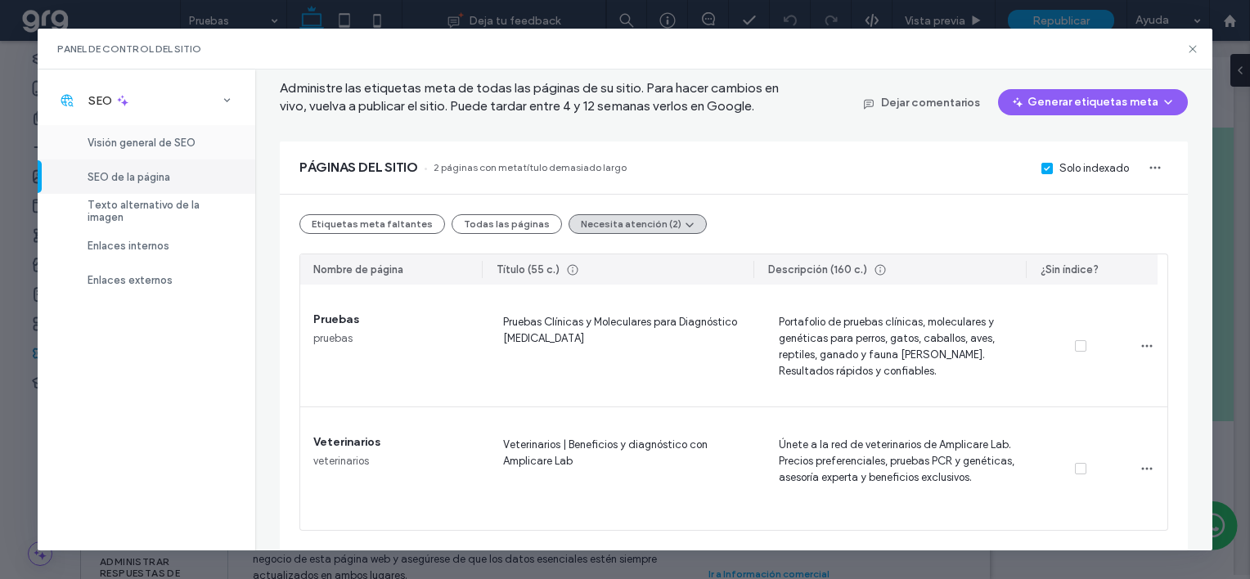
click at [147, 140] on span "Visión general de SEO" at bounding box center [142, 143] width 108 height 12
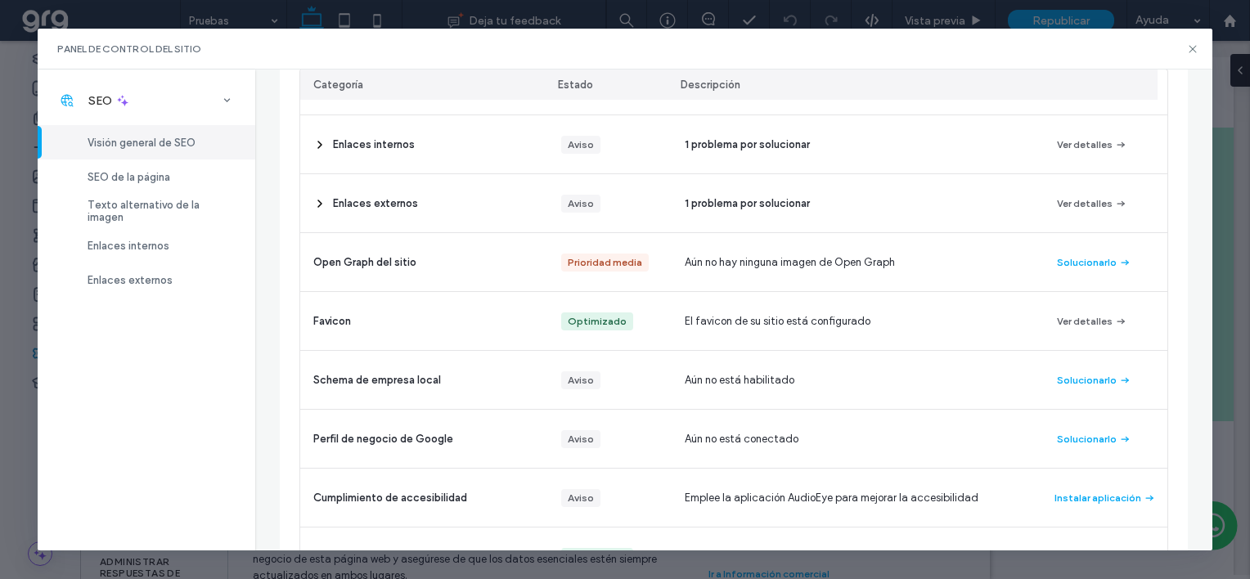
scroll to position [386, 0]
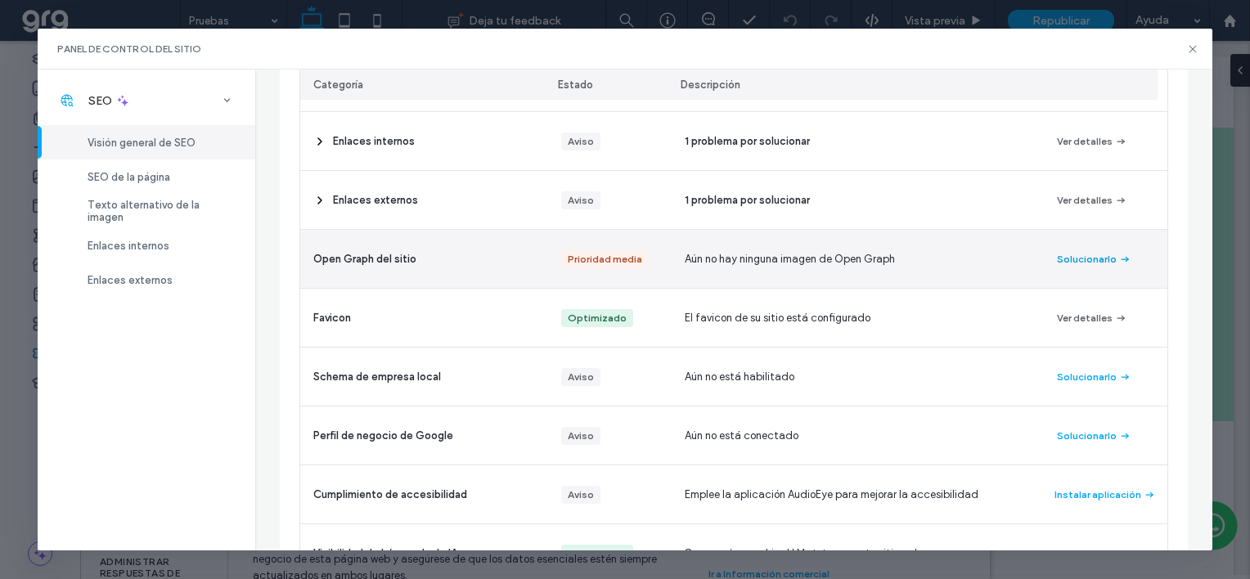
click at [1098, 258] on button "Solucionarlo" at bounding box center [1094, 259] width 74 height 20
